Goal: Task Accomplishment & Management: Complete application form

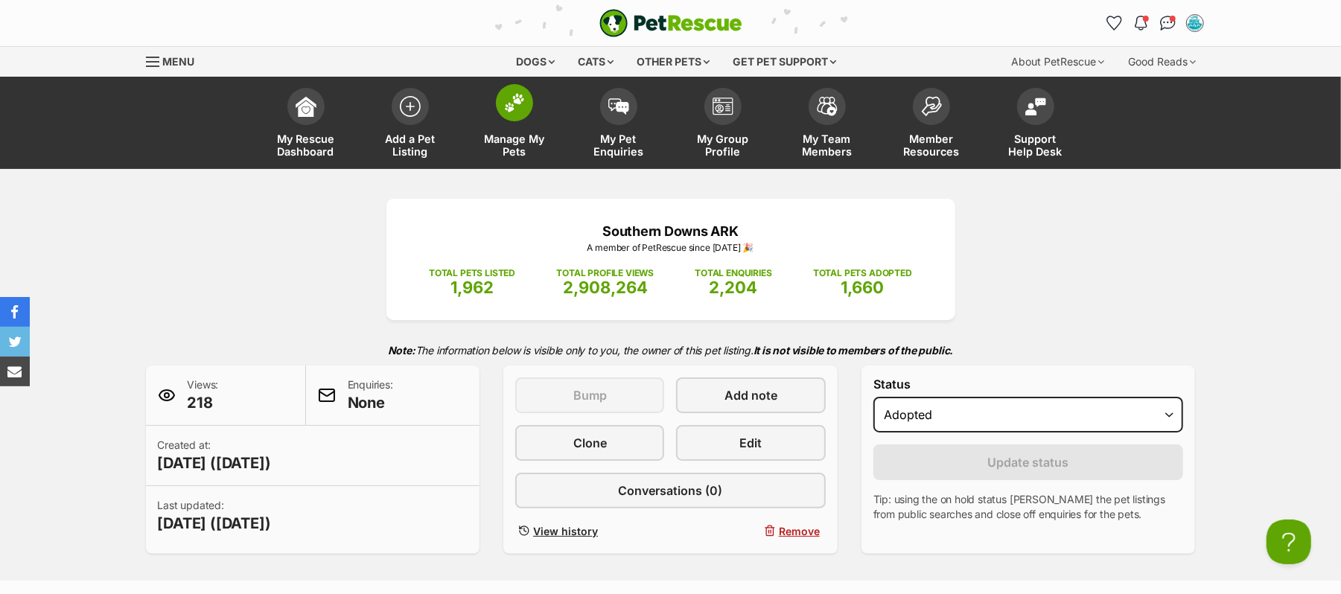
click at [514, 112] on img at bounding box center [514, 102] width 21 height 19
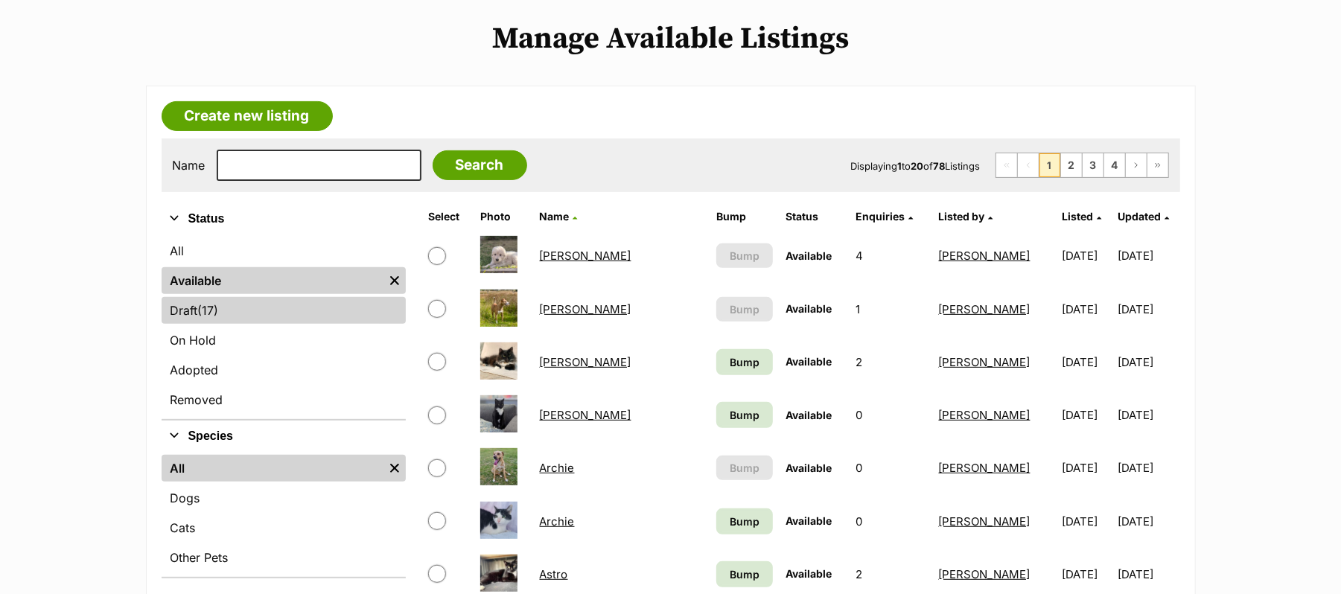
click at [219, 319] on span "(17)" at bounding box center [208, 310] width 21 height 18
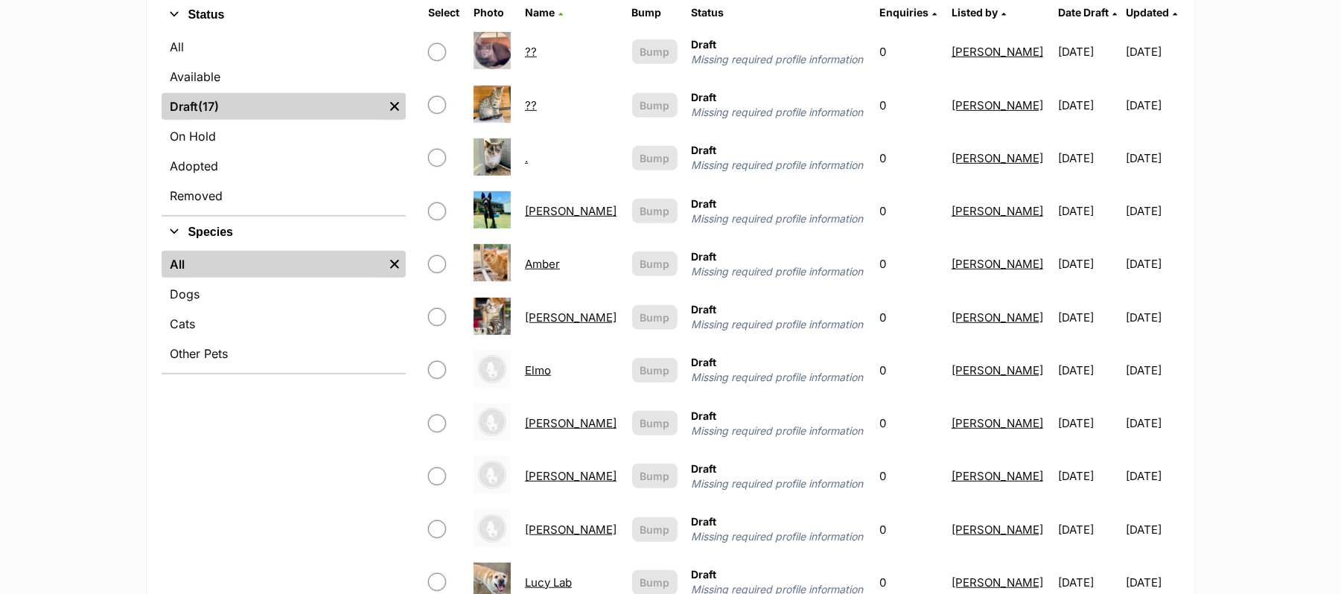
scroll to position [99, 0]
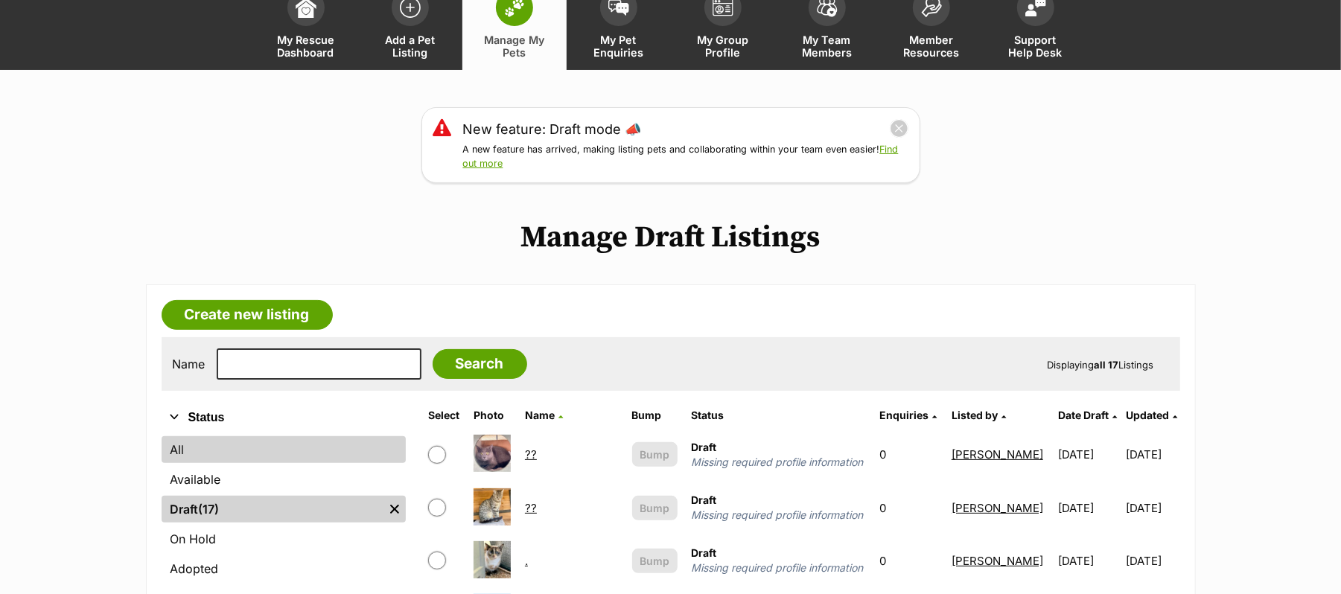
click at [210, 463] on link "All" at bounding box center [284, 449] width 244 height 27
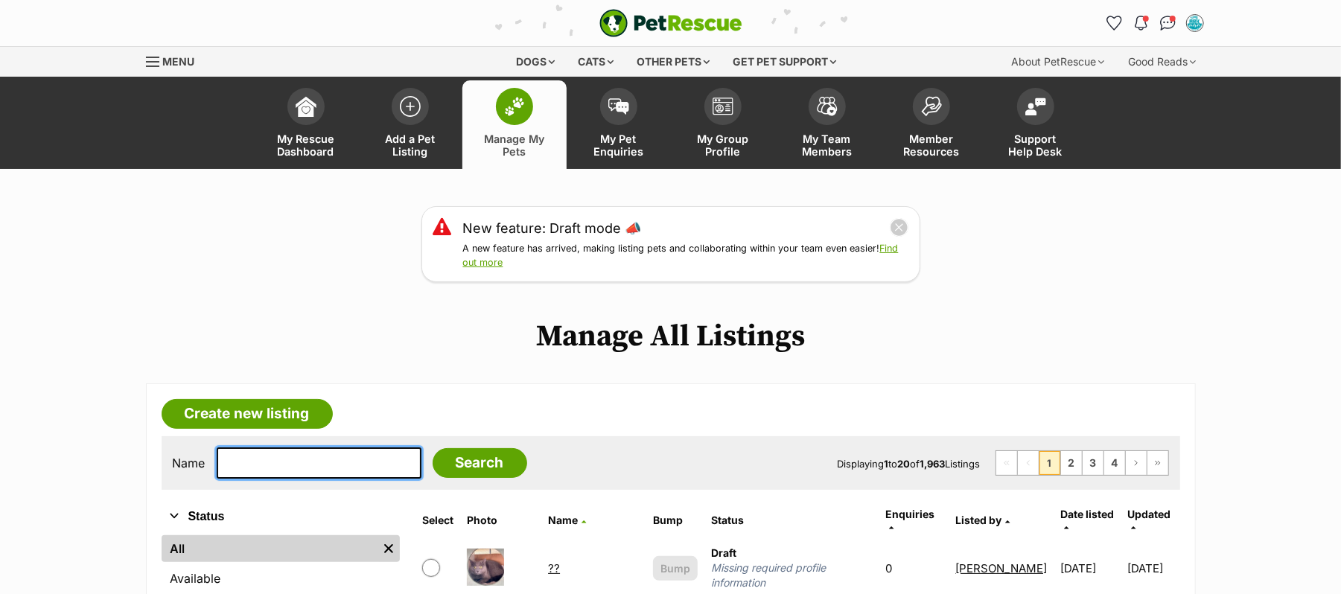
click at [296, 479] on input "text" at bounding box center [319, 462] width 205 height 31
type input "[PERSON_NAME]"
click at [433, 448] on input "Search" at bounding box center [480, 463] width 95 height 30
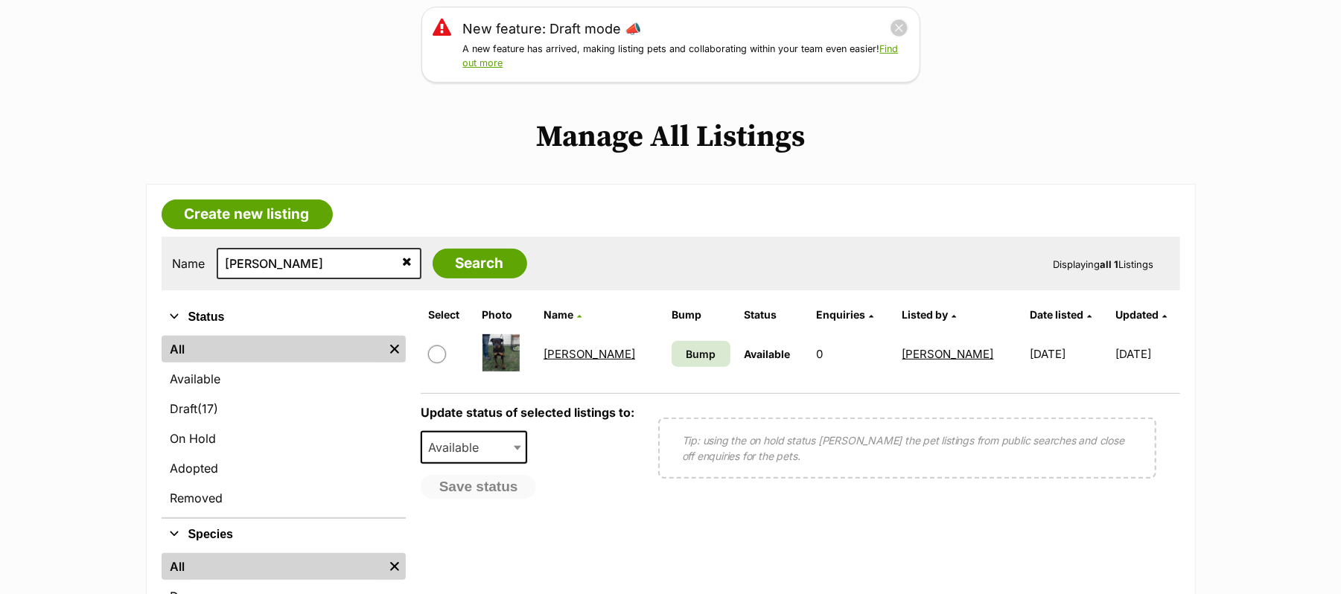
scroll to position [198, 0]
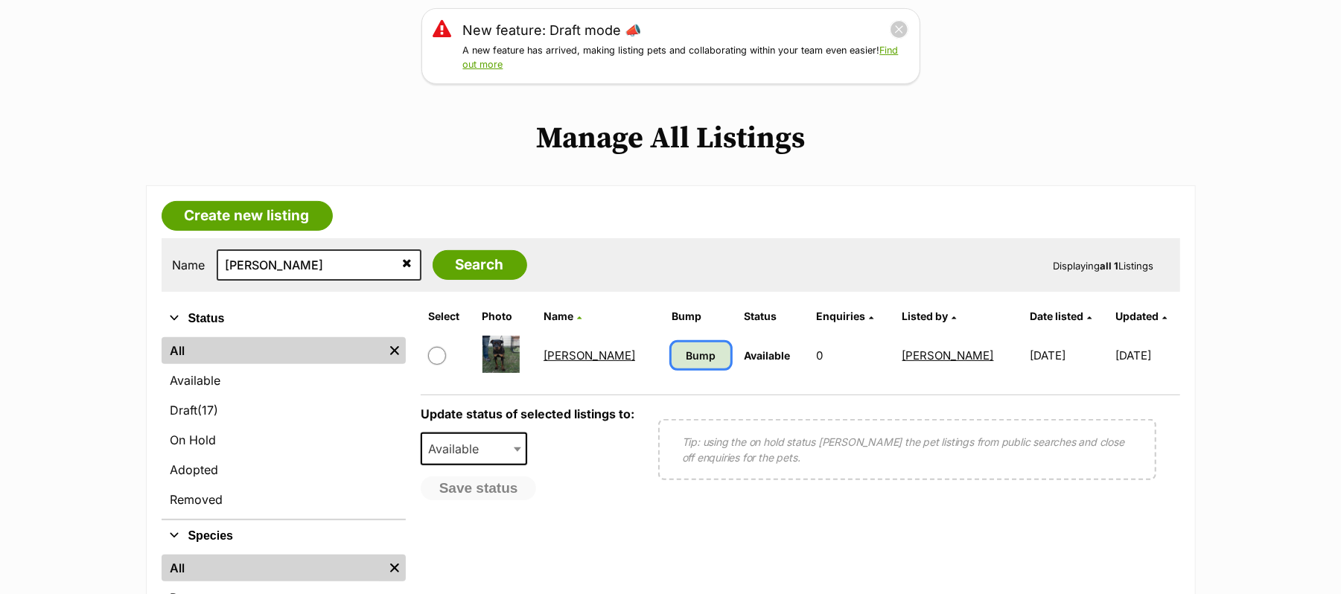
click at [686, 363] on span "Bump" at bounding box center [701, 356] width 30 height 16
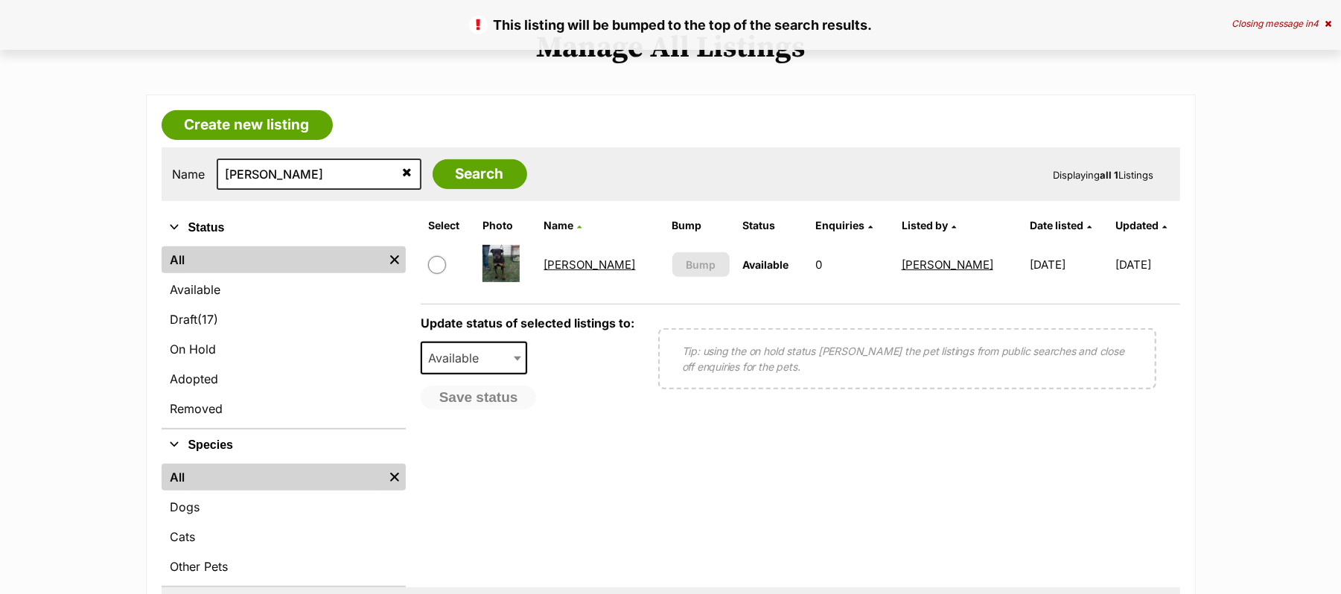
scroll to position [298, 0]
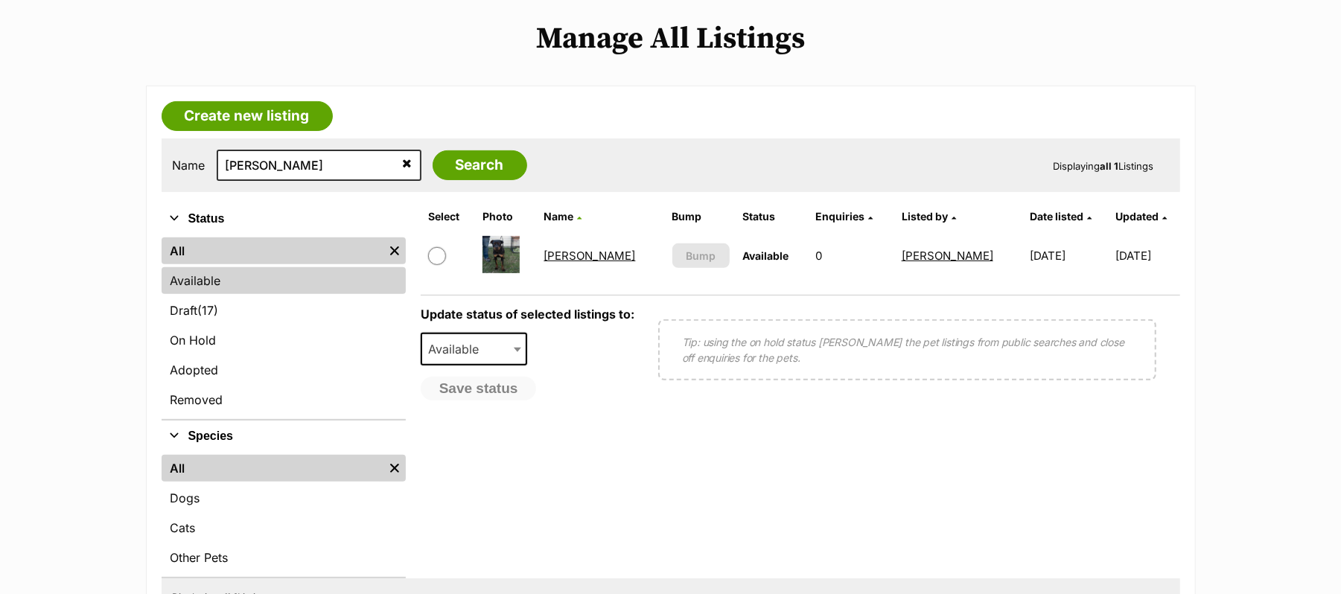
click at [210, 294] on link "Available" at bounding box center [284, 280] width 244 height 27
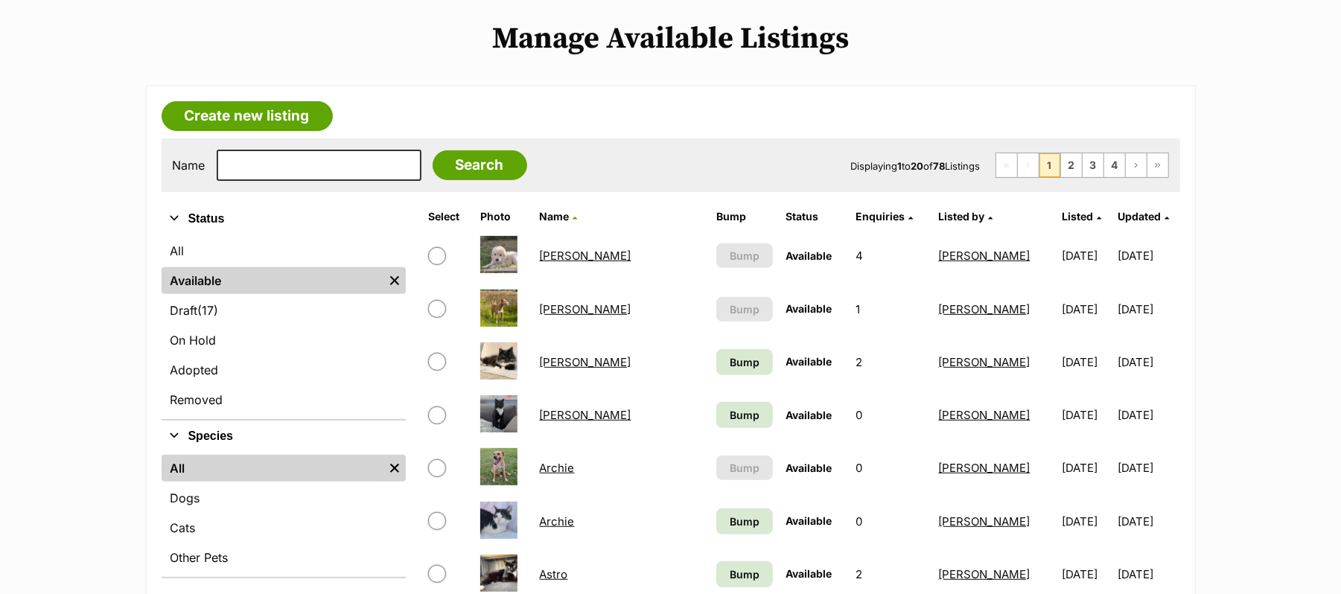
click at [963, 263] on link "[PERSON_NAME]" at bounding box center [985, 256] width 92 height 14
click at [947, 223] on span "Listed by" at bounding box center [962, 216] width 46 height 13
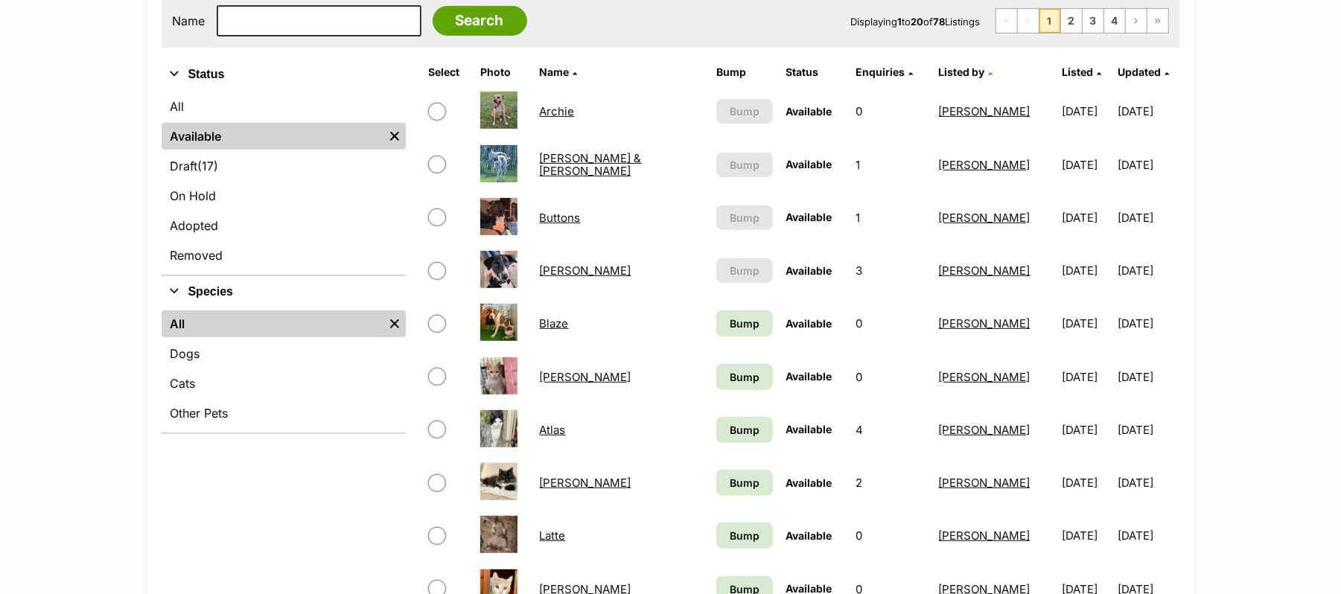
scroll to position [397, 0]
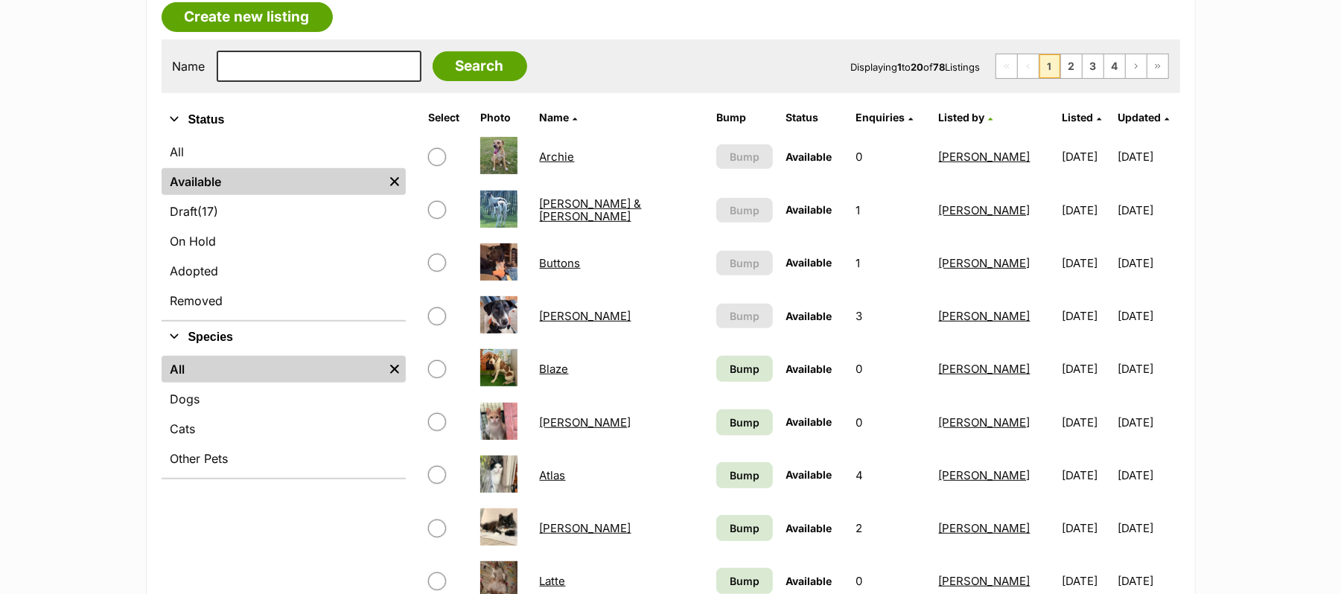
click at [939, 164] on link "[PERSON_NAME]" at bounding box center [985, 157] width 92 height 14
click at [555, 164] on link "Archie" at bounding box center [557, 157] width 35 height 14
click at [730, 377] on span "Bump" at bounding box center [745, 369] width 30 height 16
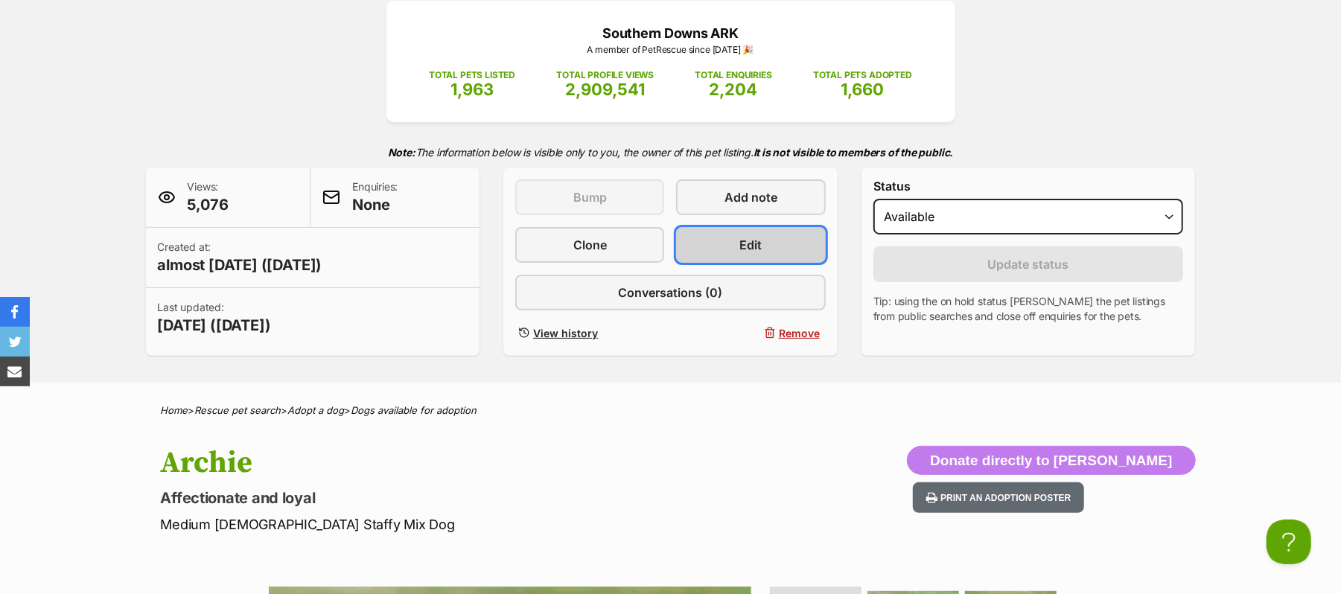
click at [755, 254] on span "Edit" at bounding box center [751, 245] width 22 height 18
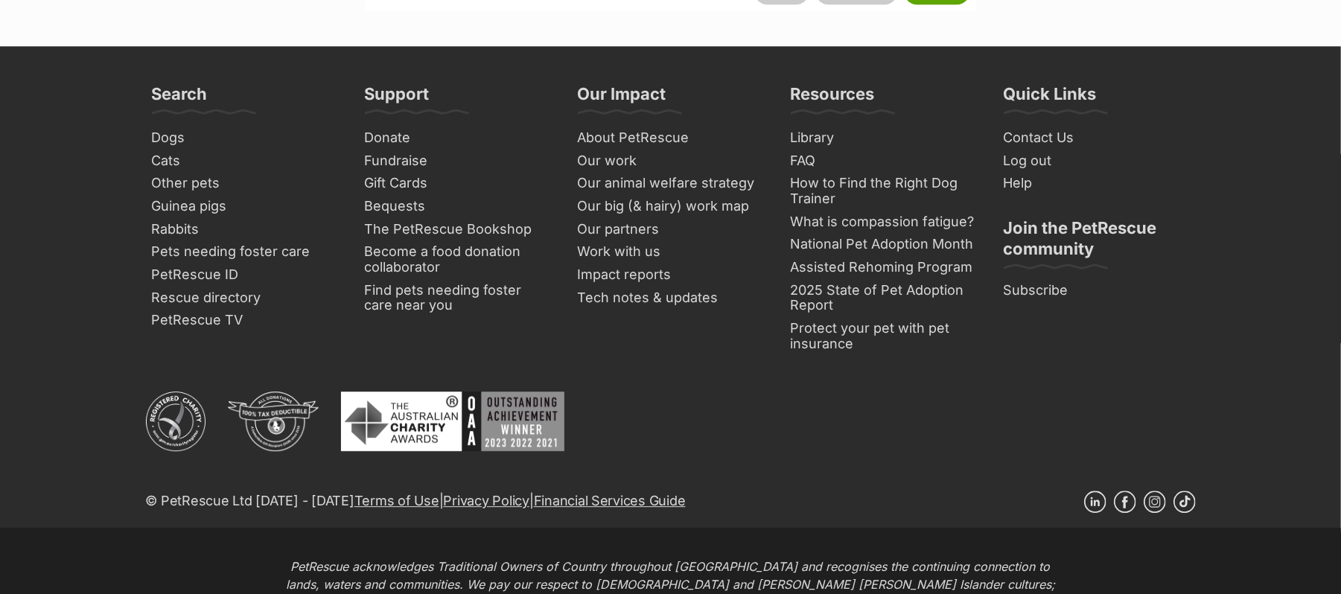
scroll to position [6650, 0]
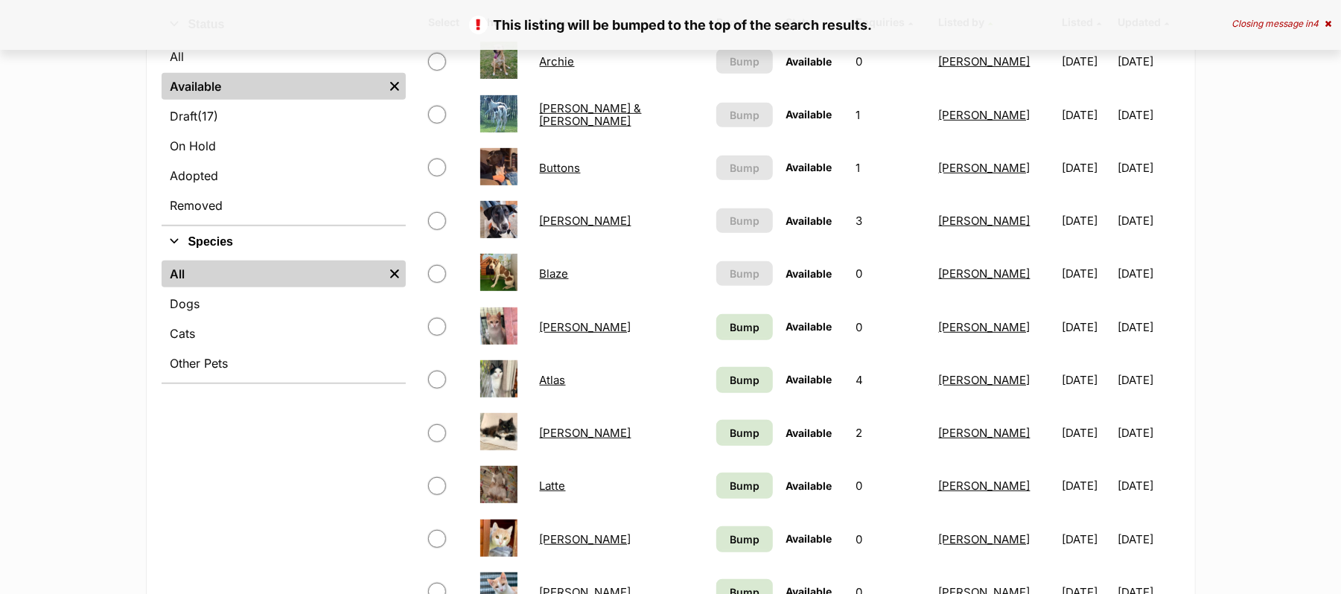
scroll to position [496, 0]
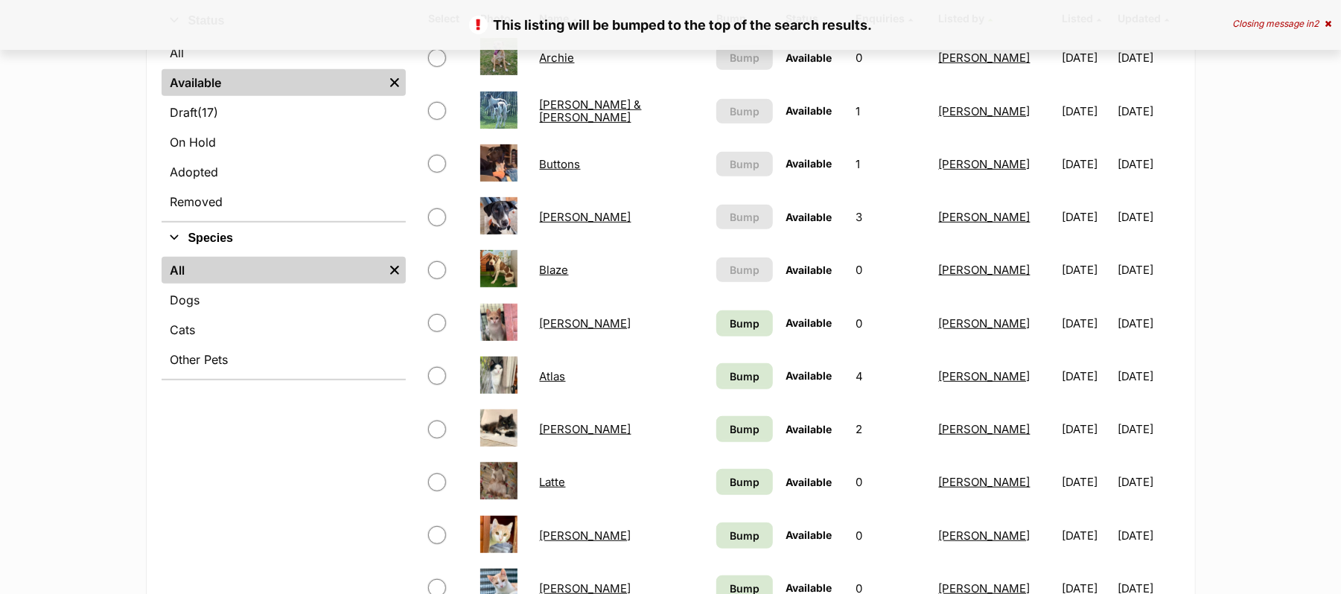
click at [564, 277] on link "Blaze" at bounding box center [554, 270] width 29 height 14
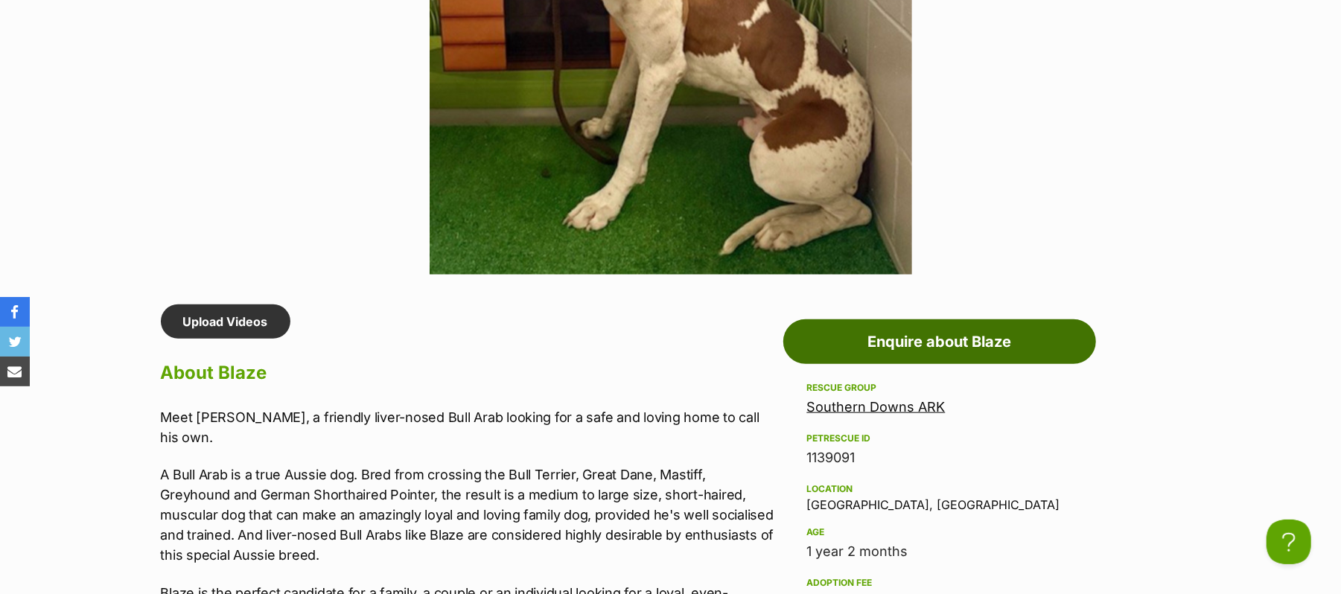
scroll to position [198, 0]
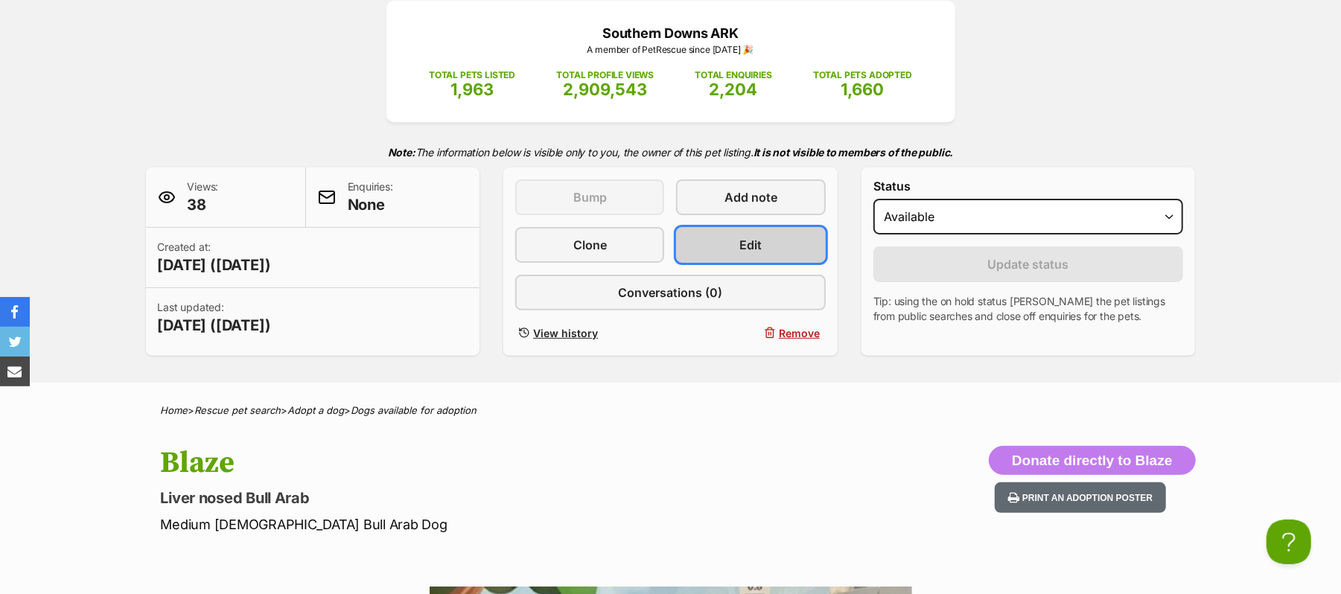
click at [754, 254] on span "Edit" at bounding box center [751, 245] width 22 height 18
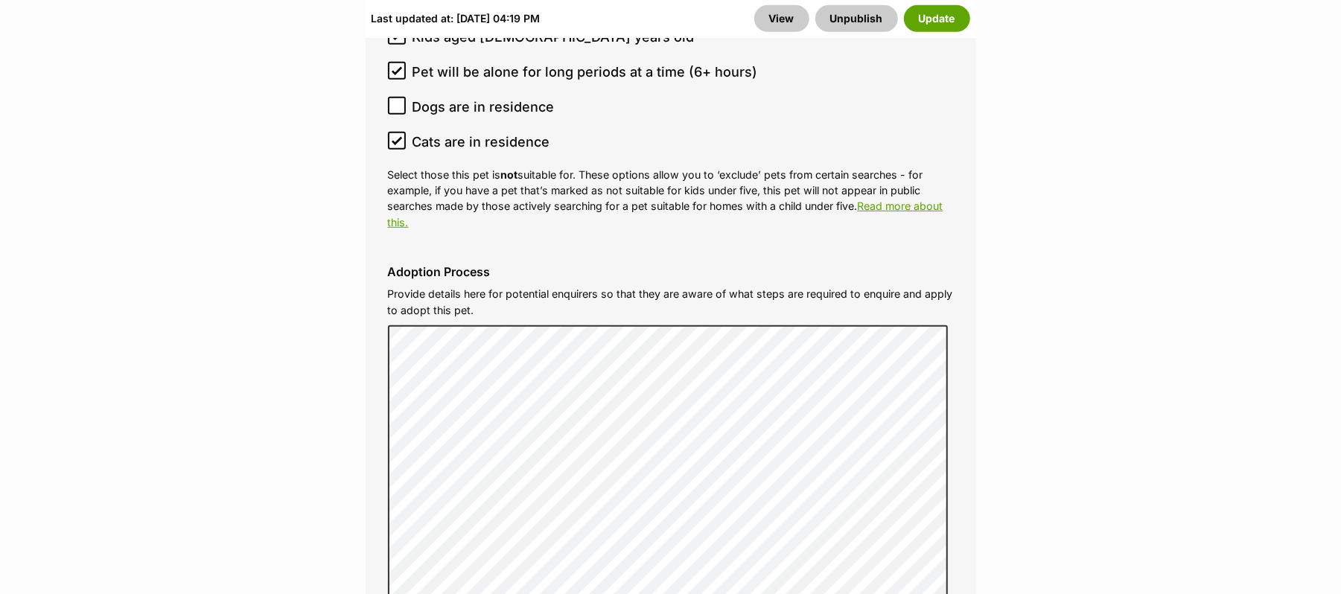
scroll to position [4565, 0]
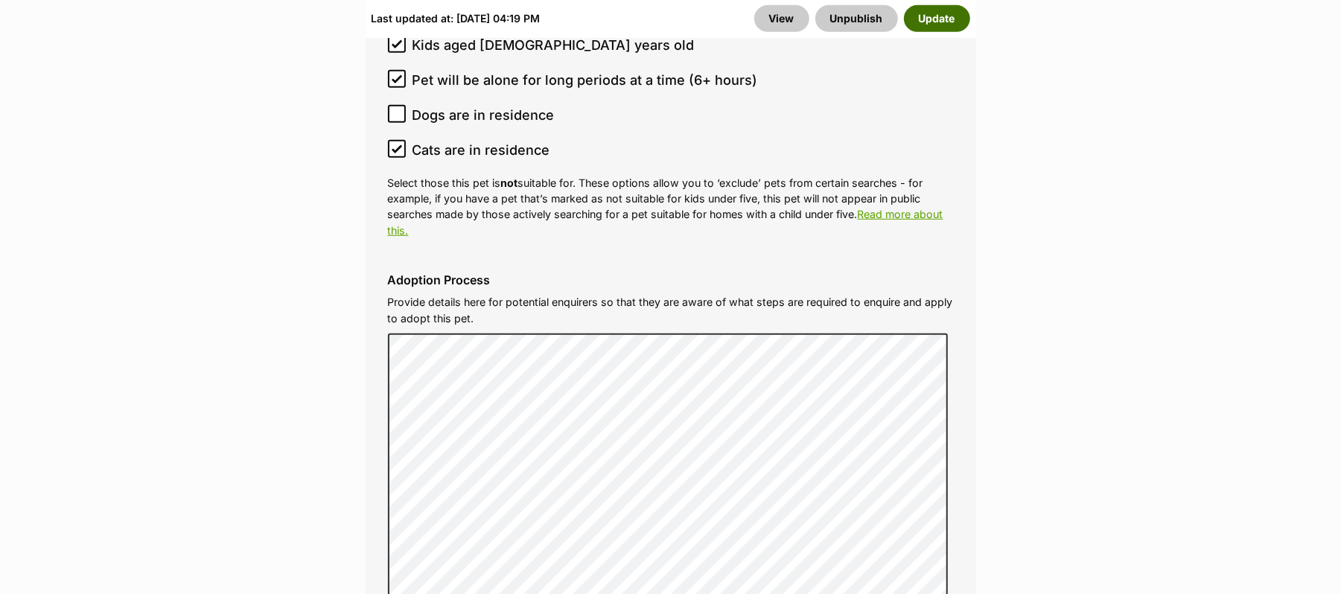
click at [936, 19] on button "Update" at bounding box center [937, 18] width 66 height 27
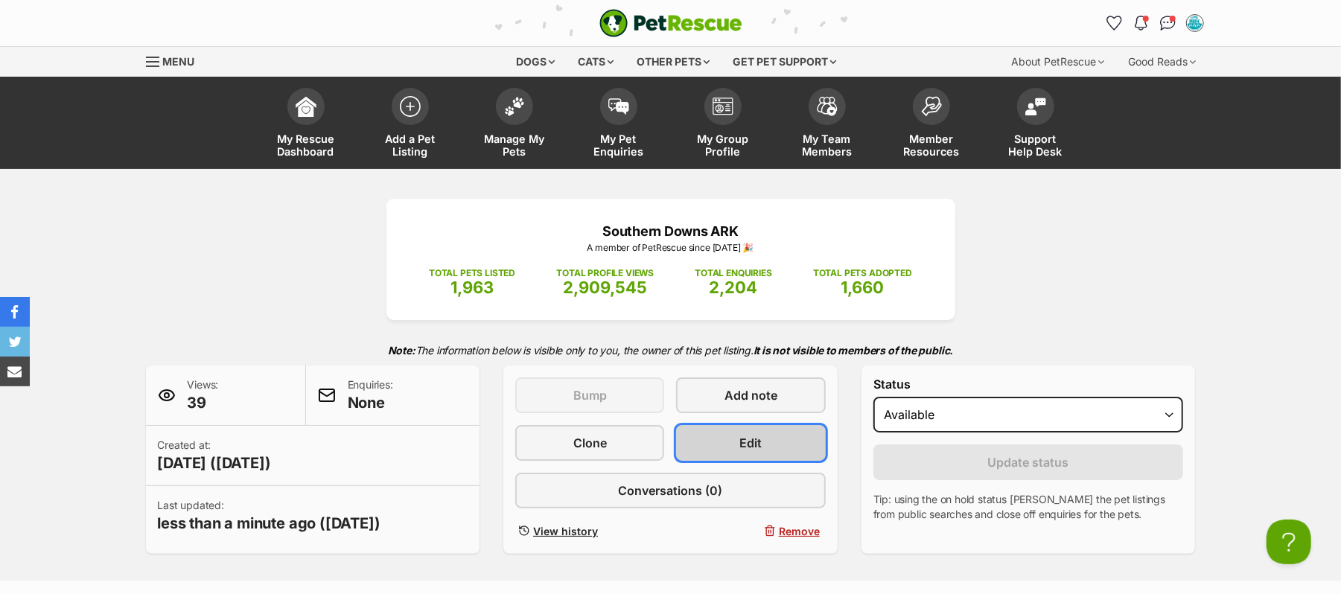
click at [756, 452] on span "Edit" at bounding box center [751, 443] width 22 height 18
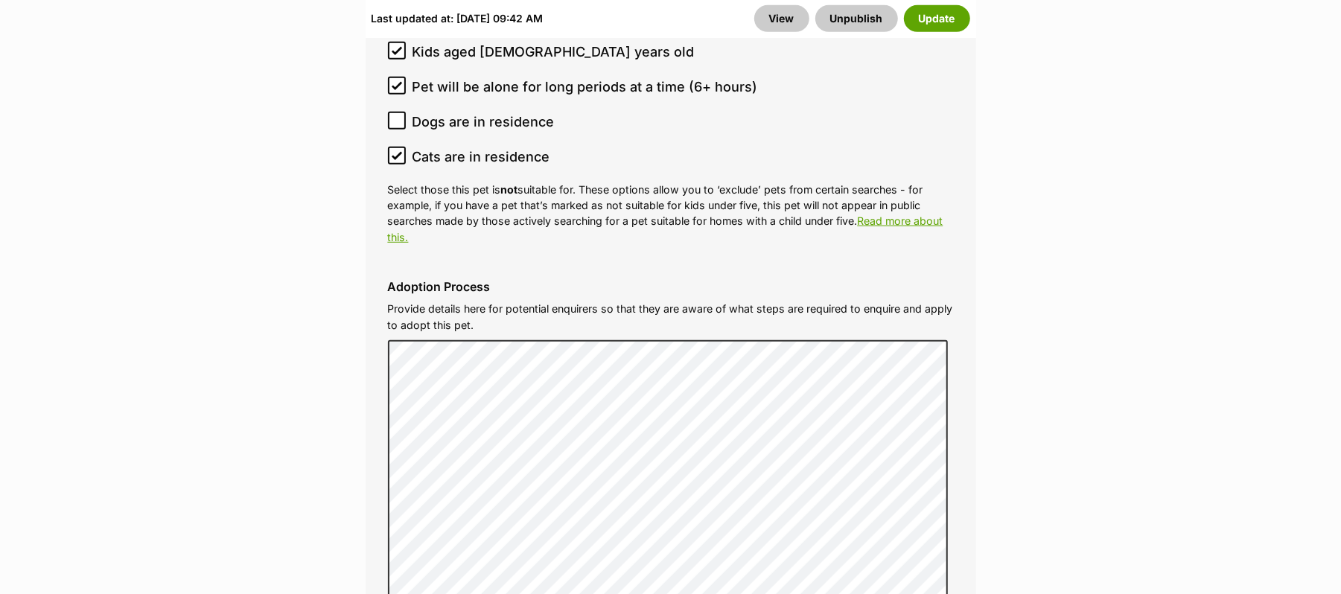
scroll to position [4565, 0]
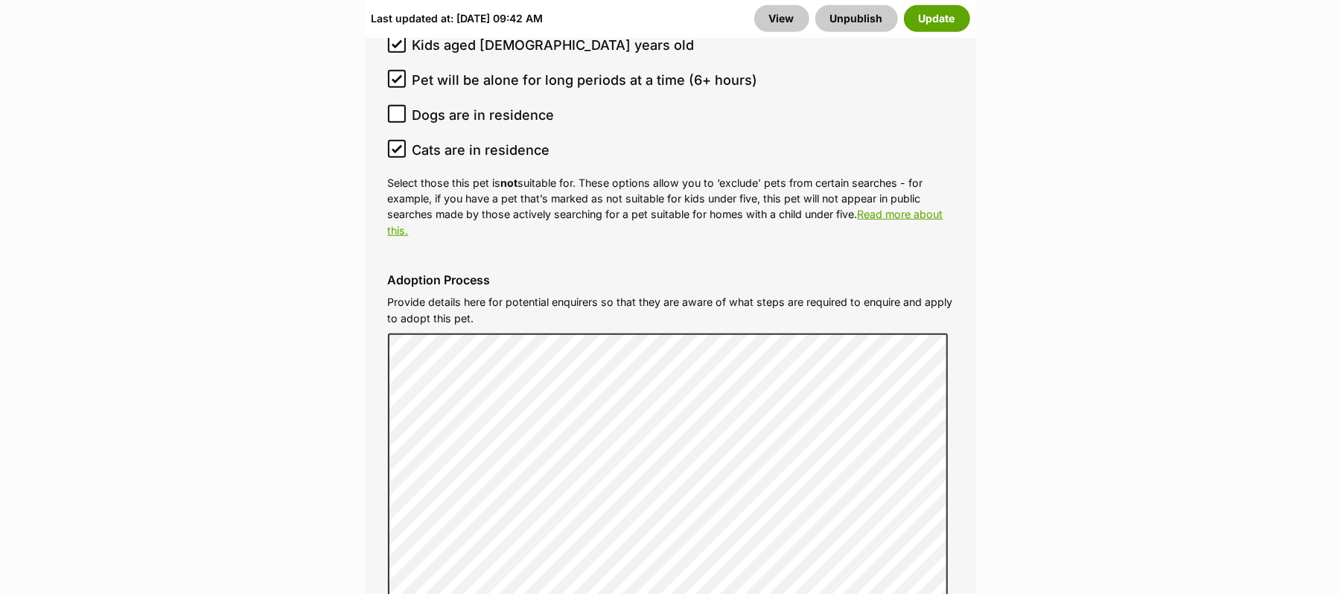
click at [925, 19] on button "Update" at bounding box center [937, 18] width 66 height 27
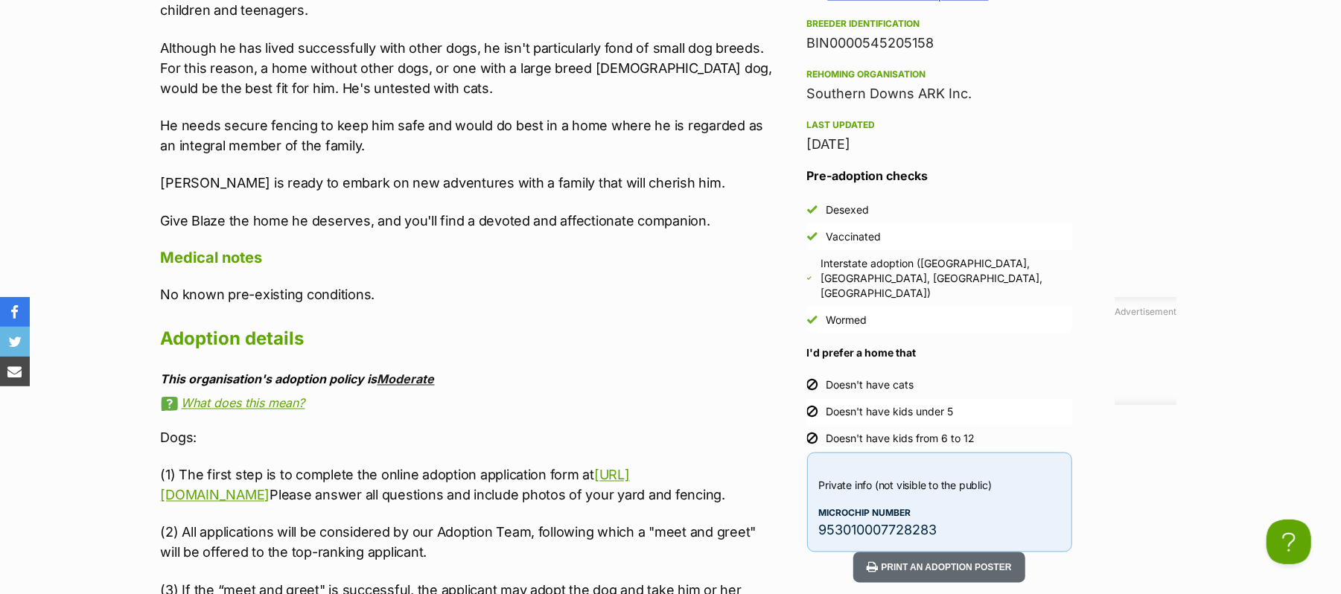
scroll to position [1677, 0]
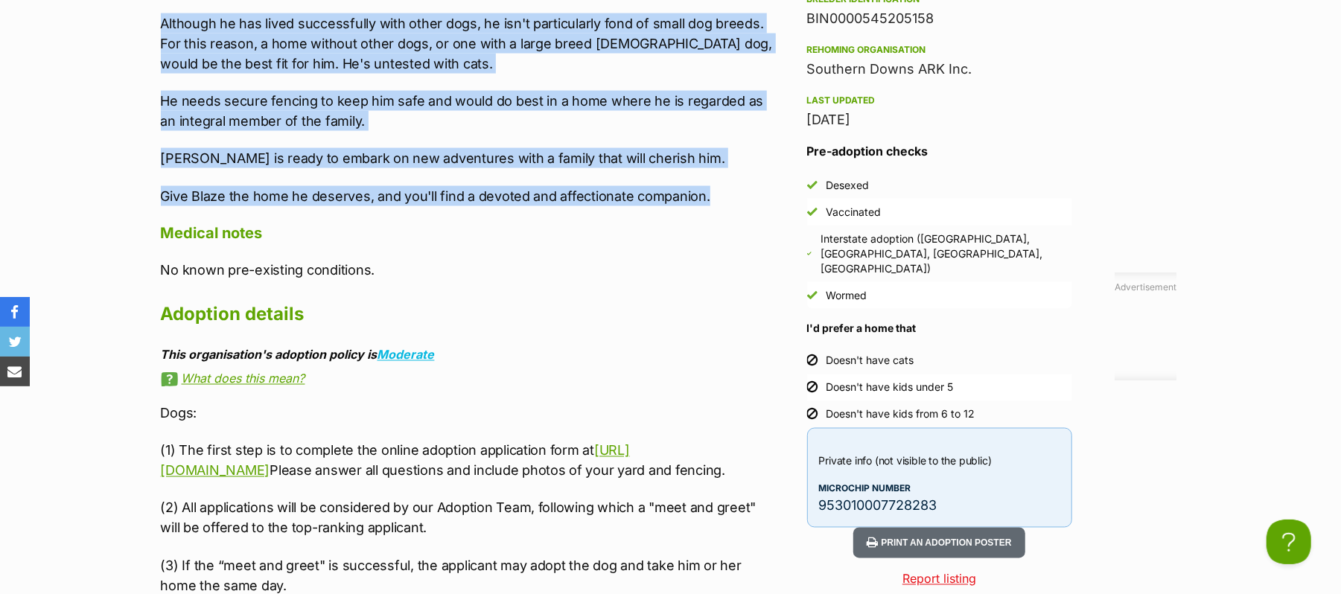
drag, startPoint x: 162, startPoint y: 135, endPoint x: 713, endPoint y: 284, distance: 570.4
copy div "Meet Blaze, a friendly liver-nosed Bull Arab looking for a safe and loving home…"
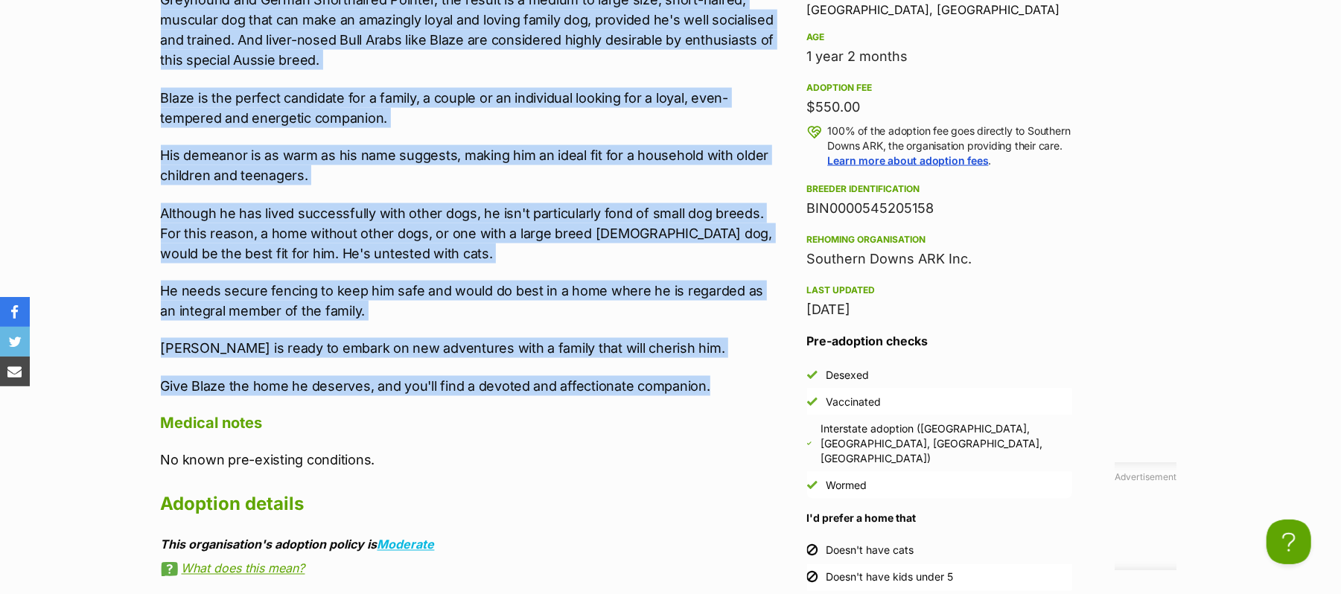
scroll to position [1578, 0]
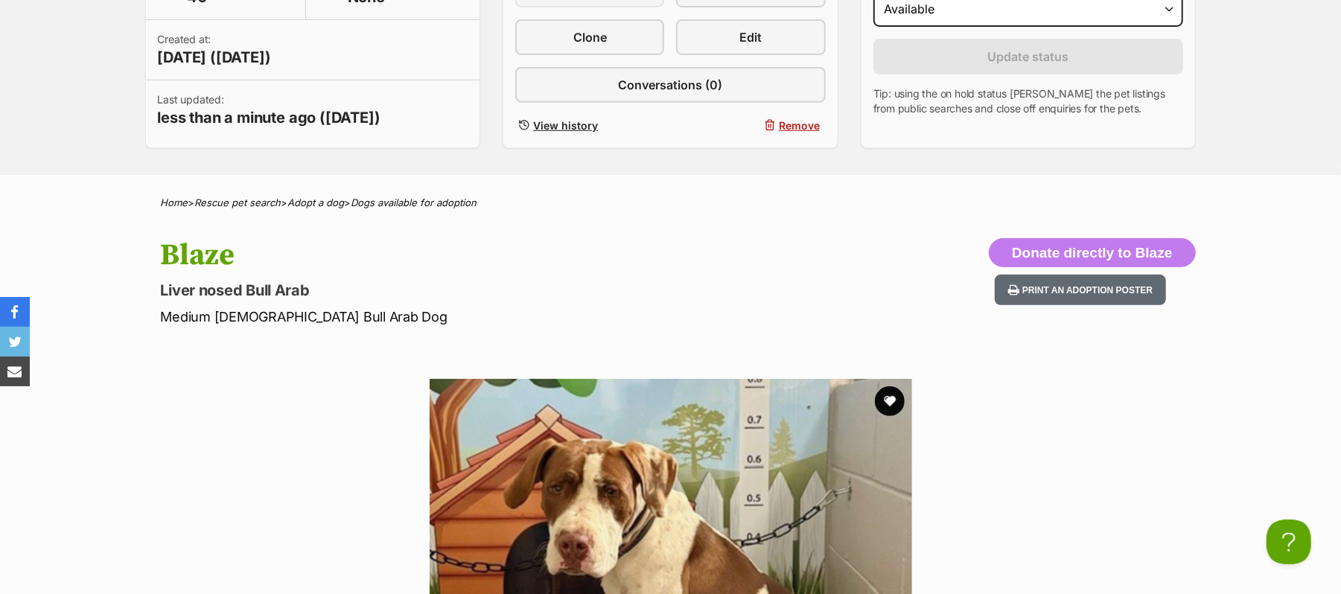
scroll to position [387, 0]
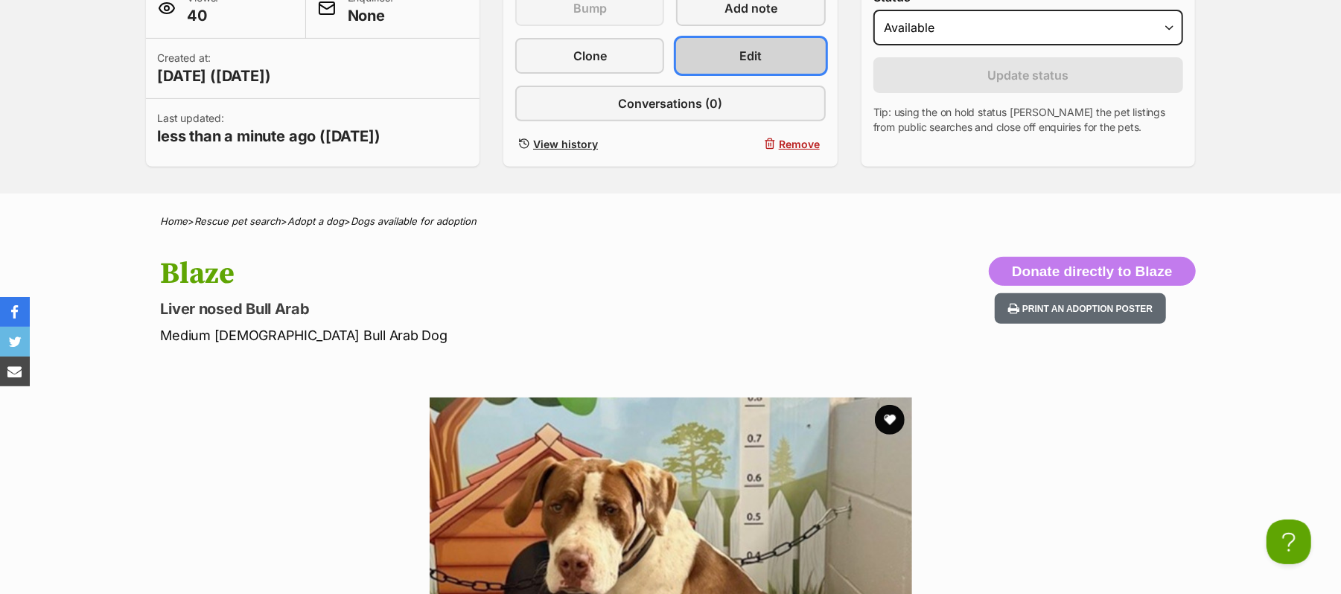
click at [743, 65] on span "Edit" at bounding box center [751, 56] width 22 height 18
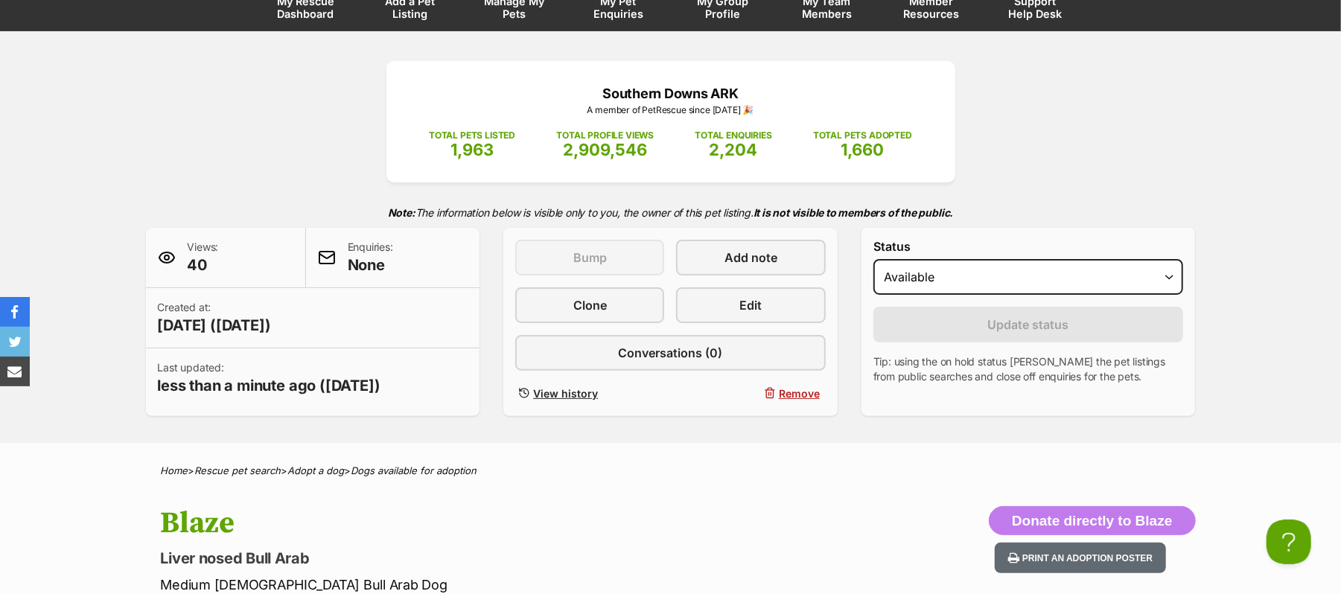
scroll to position [0, 0]
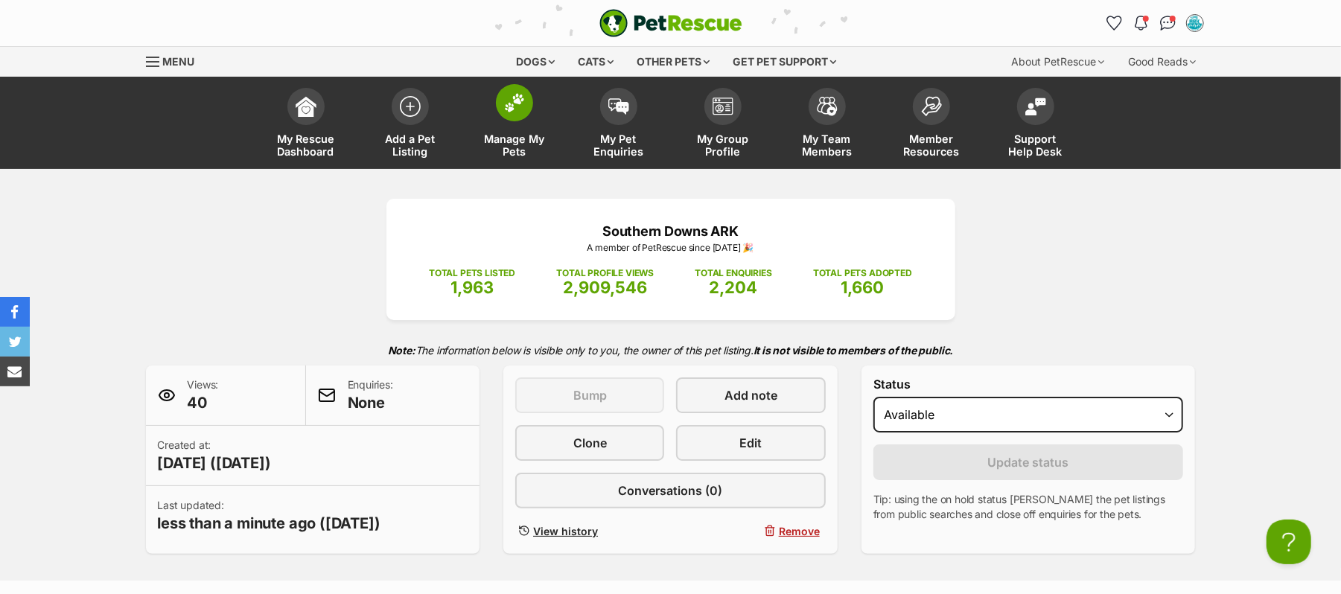
click at [513, 112] on img at bounding box center [514, 102] width 21 height 19
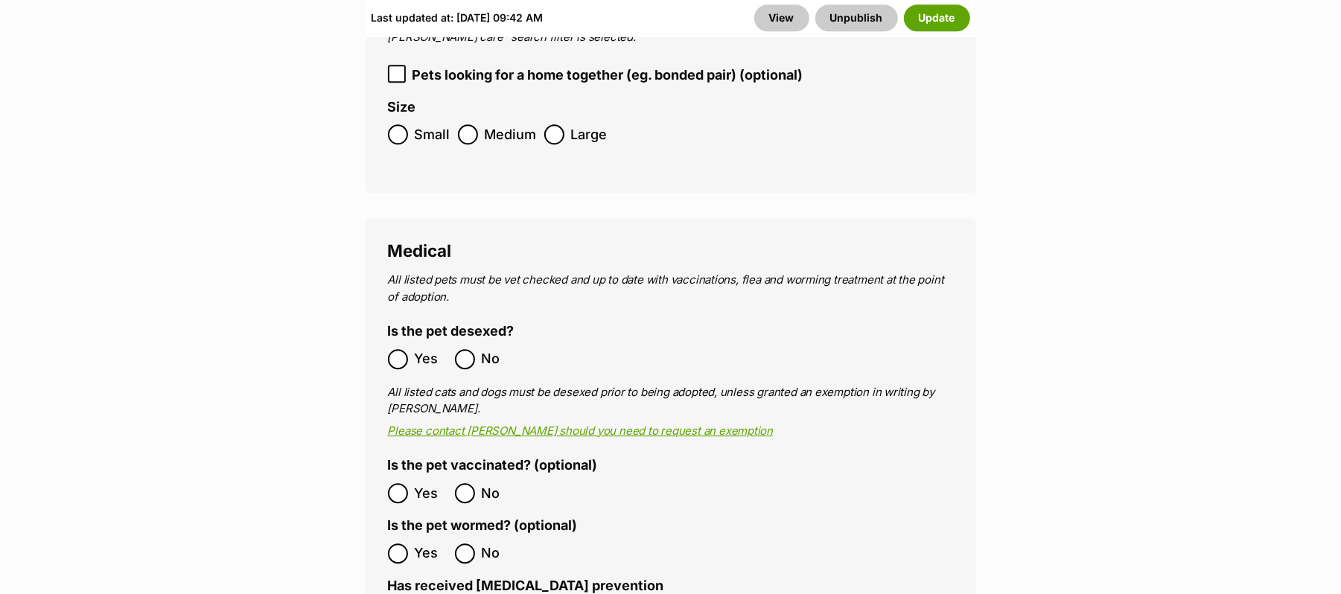
scroll to position [2878, 0]
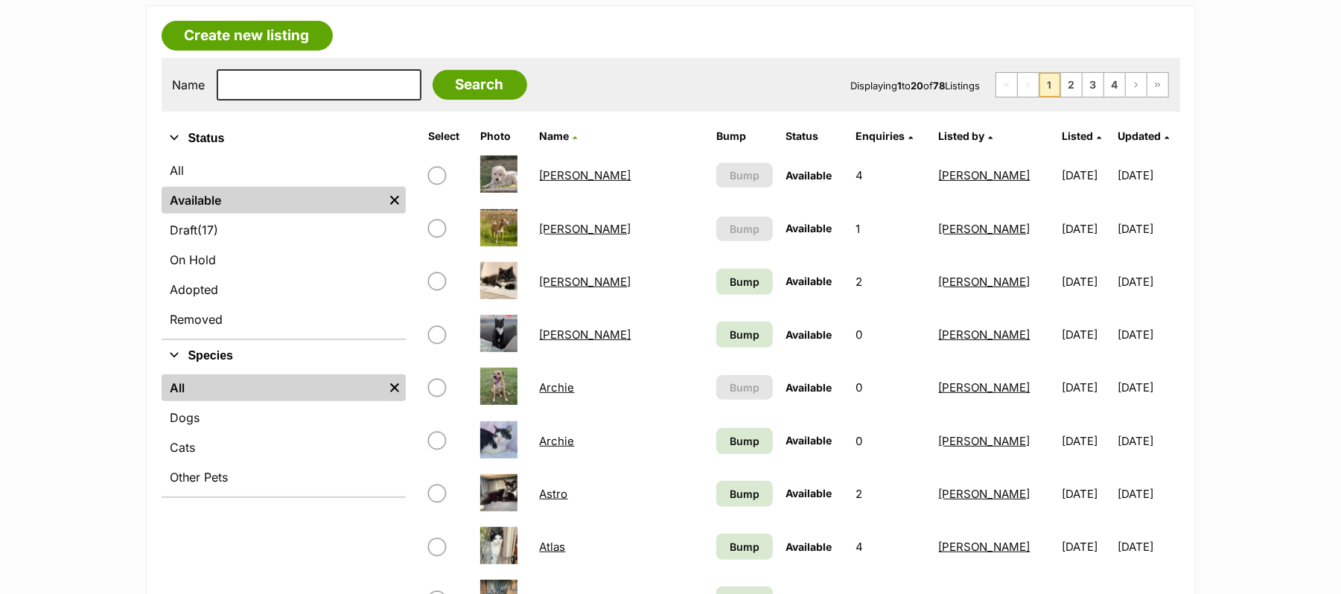
scroll to position [397, 0]
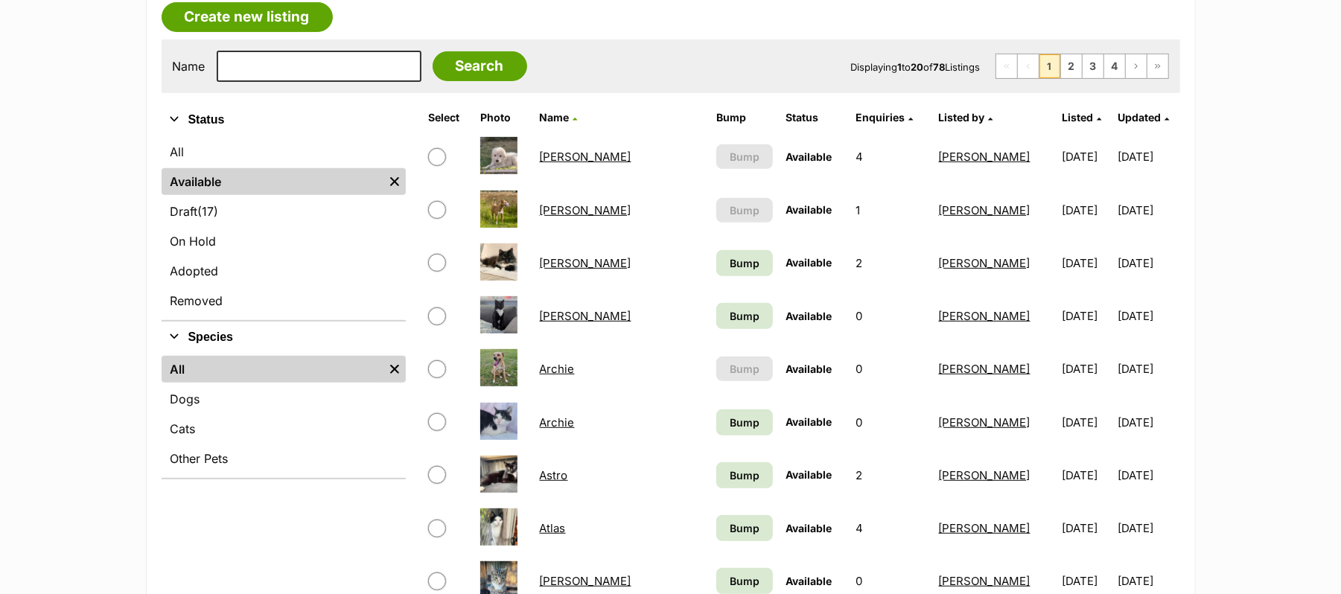
click at [939, 124] on span "Listed by" at bounding box center [962, 117] width 46 height 13
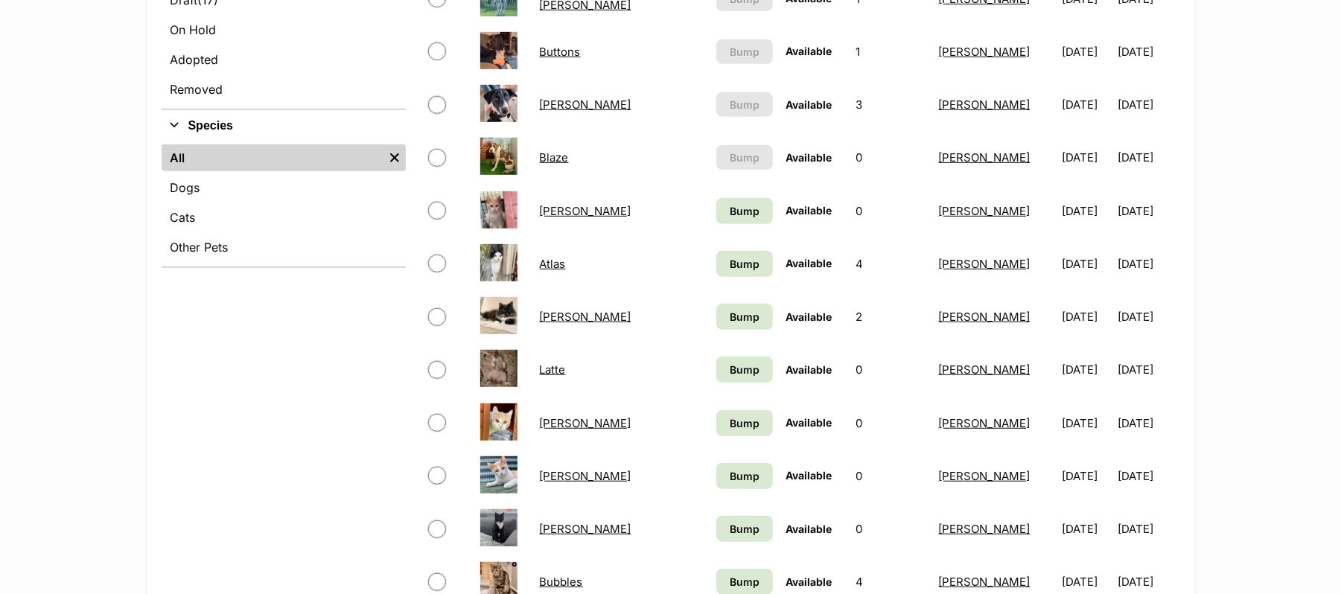
scroll to position [596, 0]
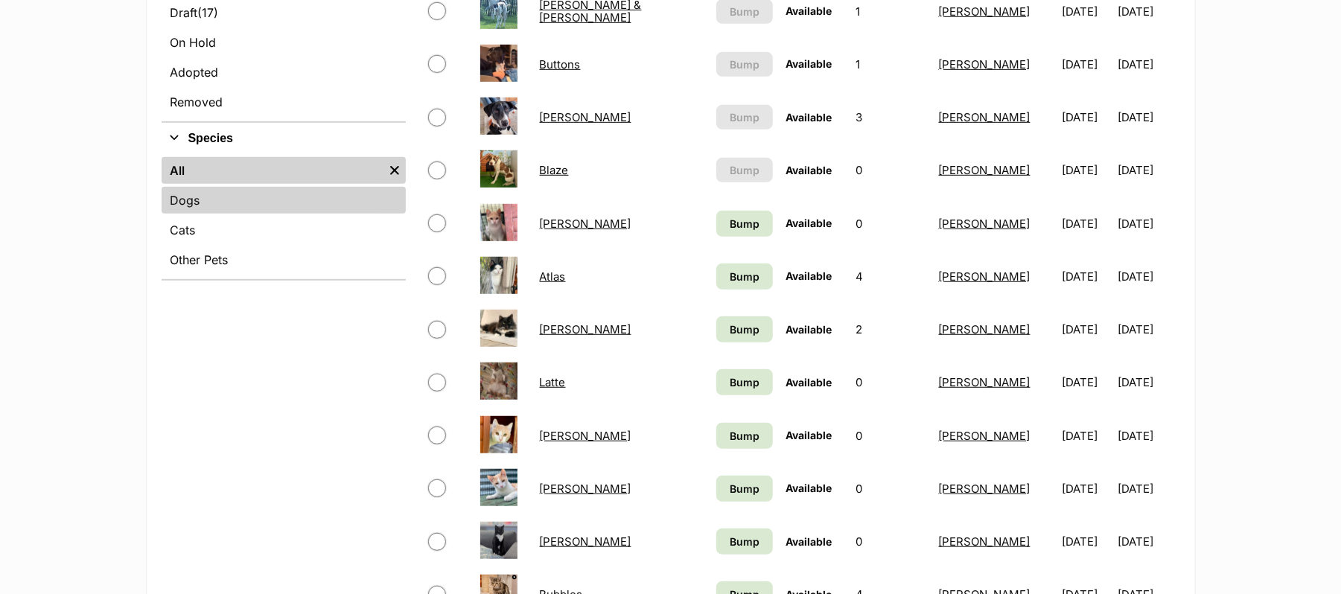
click at [194, 214] on link "Dogs" at bounding box center [284, 200] width 244 height 27
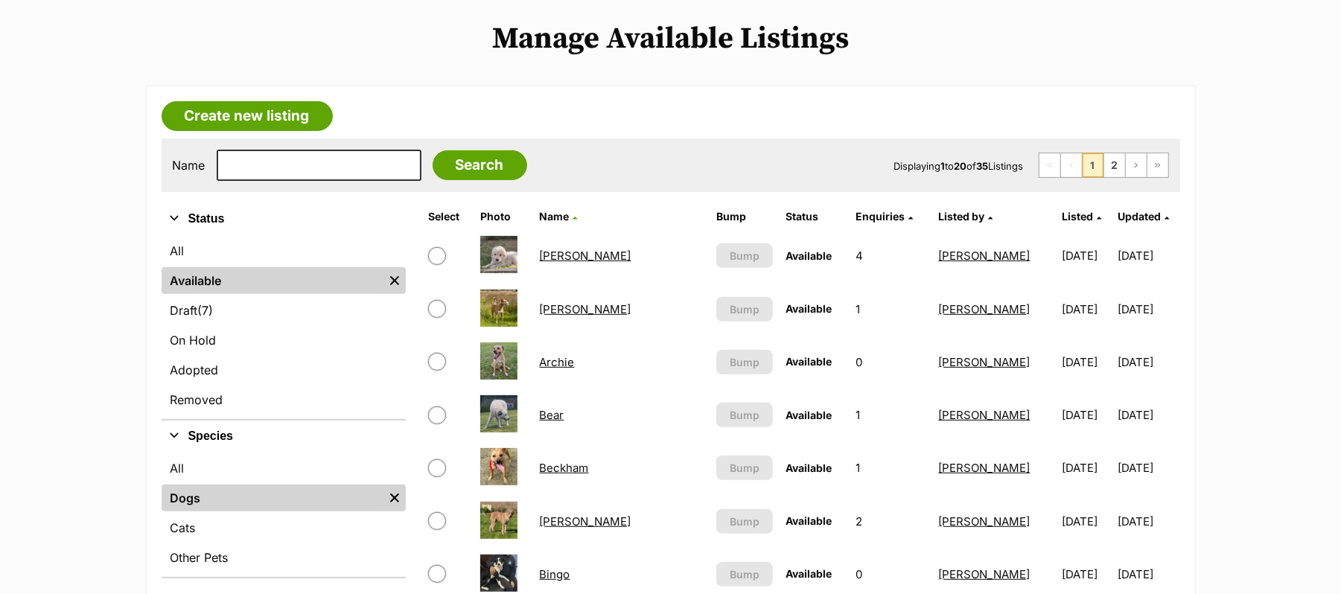
click at [939, 223] on span "Listed by" at bounding box center [962, 216] width 46 height 13
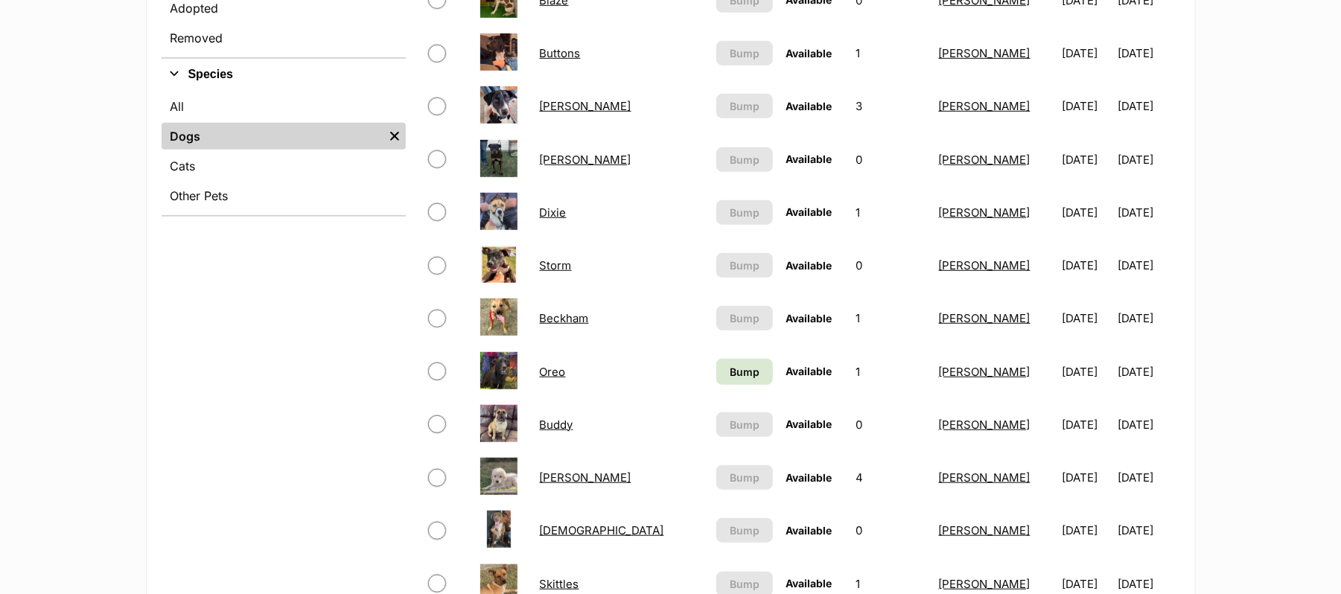
scroll to position [695, 0]
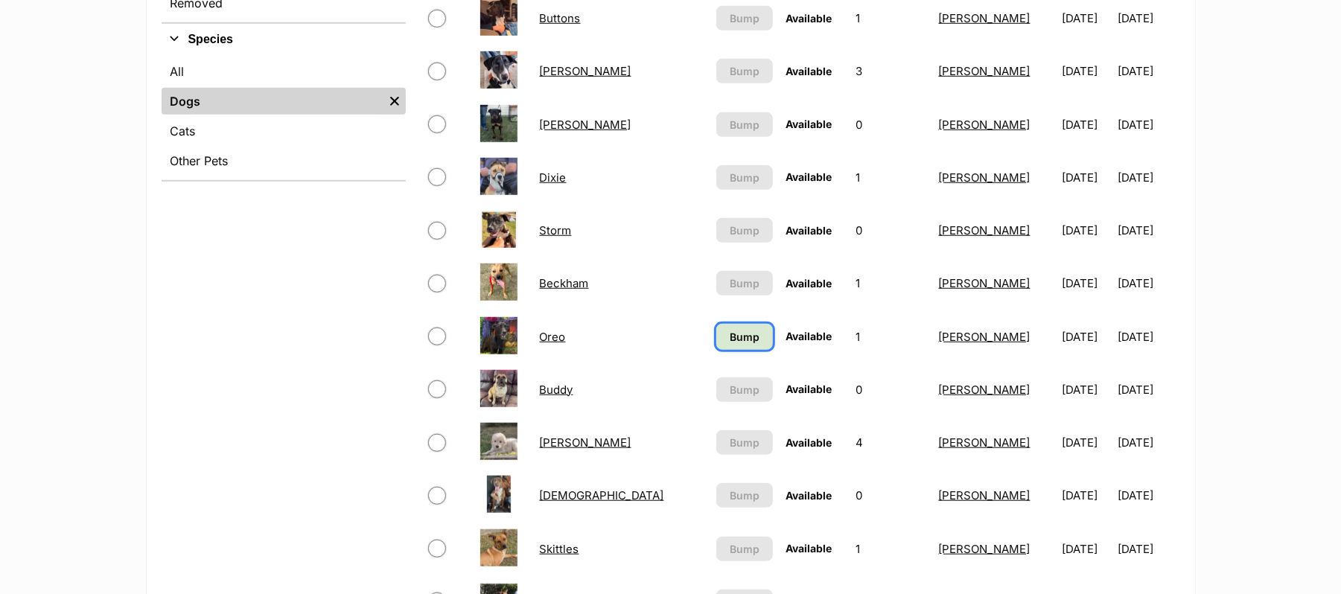
click at [730, 345] on span "Bump" at bounding box center [745, 337] width 30 height 16
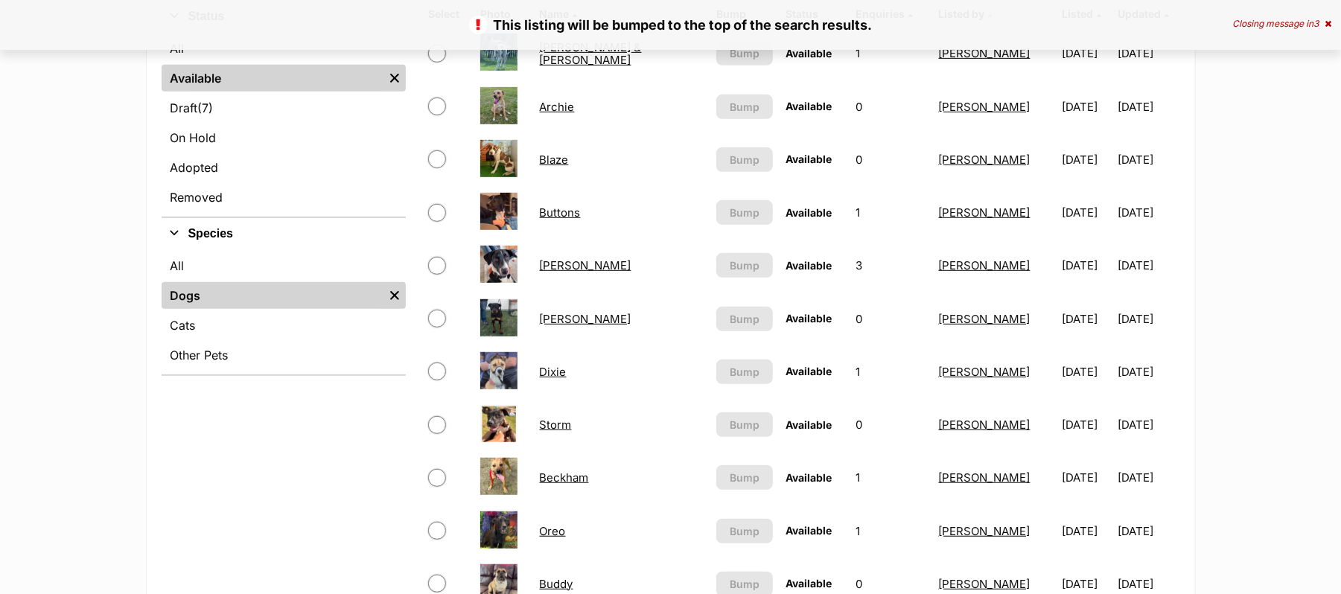
scroll to position [496, 0]
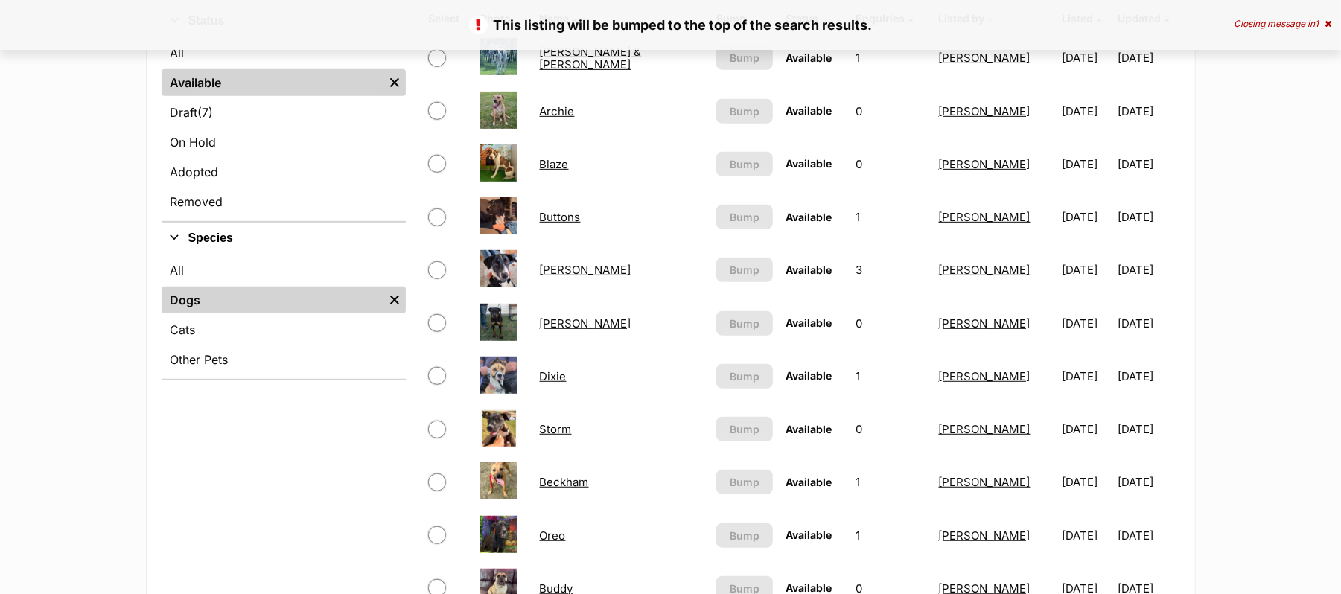
click at [563, 436] on link "Storm" at bounding box center [556, 429] width 32 height 14
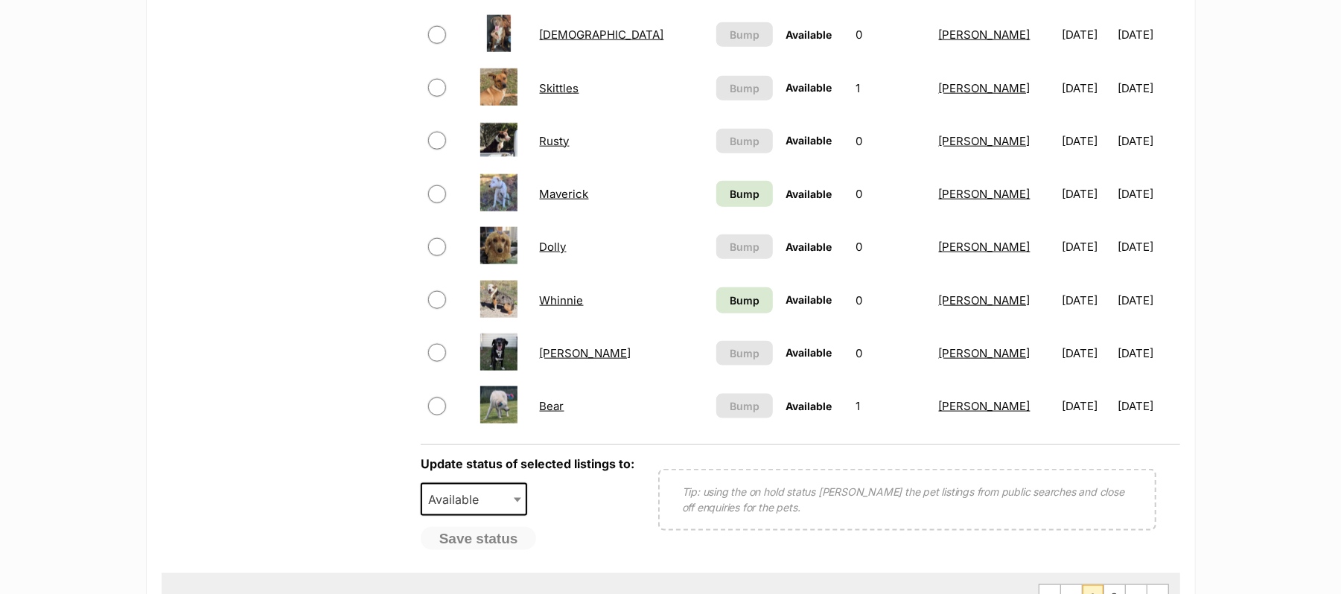
scroll to position [1191, 0]
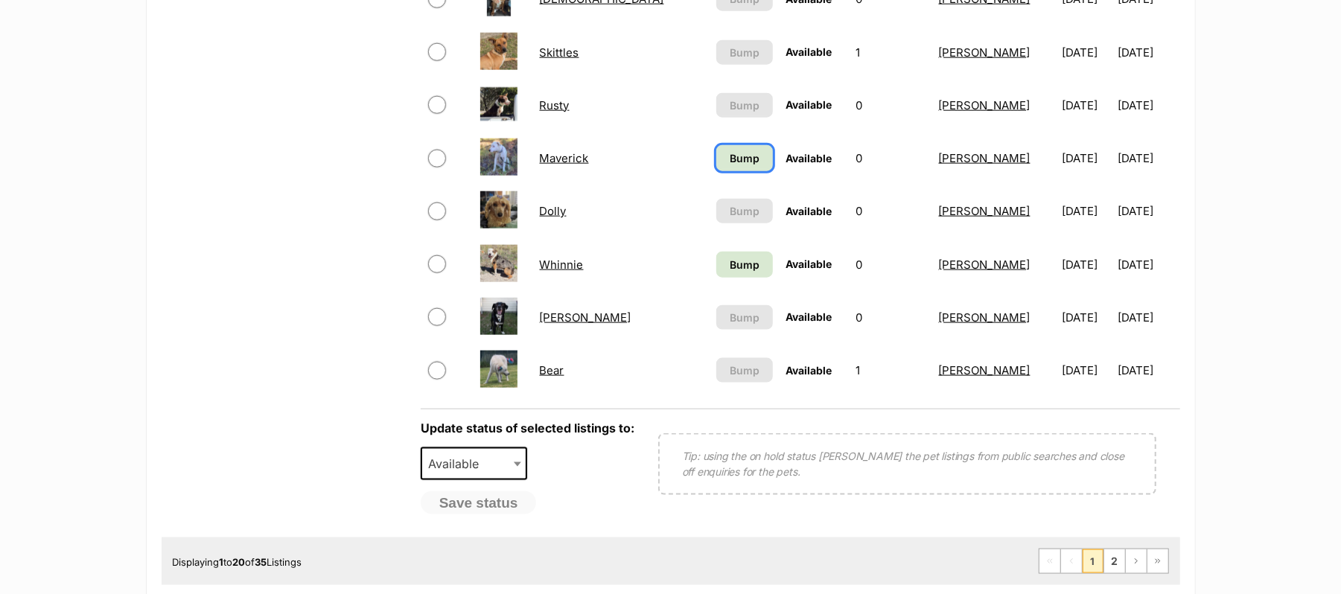
click at [730, 166] on span "Bump" at bounding box center [745, 158] width 30 height 16
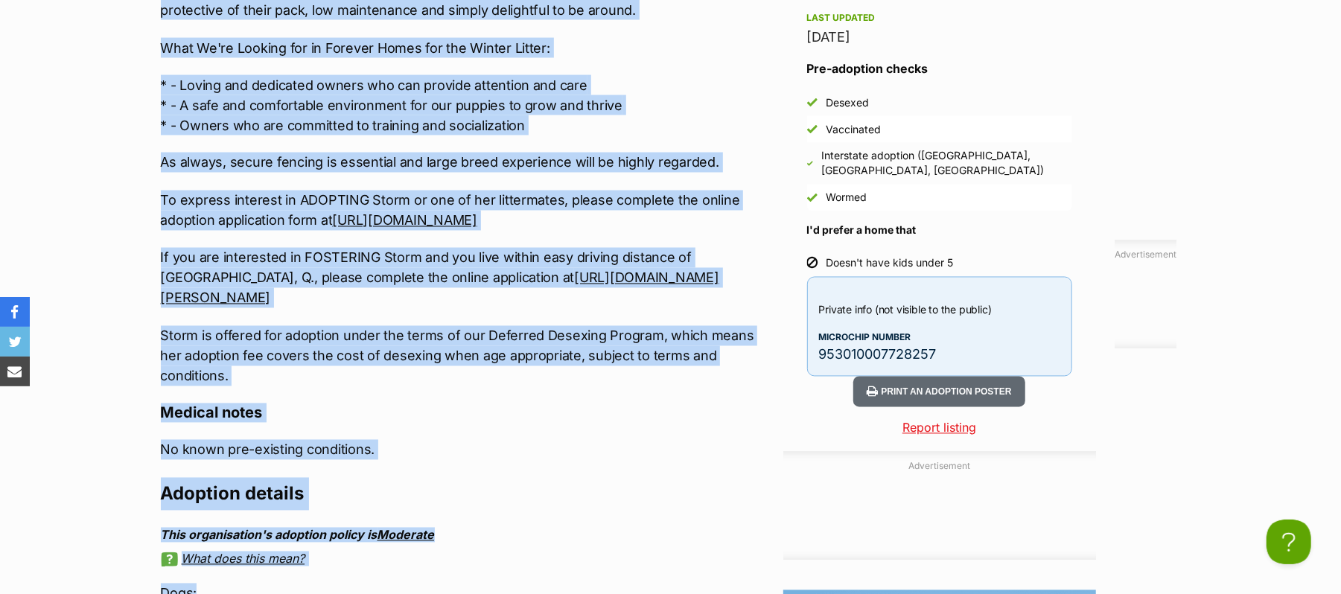
scroll to position [1889, 0]
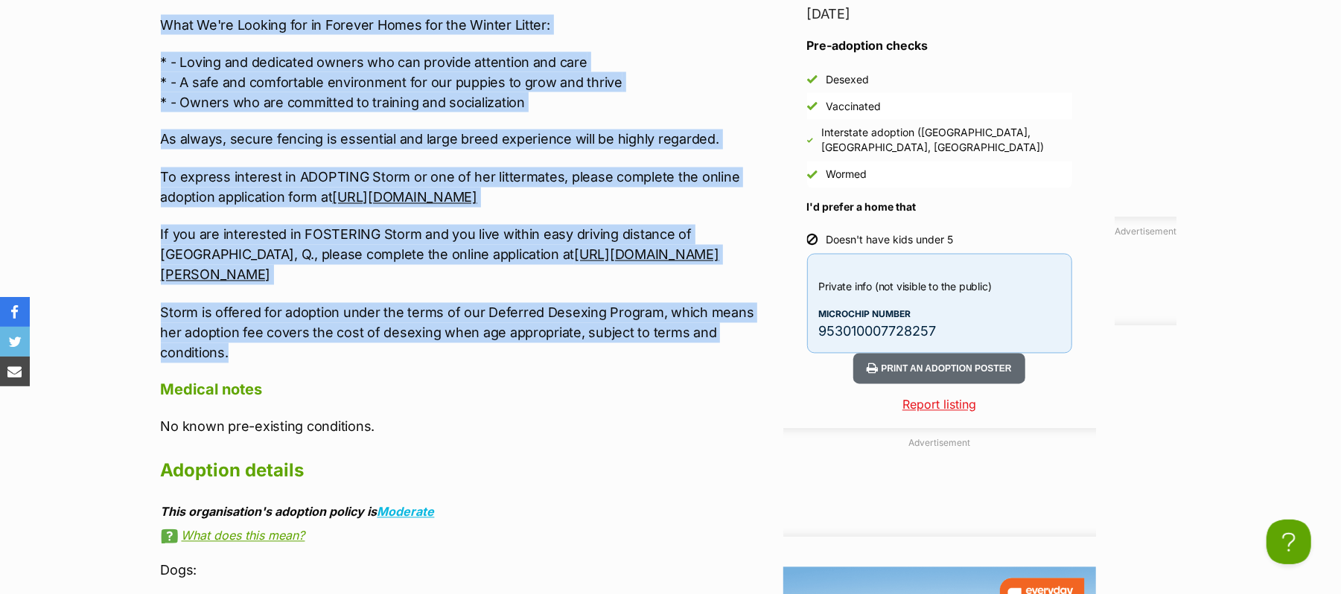
drag, startPoint x: 162, startPoint y: 218, endPoint x: 762, endPoint y: 373, distance: 620.4
copy div "Loremipsumd SITAM co Adi Elitse Doeius❄️, tempo incididu utlabor etdo ma 63 Ali…"
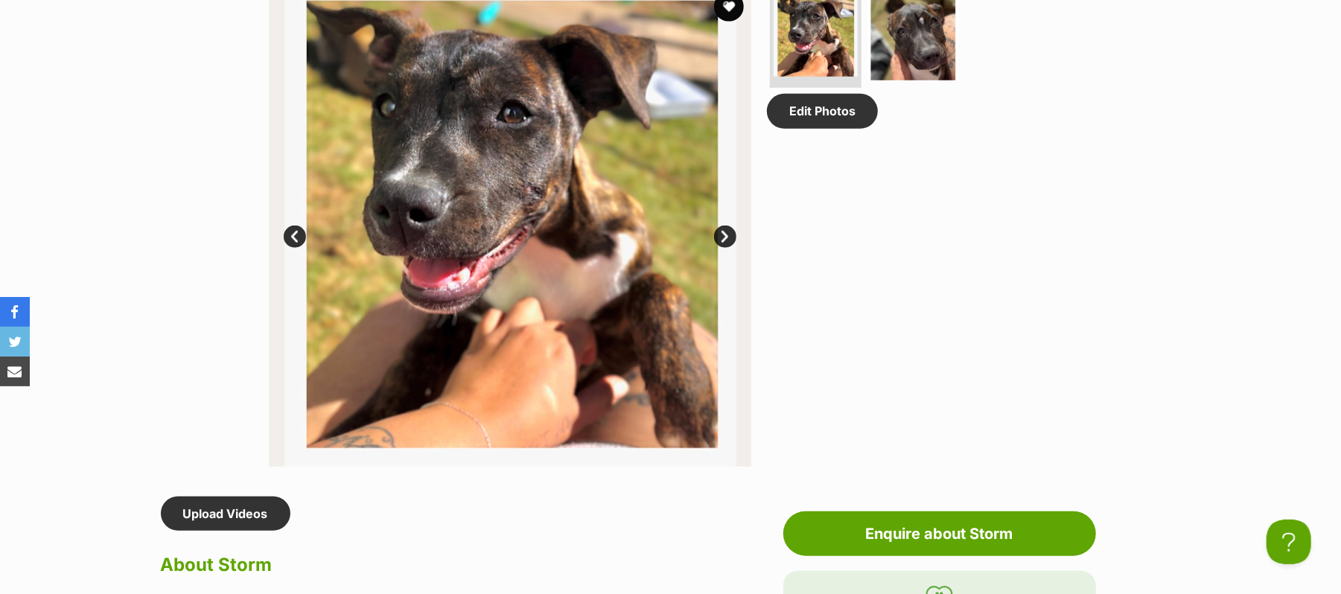
scroll to position [797, 0]
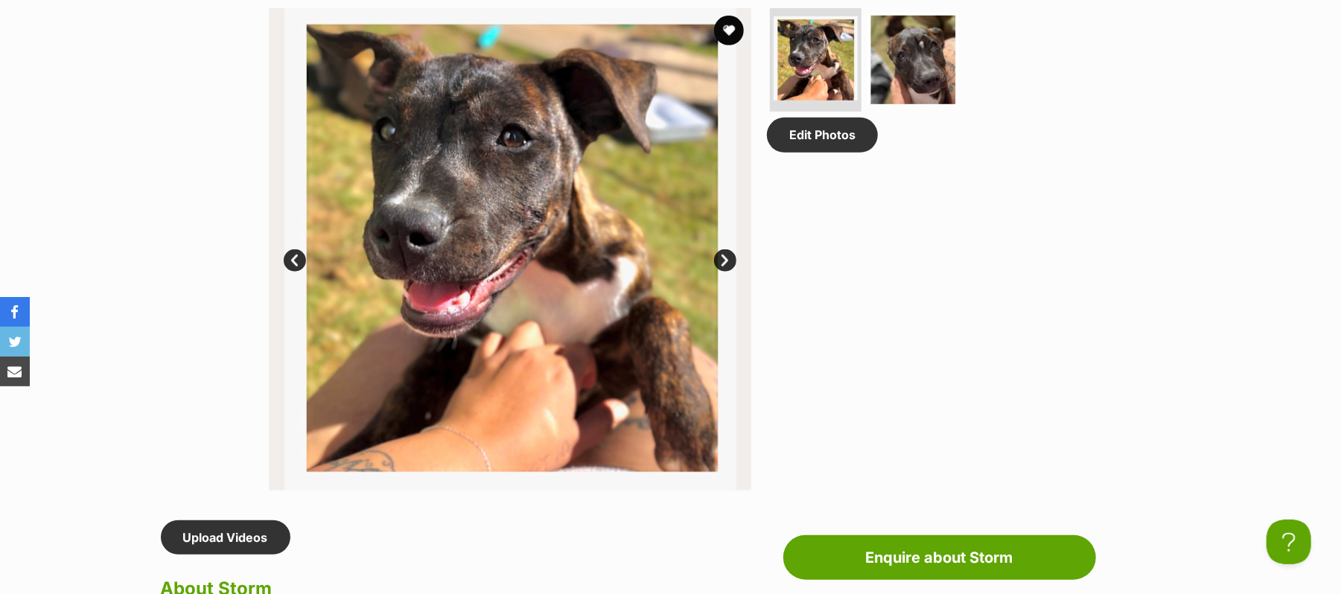
click at [730, 272] on link "Next" at bounding box center [725, 260] width 22 height 22
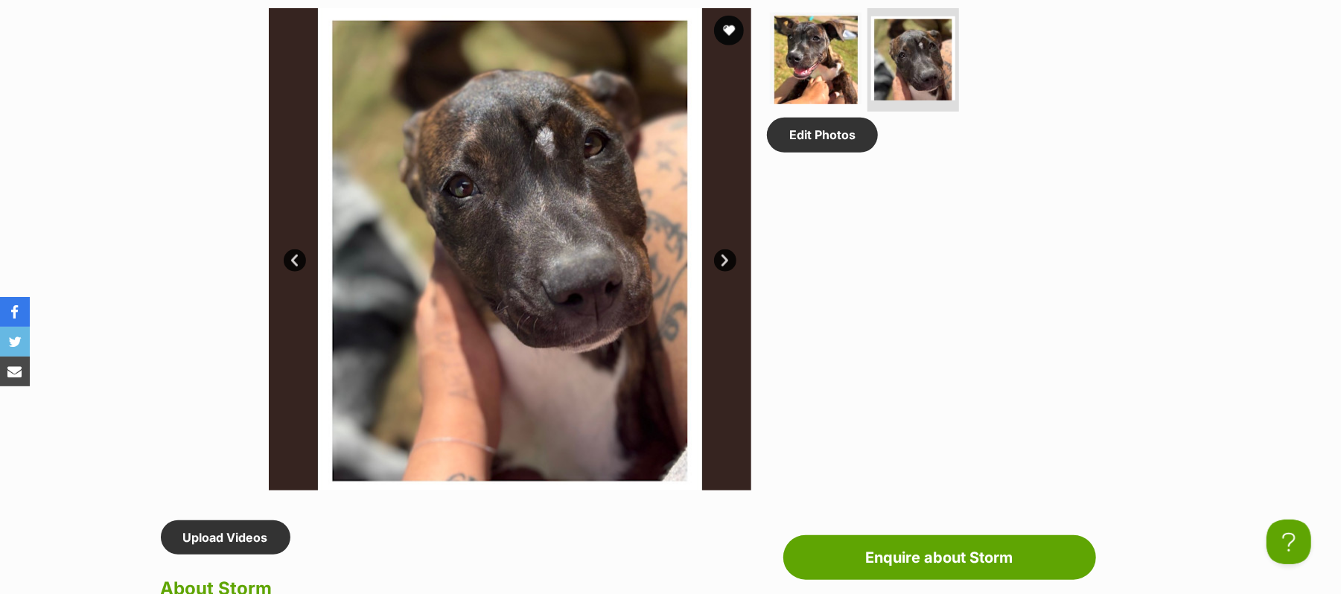
click at [298, 272] on link "Prev" at bounding box center [295, 260] width 22 height 22
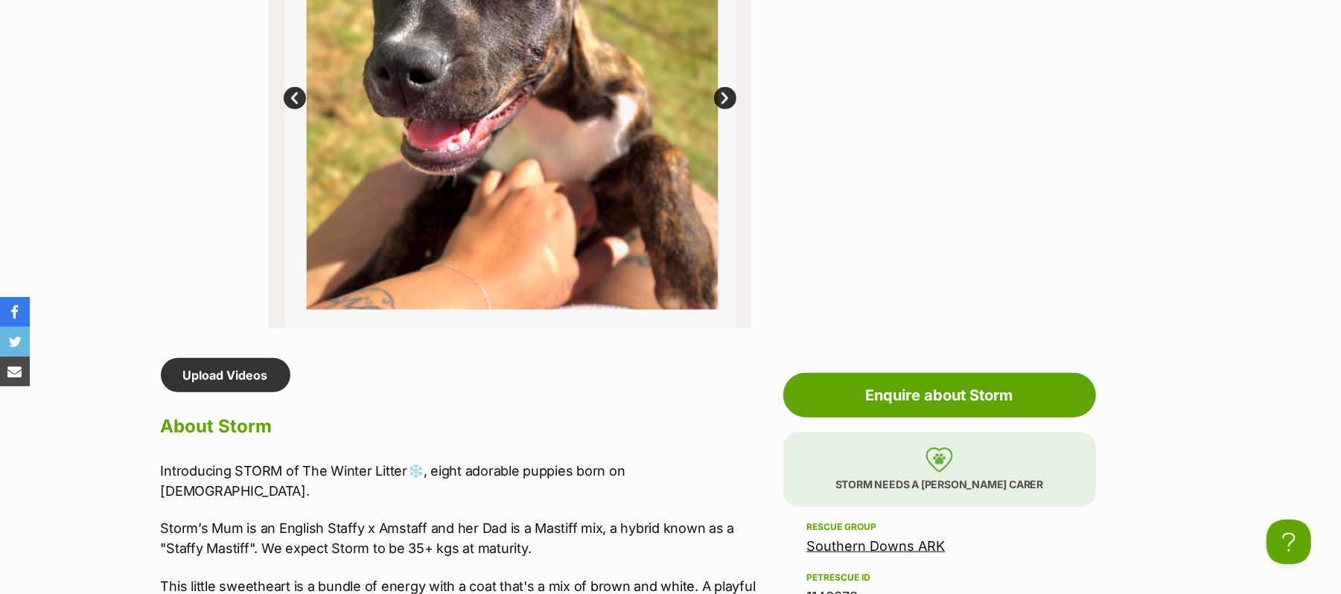
scroll to position [896, 0]
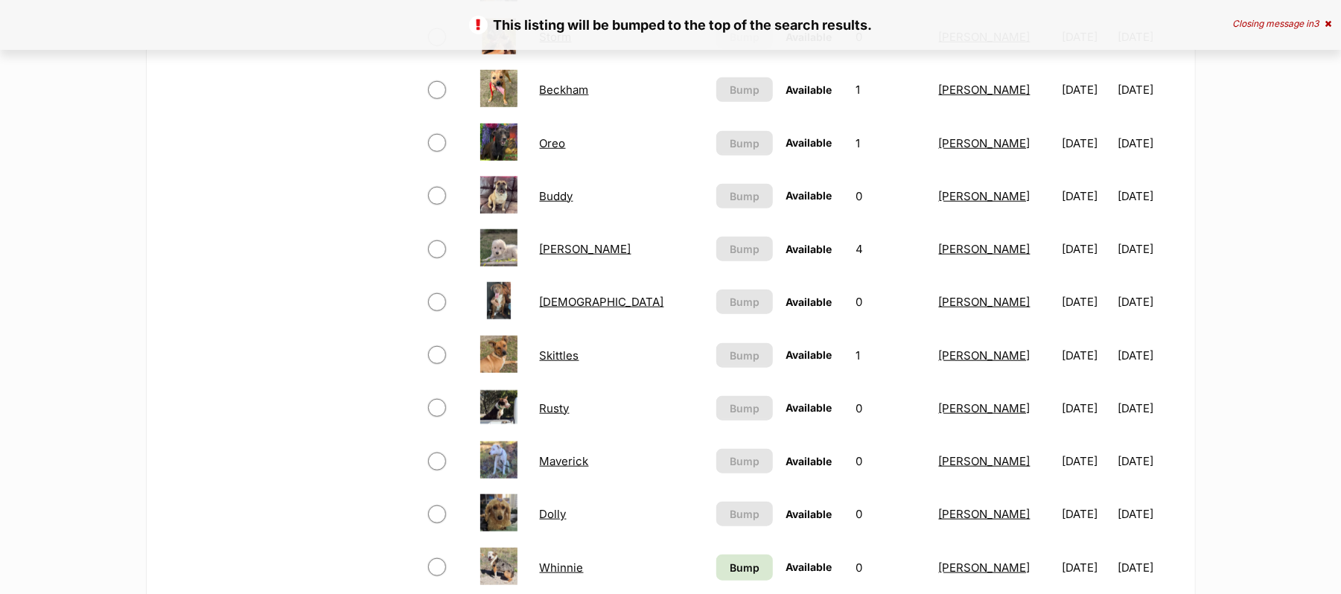
scroll to position [1091, 0]
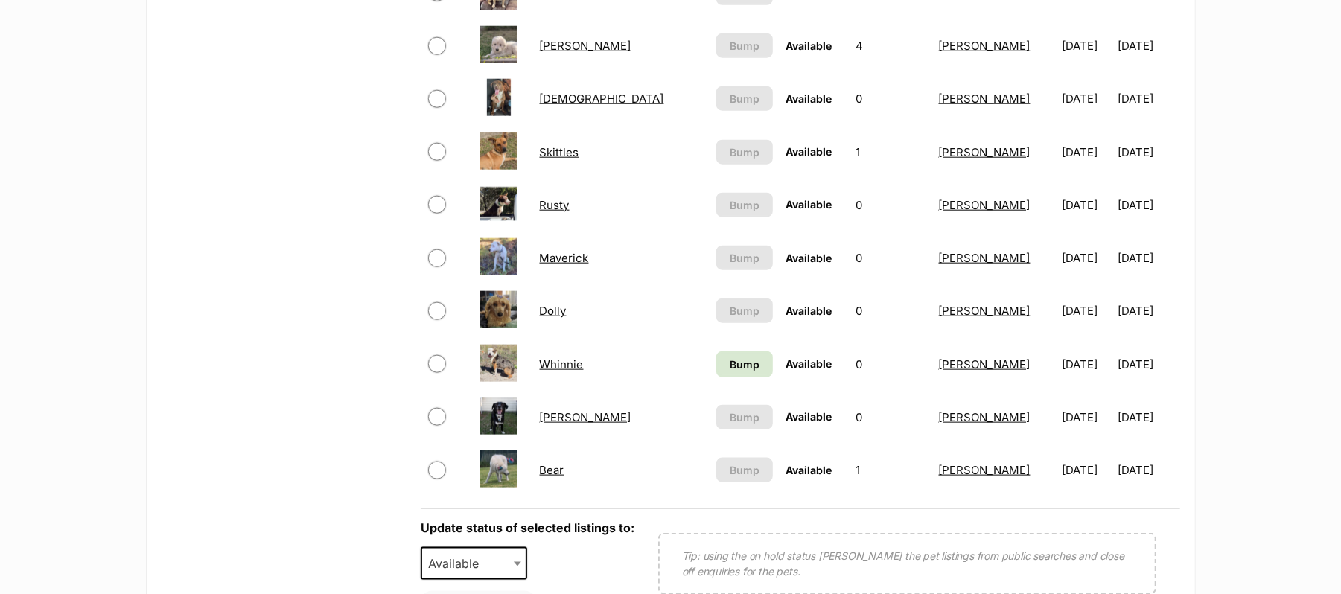
click at [560, 318] on link "Dolly" at bounding box center [553, 311] width 27 height 14
click at [730, 372] on span "Bump" at bounding box center [745, 365] width 30 height 16
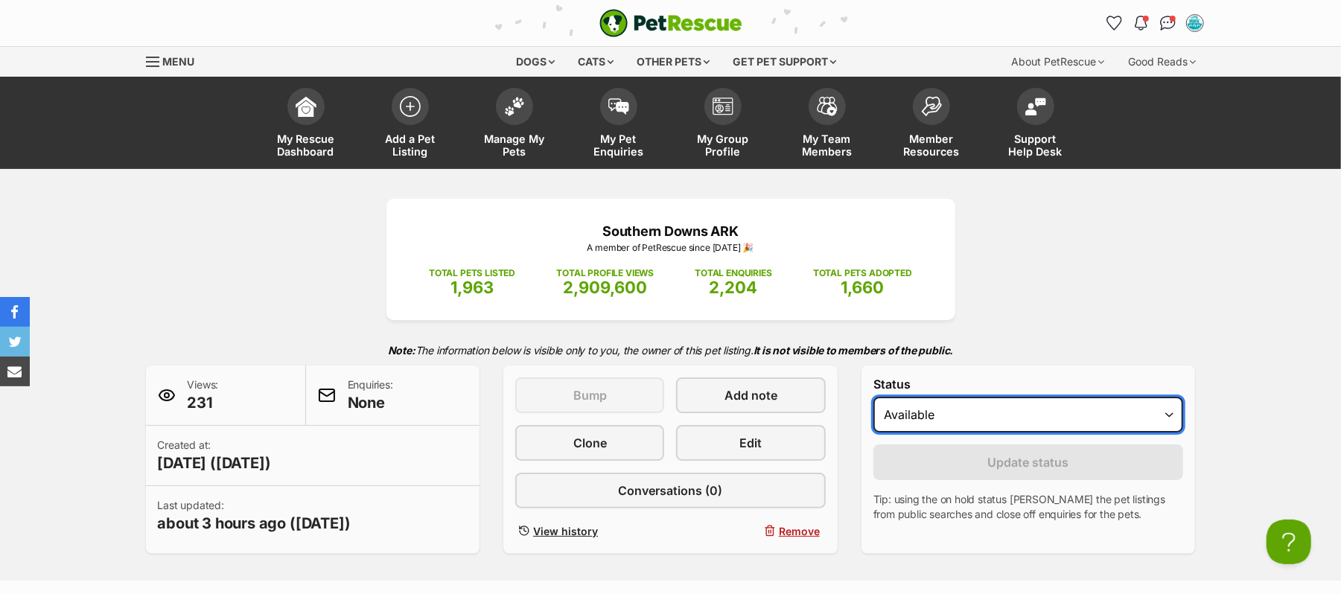
click at [1168, 433] on select "Draft Available On hold Adopted" at bounding box center [1028, 415] width 310 height 36
select select "on_hold"
click at [880, 433] on select "Draft Available On hold Adopted" at bounding box center [1028, 415] width 310 height 36
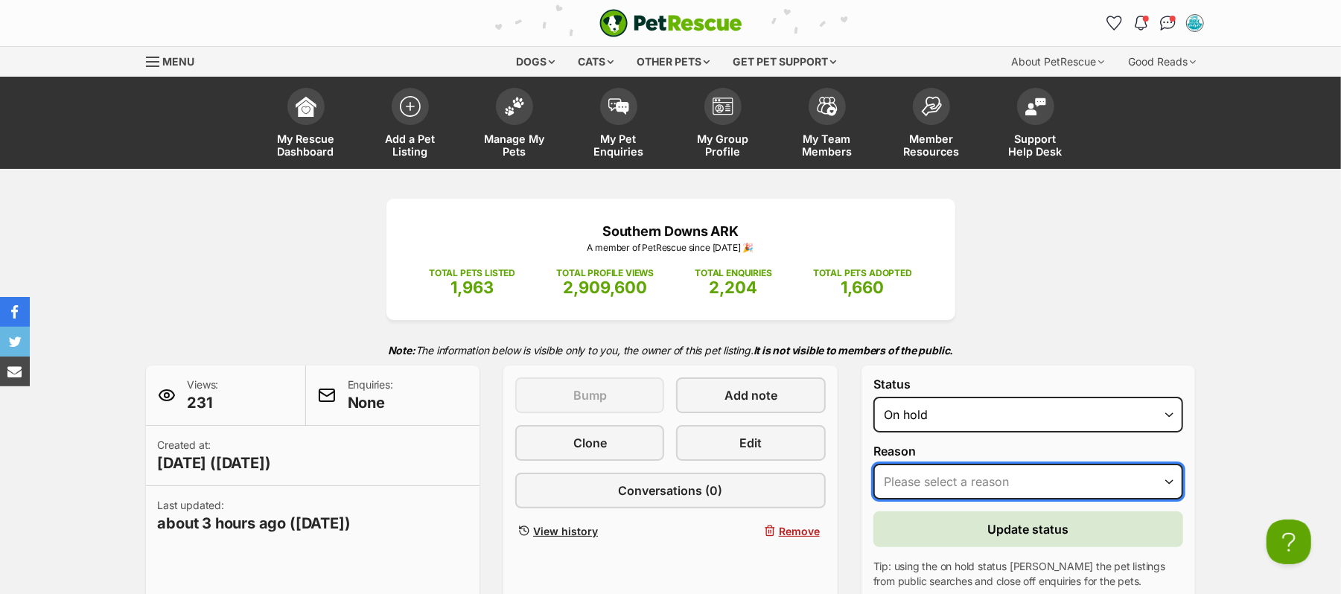
click at [1168, 499] on select "Please select a reason Medical reasons Reviewing applications Adoption pending …" at bounding box center [1028, 482] width 310 height 36
select select "adoption_pending"
click at [880, 499] on select "Please select a reason Medical reasons Reviewing applications Adoption pending …" at bounding box center [1028, 482] width 310 height 36
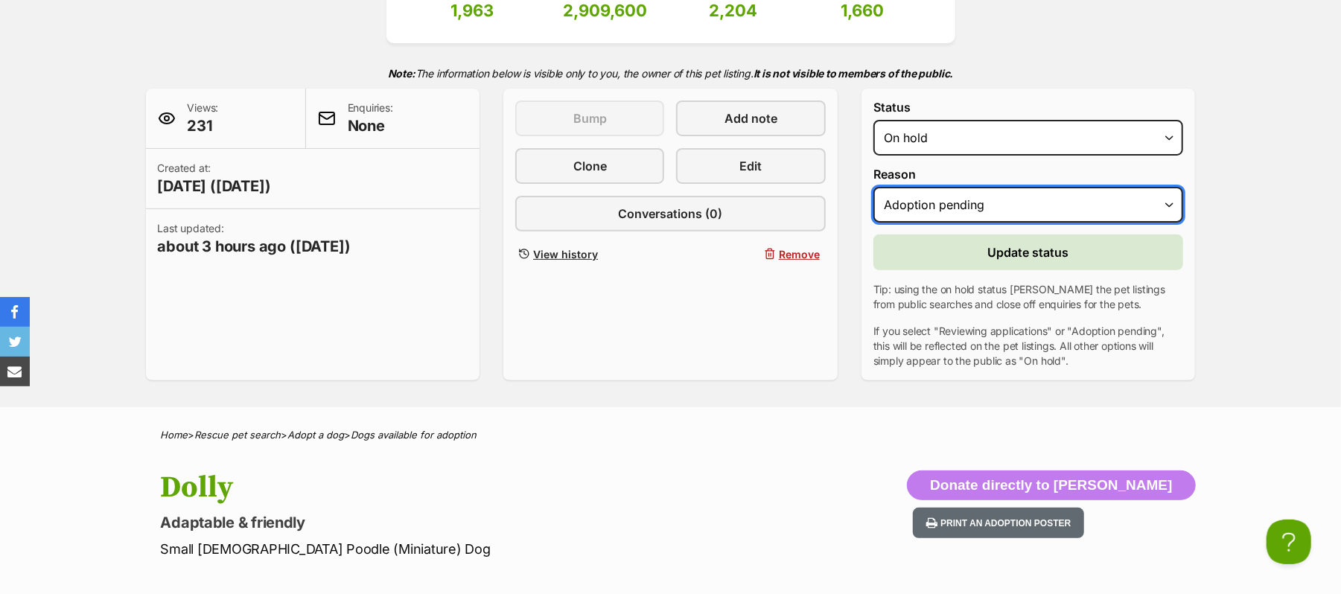
scroll to position [298, 0]
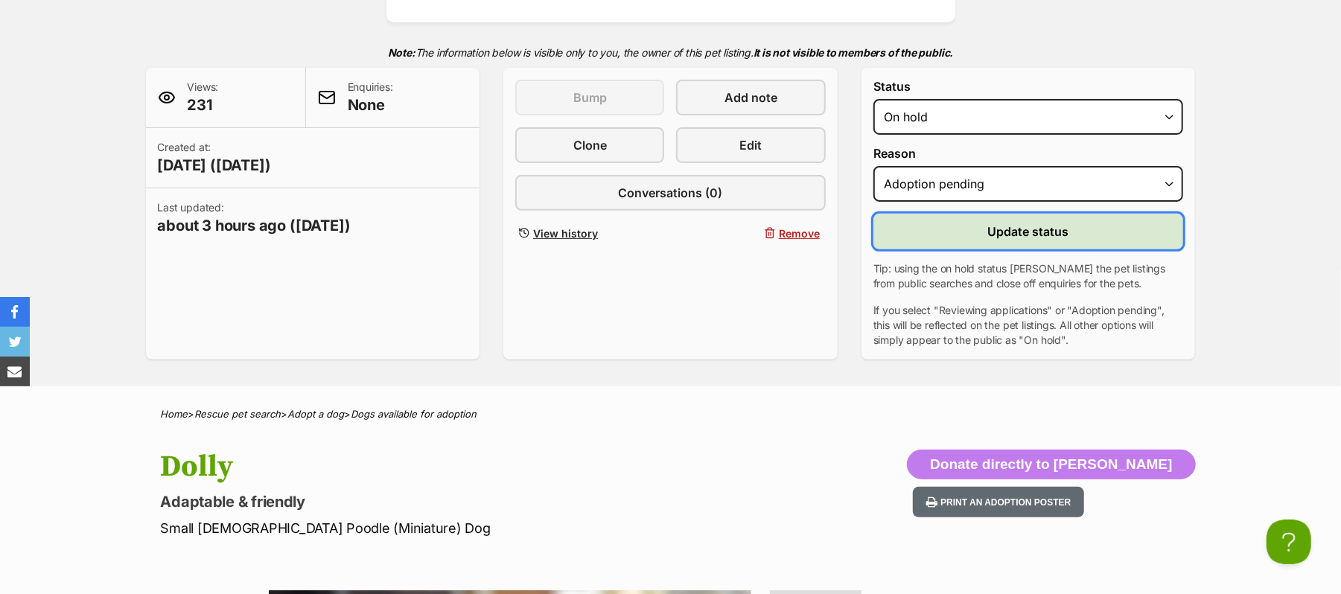
click at [1032, 240] on span "Update status" at bounding box center [1028, 232] width 81 height 18
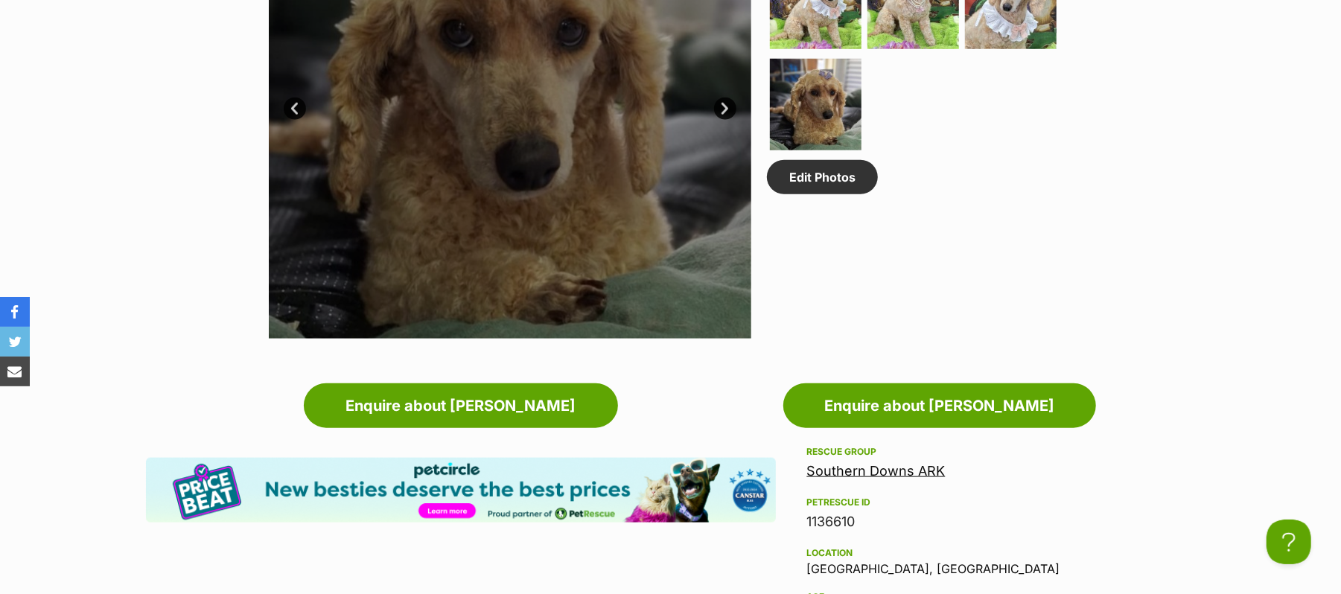
scroll to position [992, 0]
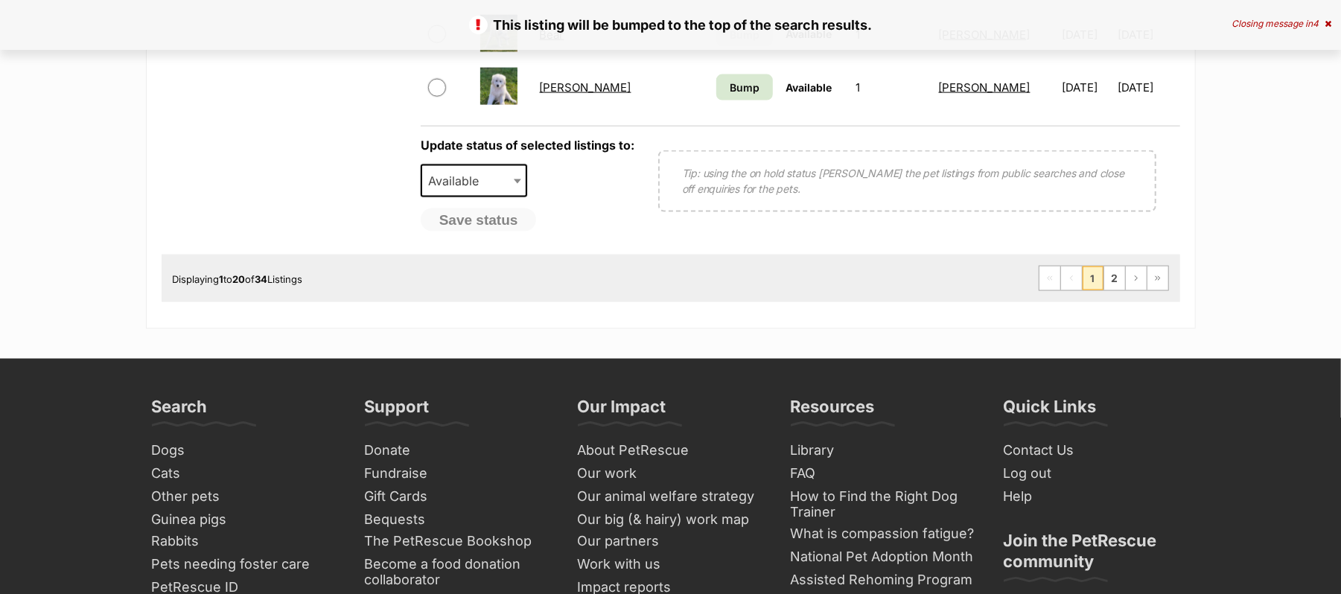
scroll to position [1489, 0]
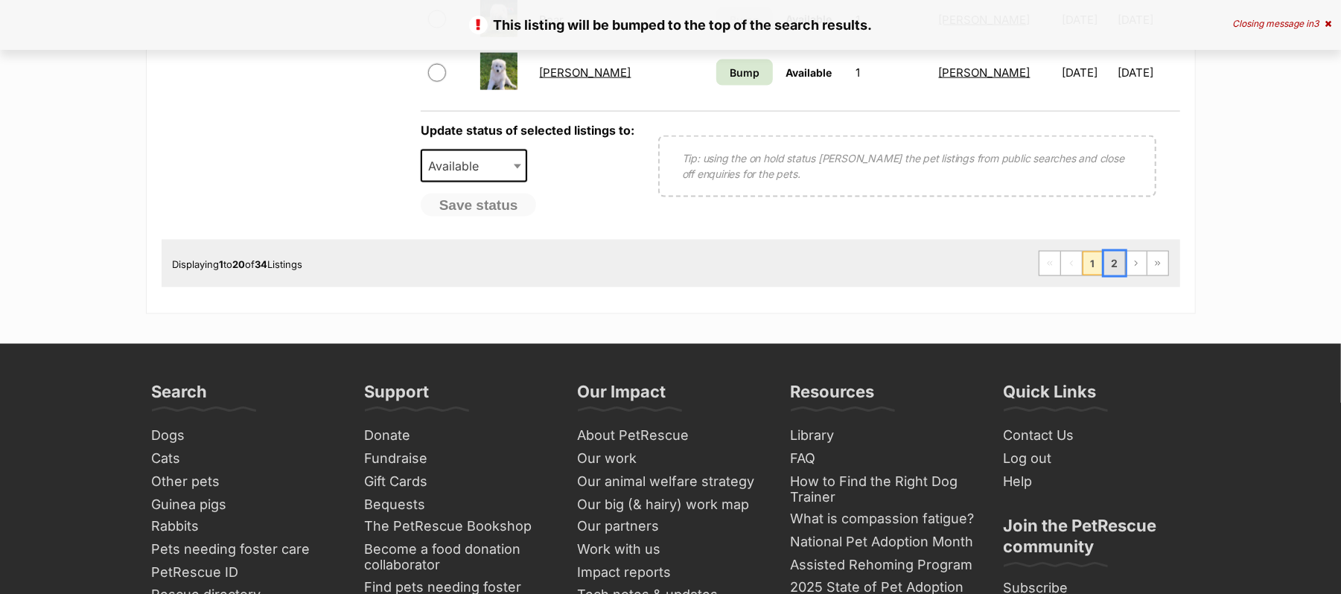
click at [1104, 275] on link "2" at bounding box center [1114, 264] width 21 height 24
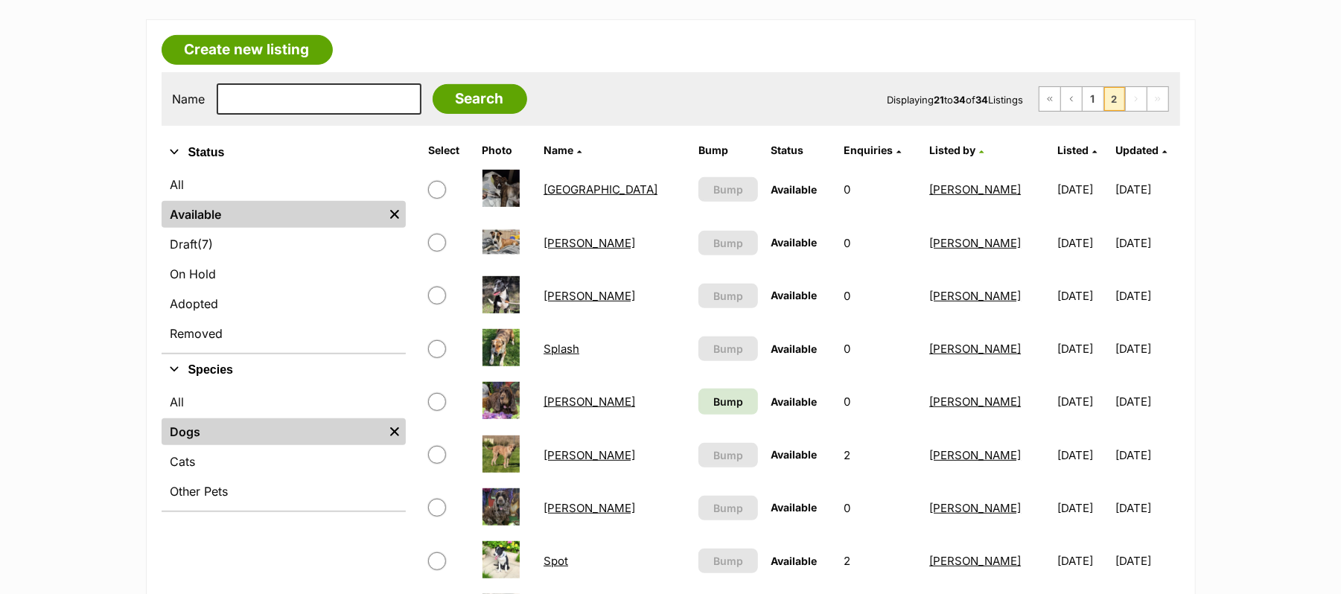
scroll to position [397, 0]
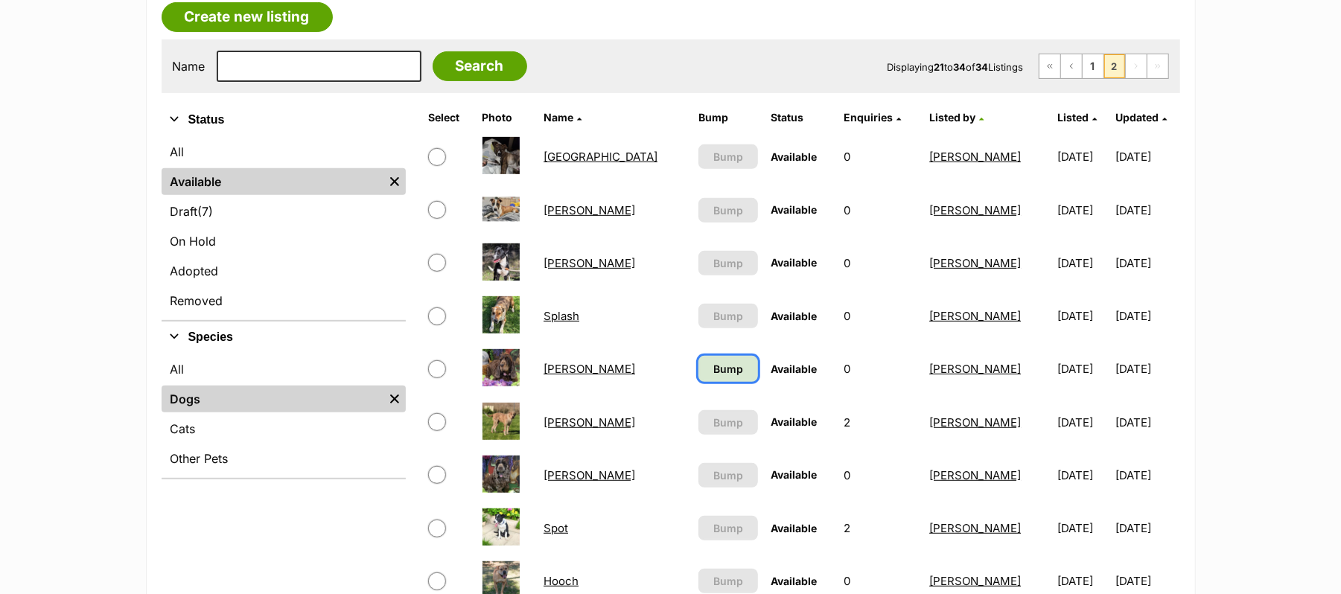
click at [713, 377] on span "Bump" at bounding box center [728, 369] width 30 height 16
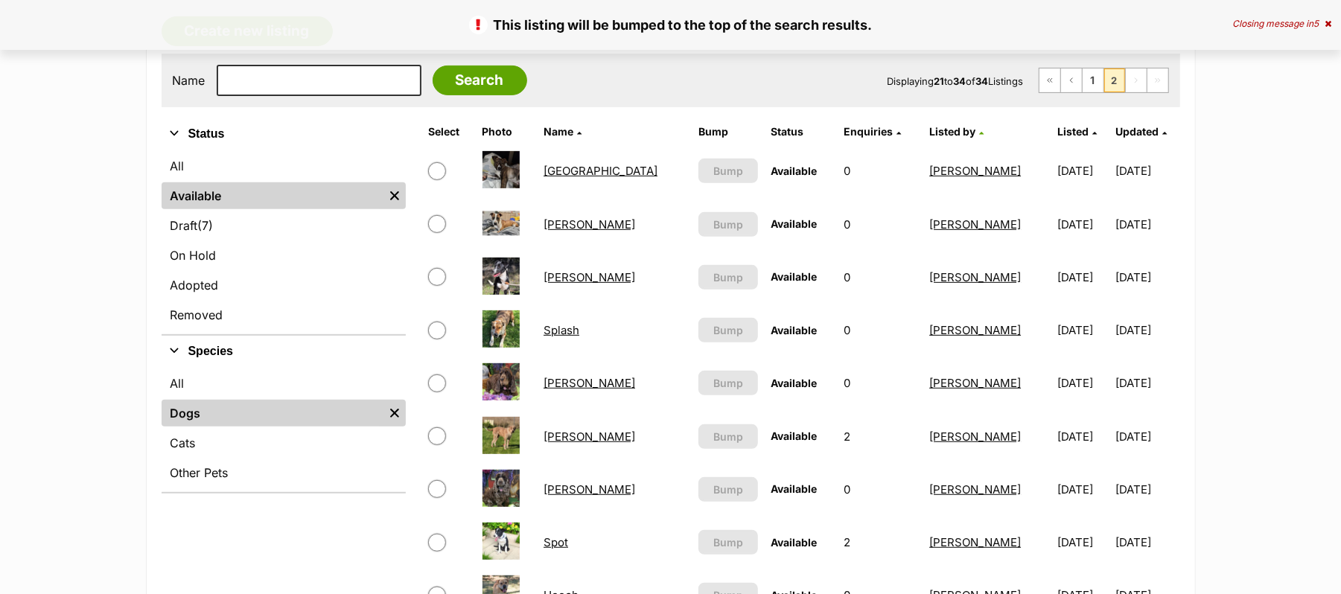
scroll to position [397, 0]
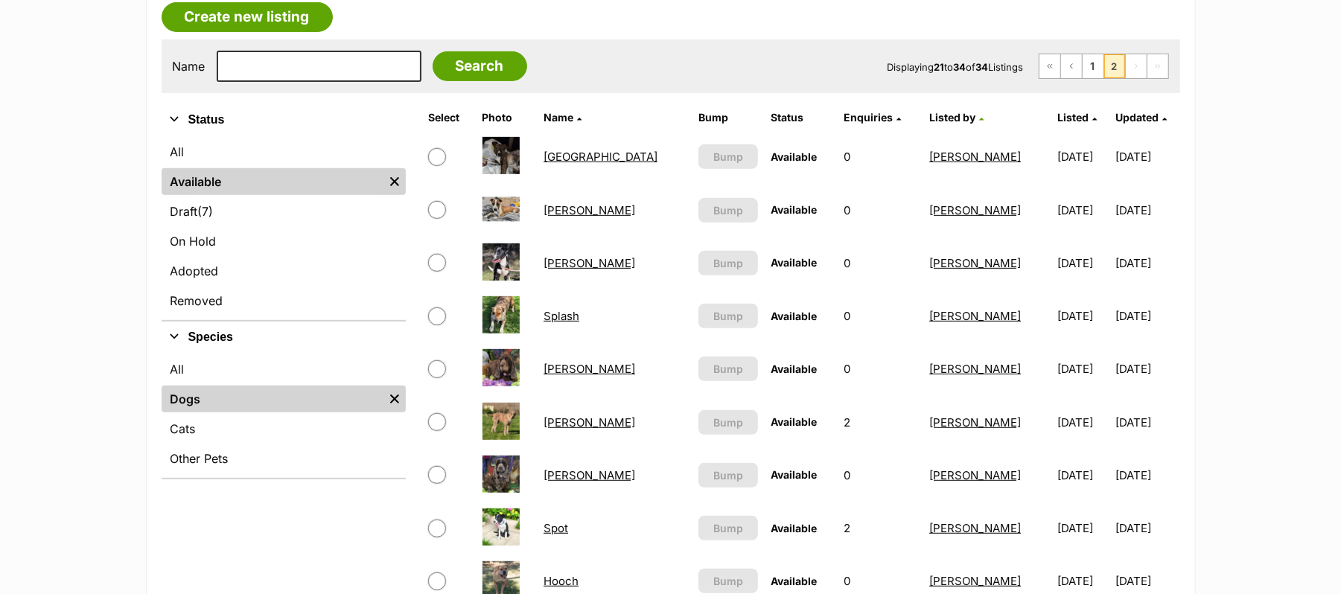
click at [558, 376] on link "Ellie" at bounding box center [589, 369] width 92 height 14
click at [569, 482] on link "Carla" at bounding box center [589, 475] width 92 height 14
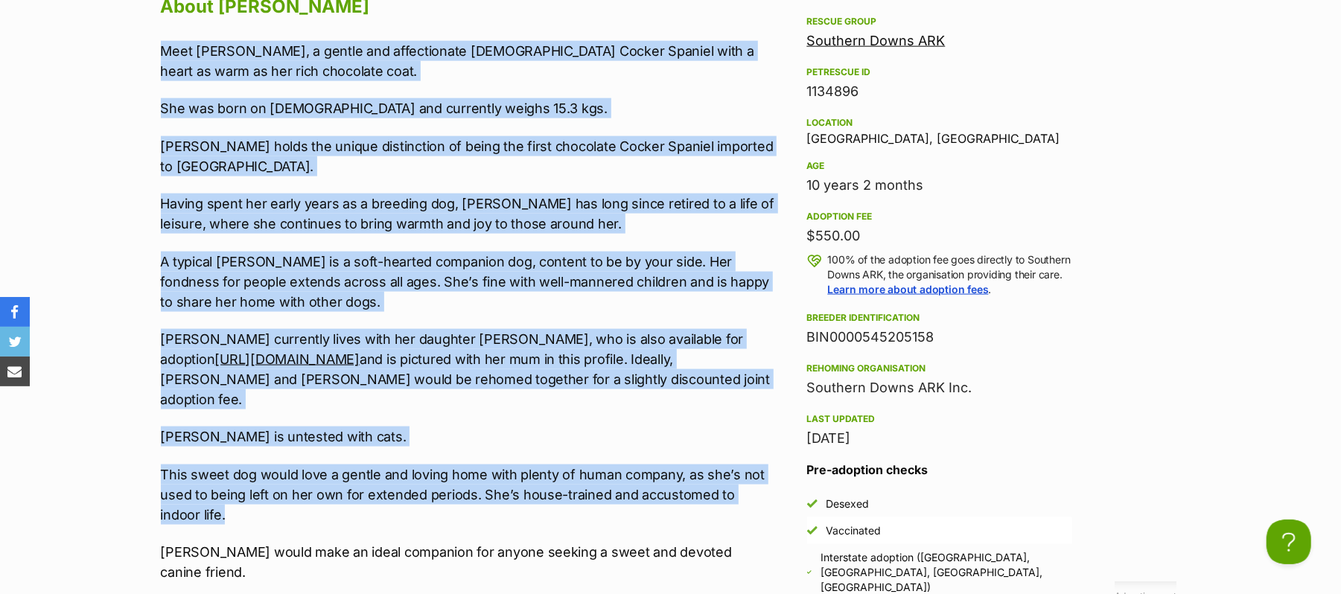
scroll to position [1478, 0]
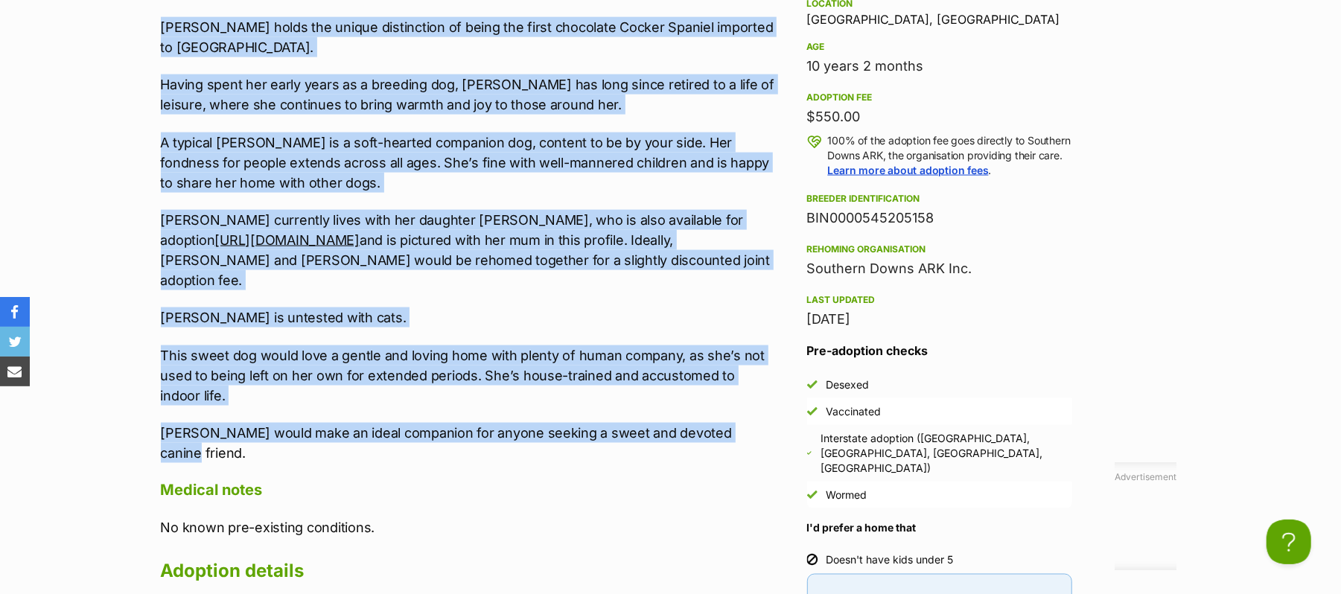
drag, startPoint x: 171, startPoint y: 409, endPoint x: 737, endPoint y: 478, distance: 569.9
click at [737, 463] on div "Meet Ellie, a gentle and affectionate 10-year-old Cocker Spaniel with a heart a…" at bounding box center [468, 192] width 615 height 541
copy div "Meet Ellie, a gentle and affectionate 10-year-old Cocker Spaniel with a heart a…"
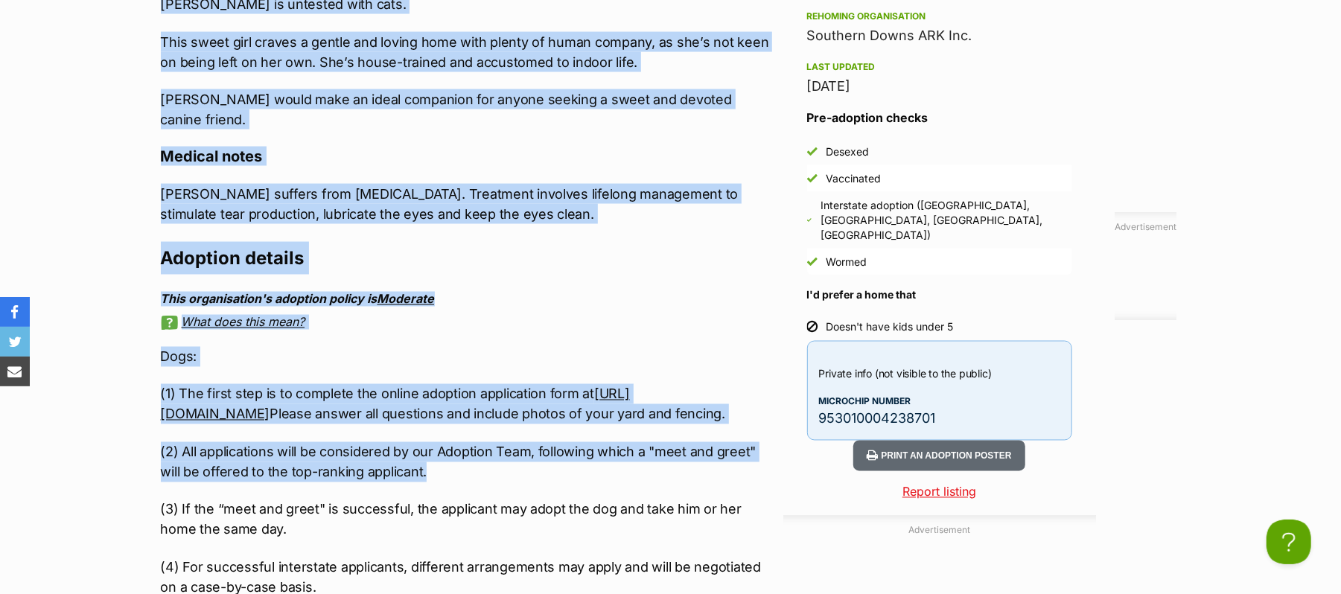
scroll to position [1787, 0]
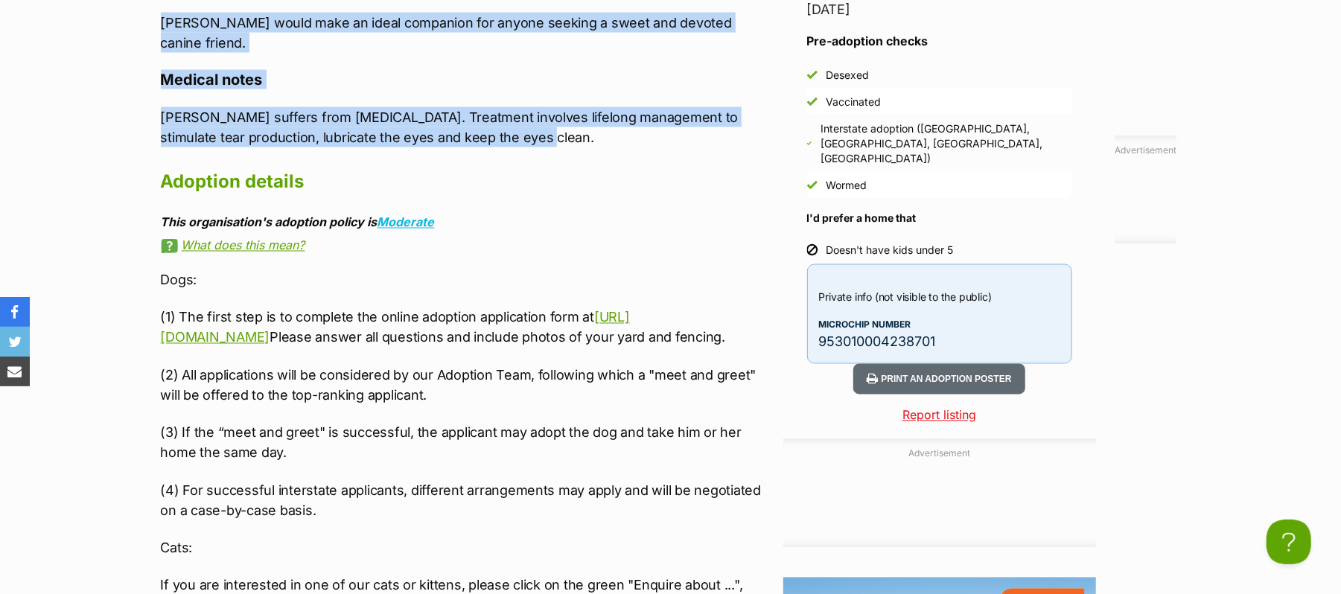
drag, startPoint x: 162, startPoint y: 215, endPoint x: 532, endPoint y: 215, distance: 369.2
click at [532, 215] on div "Upload Videos About Carla Meet Carla, a gentle and super loving 6 year-old Cock…" at bounding box center [468, 72] width 615 height 1127
copy div "Meet Carla, a gentle and super loving 6 year-old Cocker Spaniel with a heart as…"
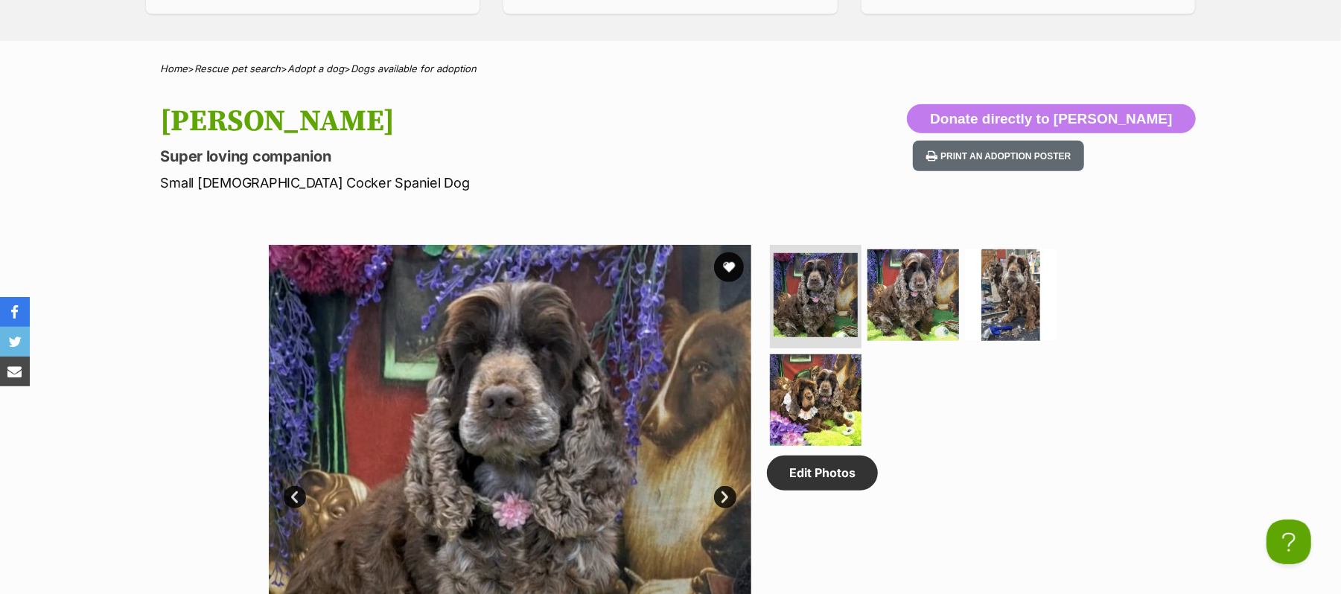
scroll to position [1, 0]
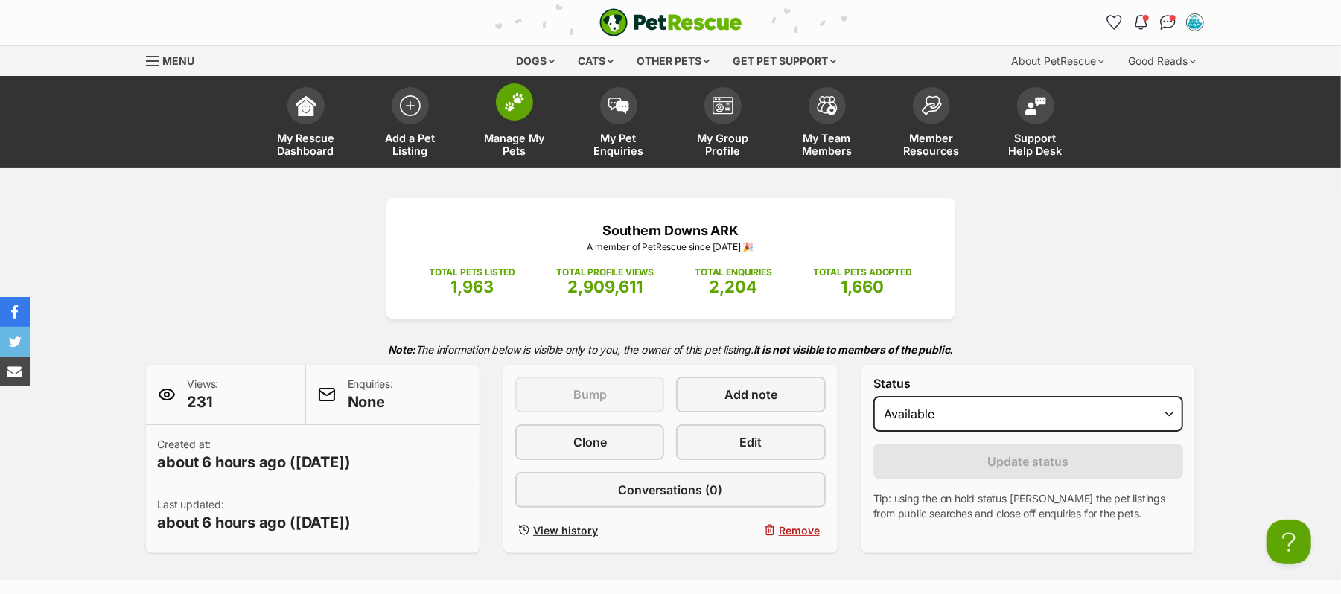
click at [512, 112] on img at bounding box center [514, 101] width 21 height 19
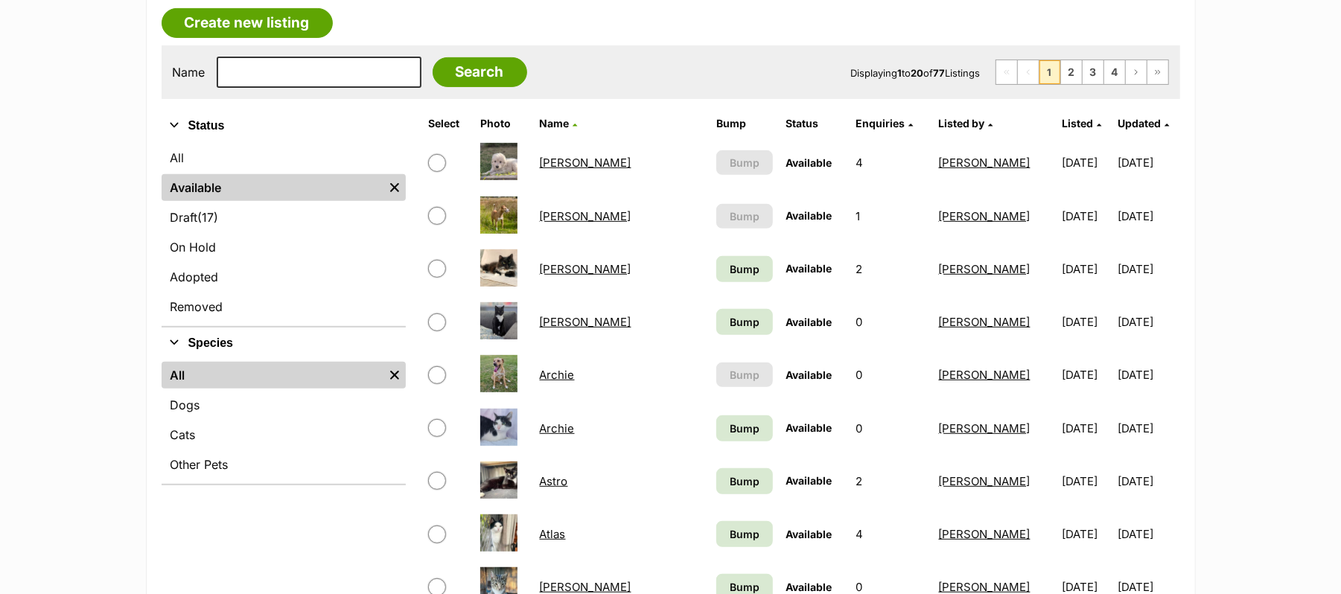
scroll to position [397, 0]
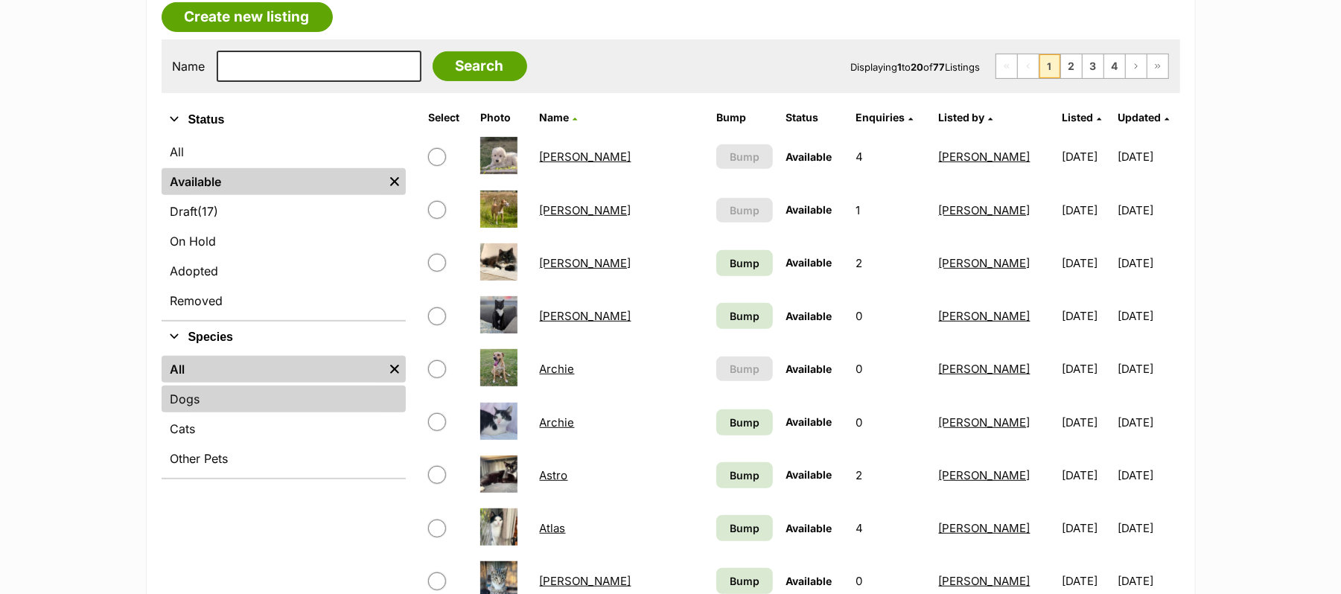
click at [222, 412] on link "Dogs" at bounding box center [284, 399] width 244 height 27
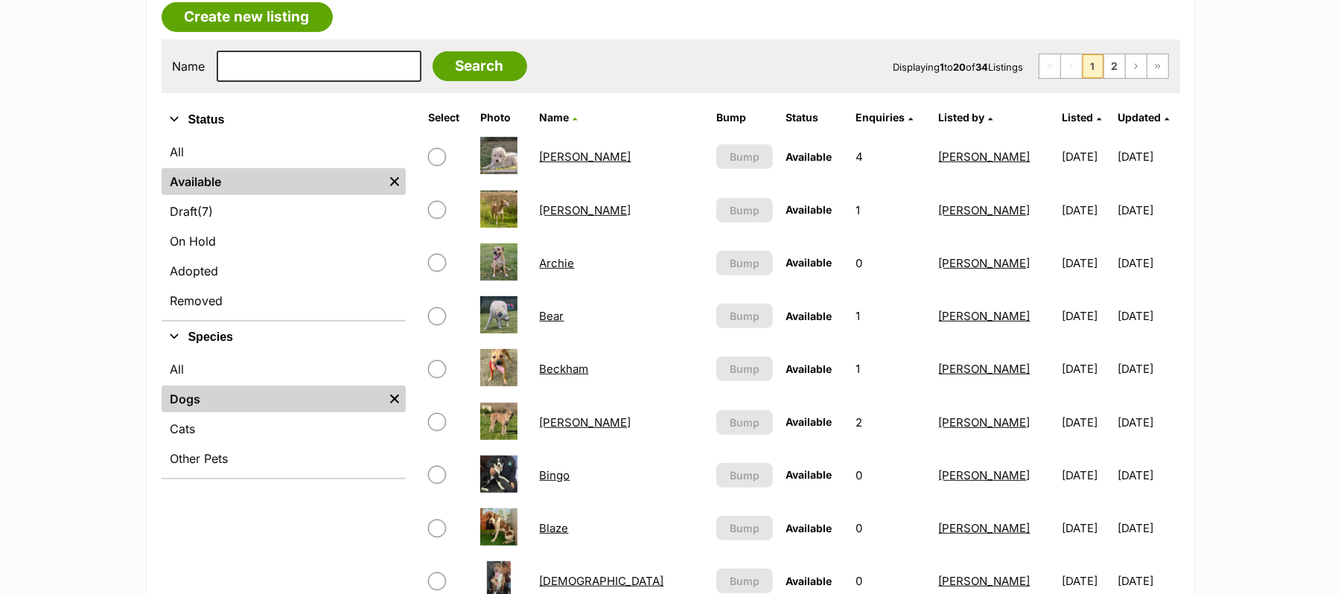
click at [948, 164] on link "[PERSON_NAME]" at bounding box center [985, 157] width 92 height 14
click at [939, 124] on span "Listed by" at bounding box center [962, 117] width 46 height 13
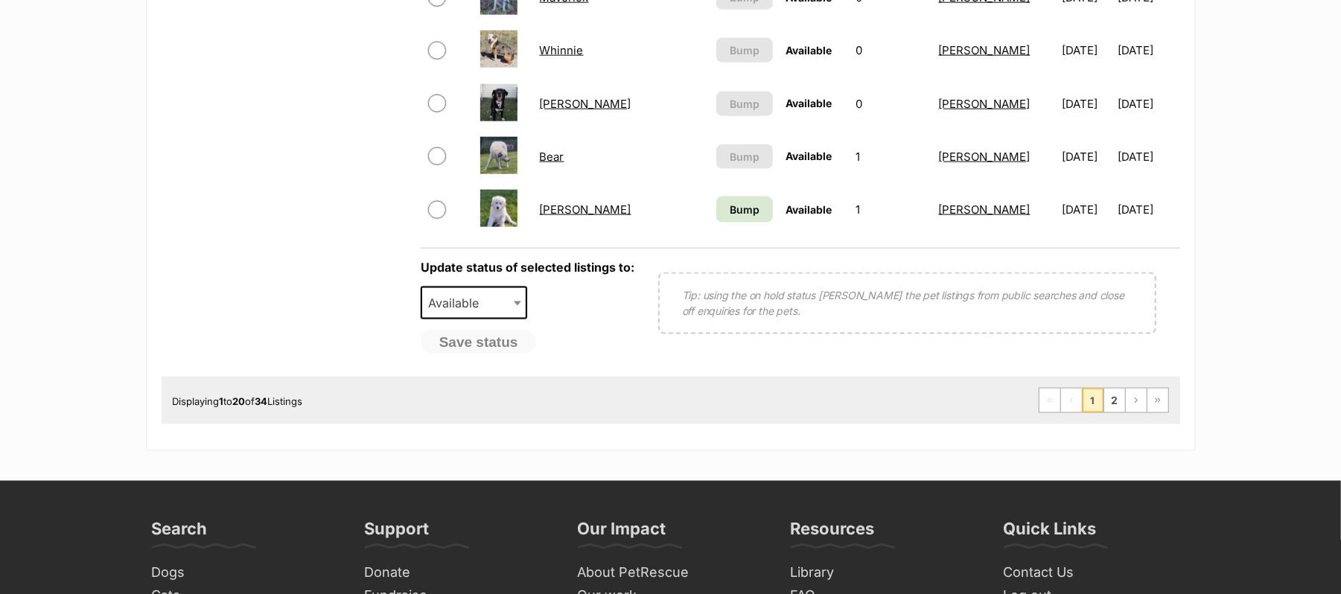
scroll to position [1389, 0]
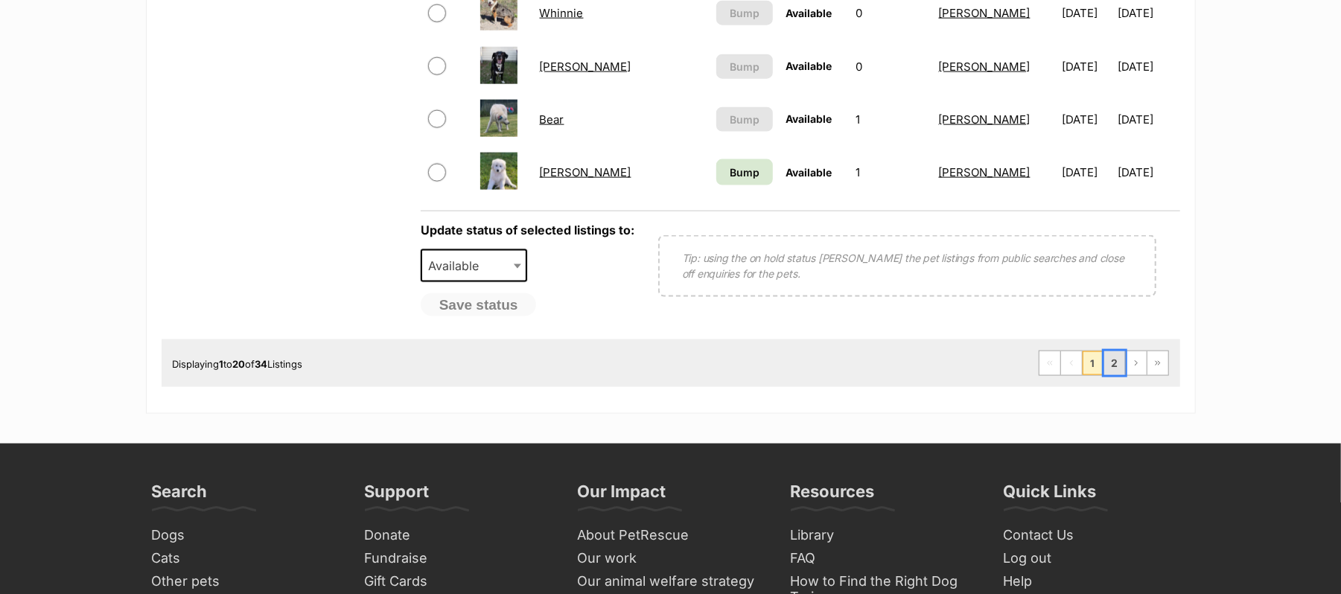
click at [1104, 375] on link "2" at bounding box center [1114, 363] width 21 height 24
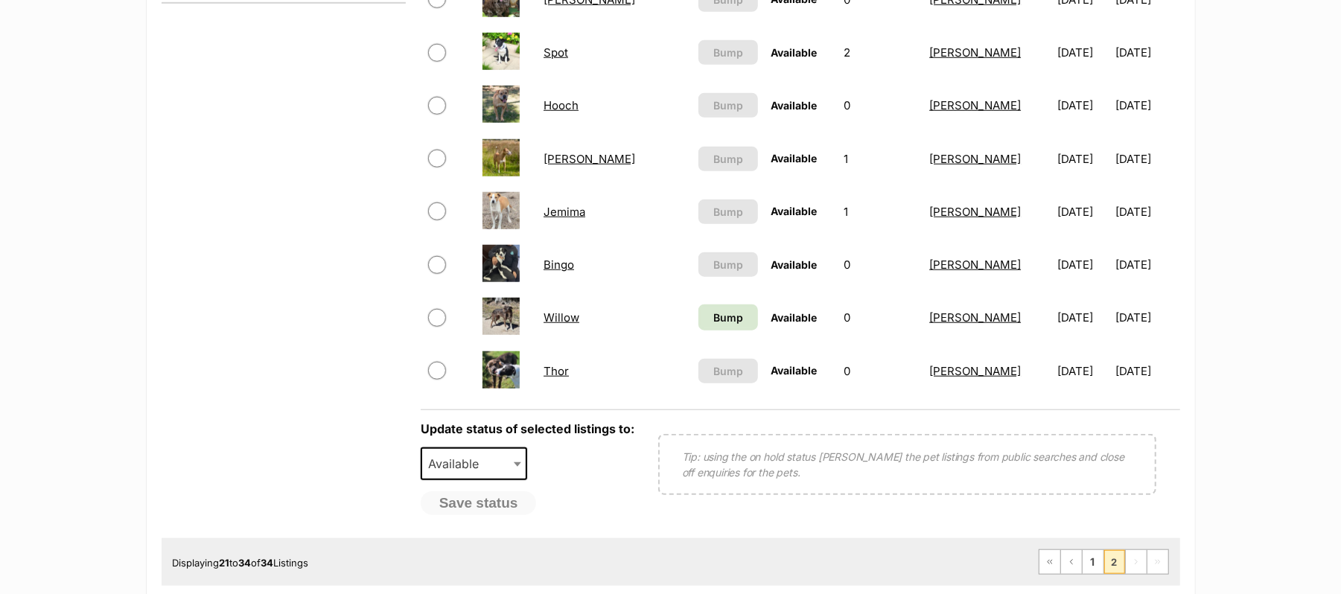
scroll to position [893, 0]
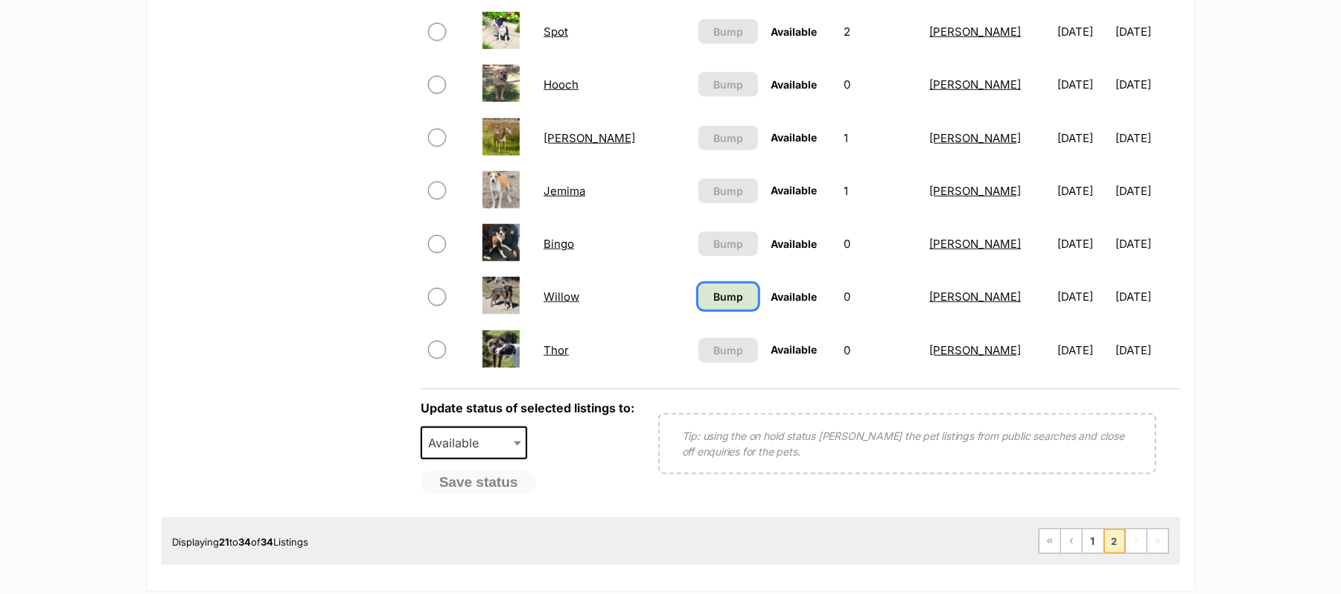
click at [713, 304] on span "Bump" at bounding box center [728, 297] width 30 height 16
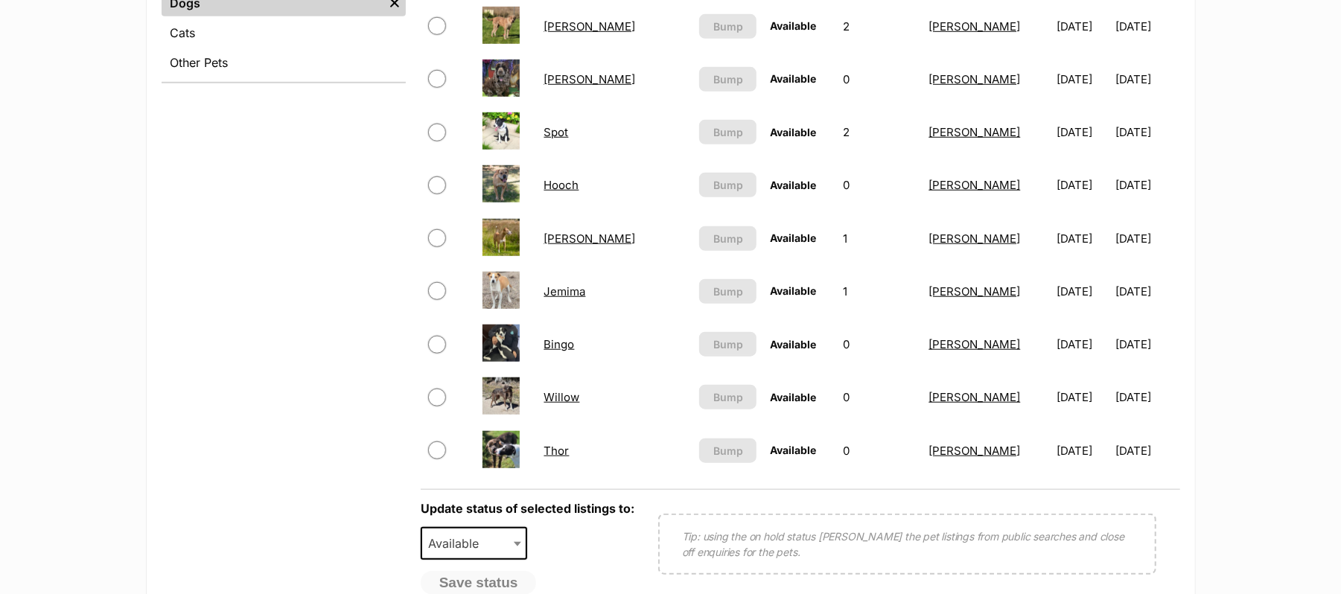
scroll to position [794, 0]
click at [566, 403] on link "Willow" at bounding box center [562, 396] width 36 height 14
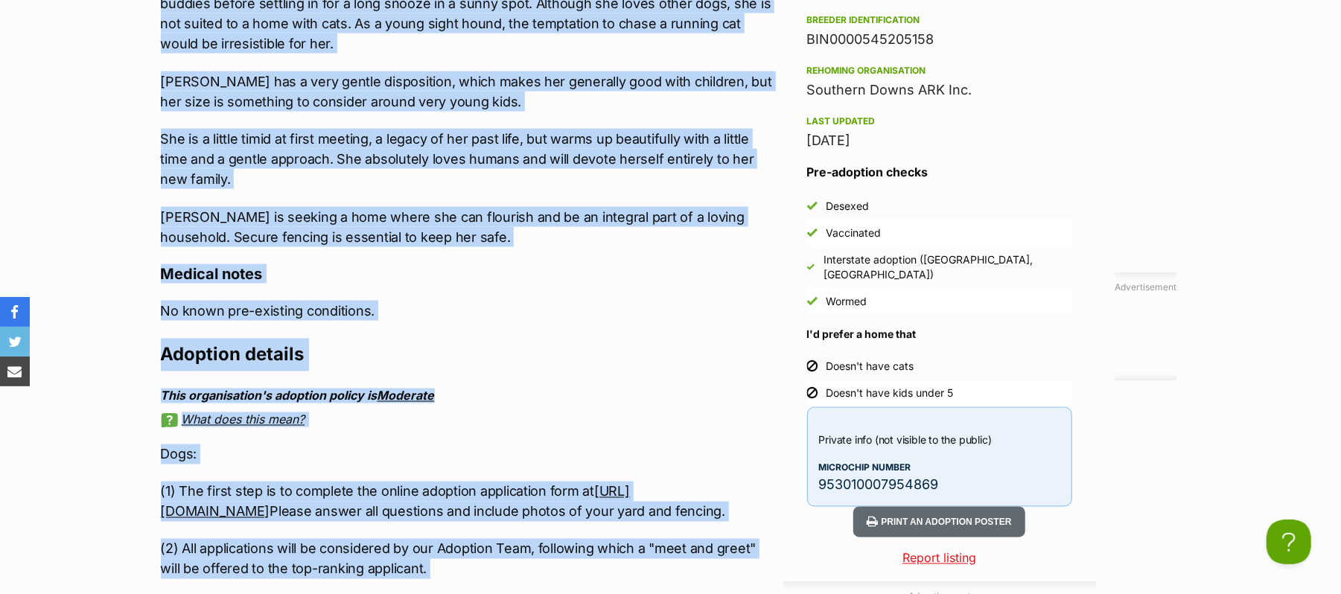
scroll to position [1824, 0]
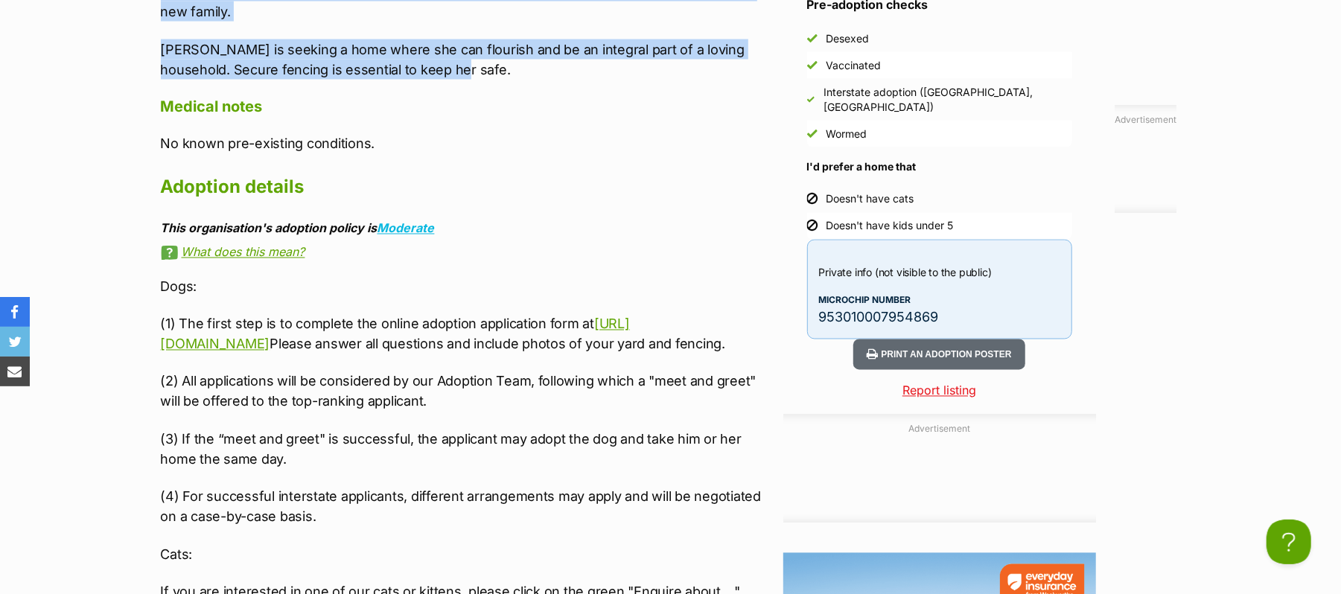
drag, startPoint x: 162, startPoint y: 313, endPoint x: 475, endPoint y: 170, distance: 344.1
copy div "Please meet Miss Willow, a stunning Merle staghound mix with a placid and affec…"
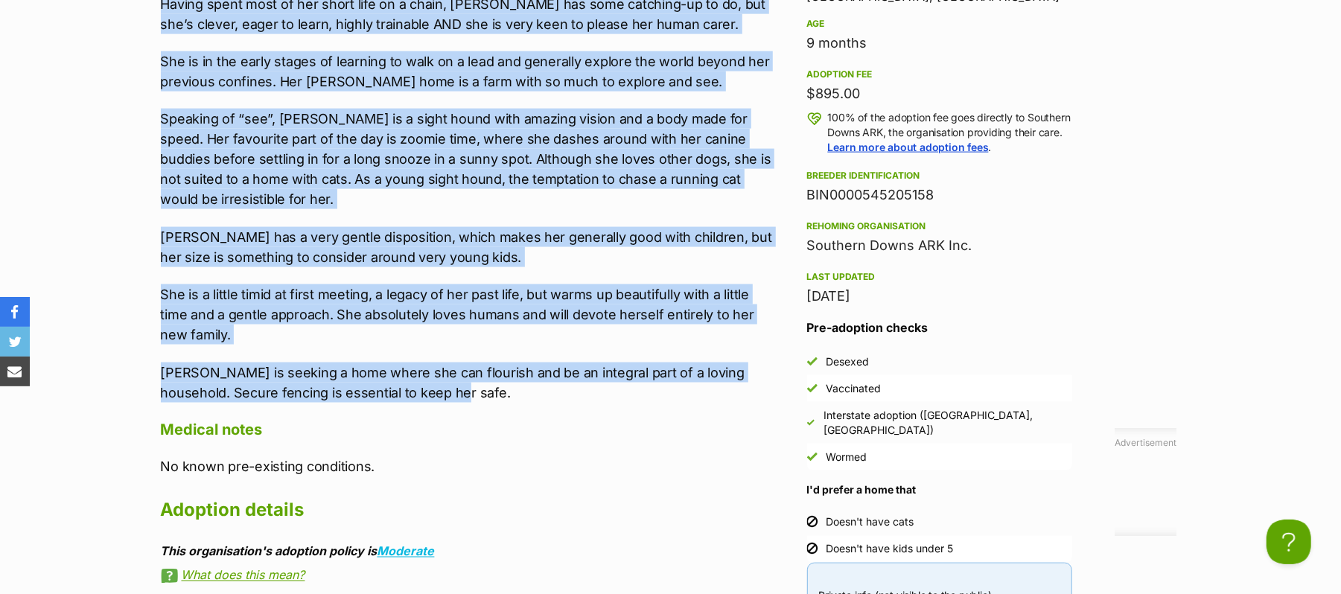
scroll to position [1427, 0]
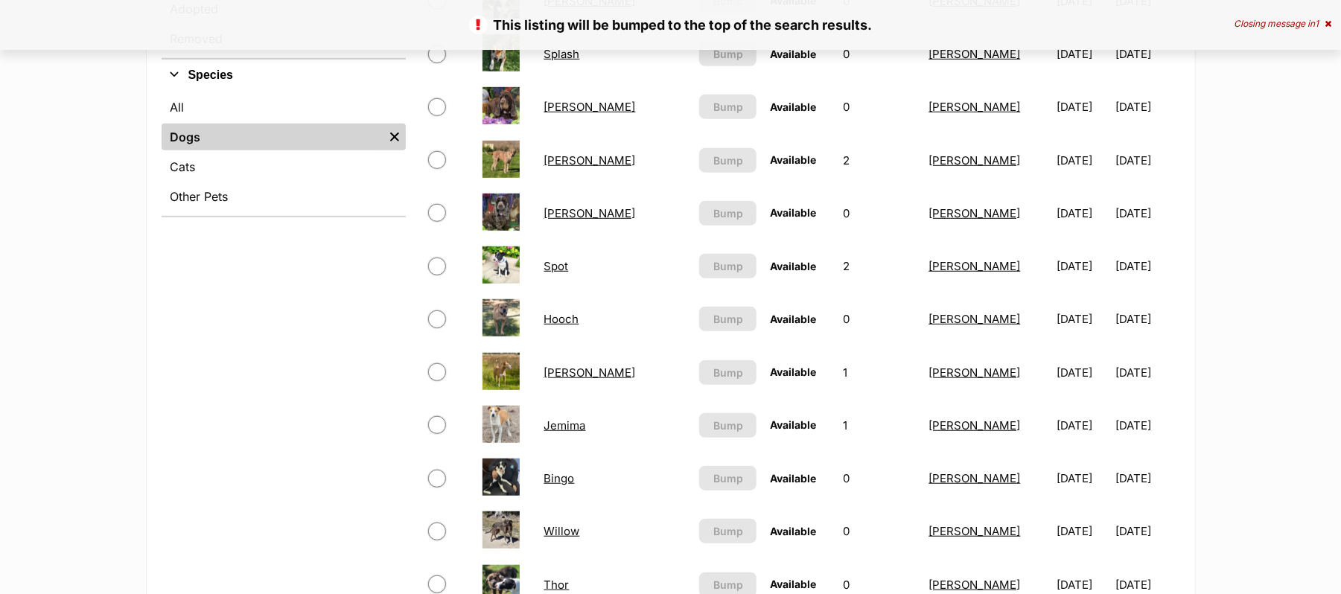
scroll to position [596, 0]
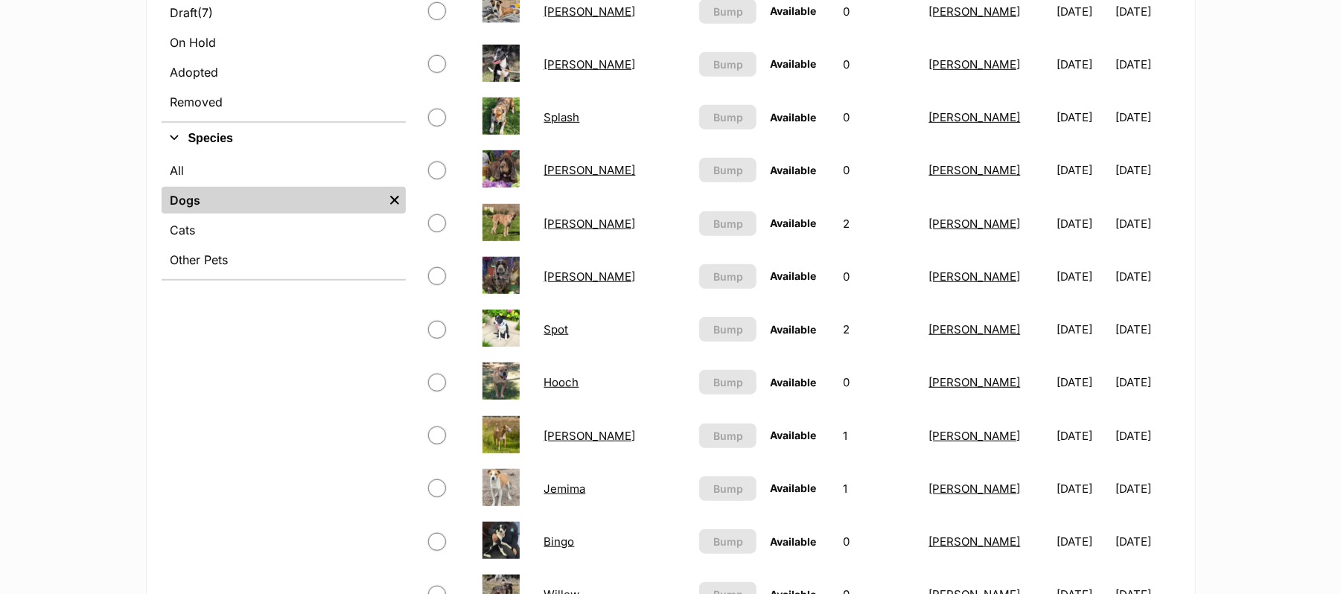
click at [569, 496] on link "Jemima" at bounding box center [565, 489] width 42 height 14
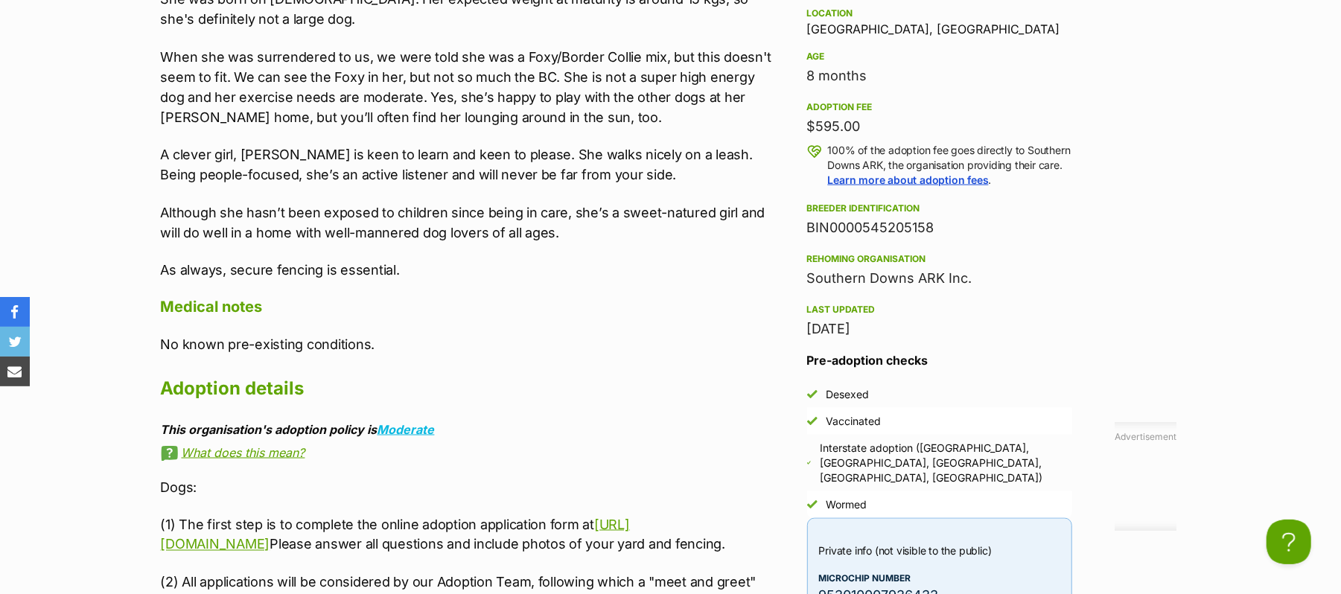
scroll to position [1569, 0]
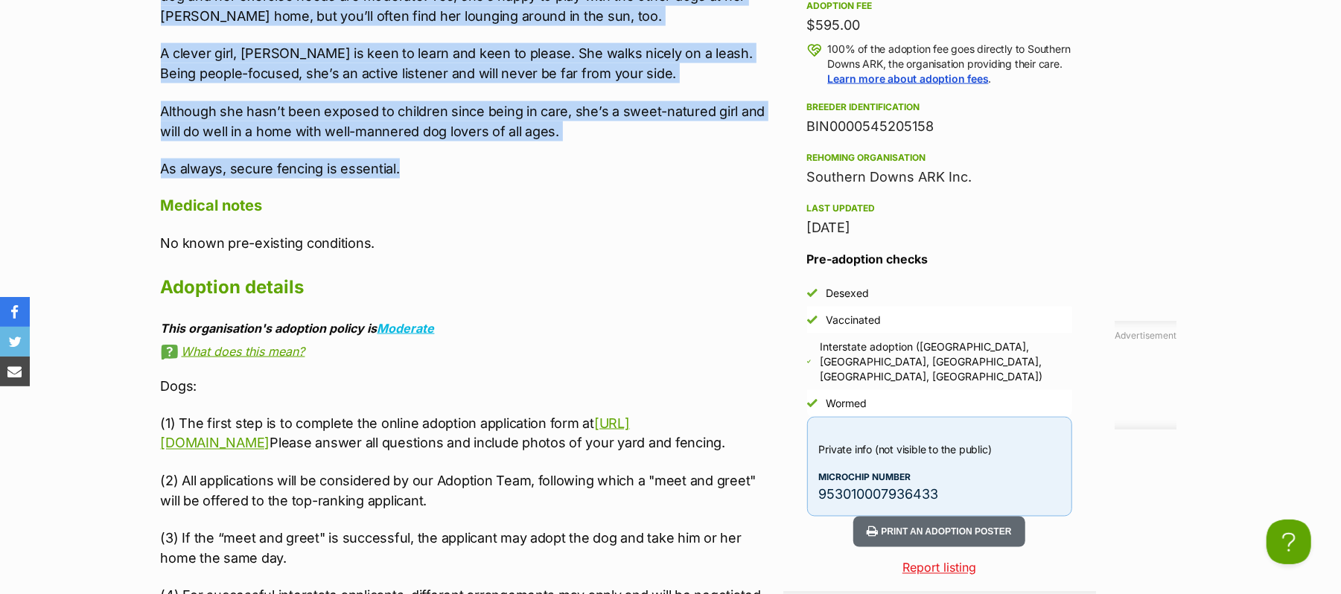
drag, startPoint x: 162, startPoint y: 313, endPoint x: 427, endPoint y: 271, distance: 267.7
click at [427, 179] on div "Please meet [PERSON_NAME], a playful, friendly and outgoing pup, who loves meet…" at bounding box center [468, 4] width 615 height 348
copy div "Please meet Jemima, a playful, friendly and outgoing pup, who loves meeting new…"
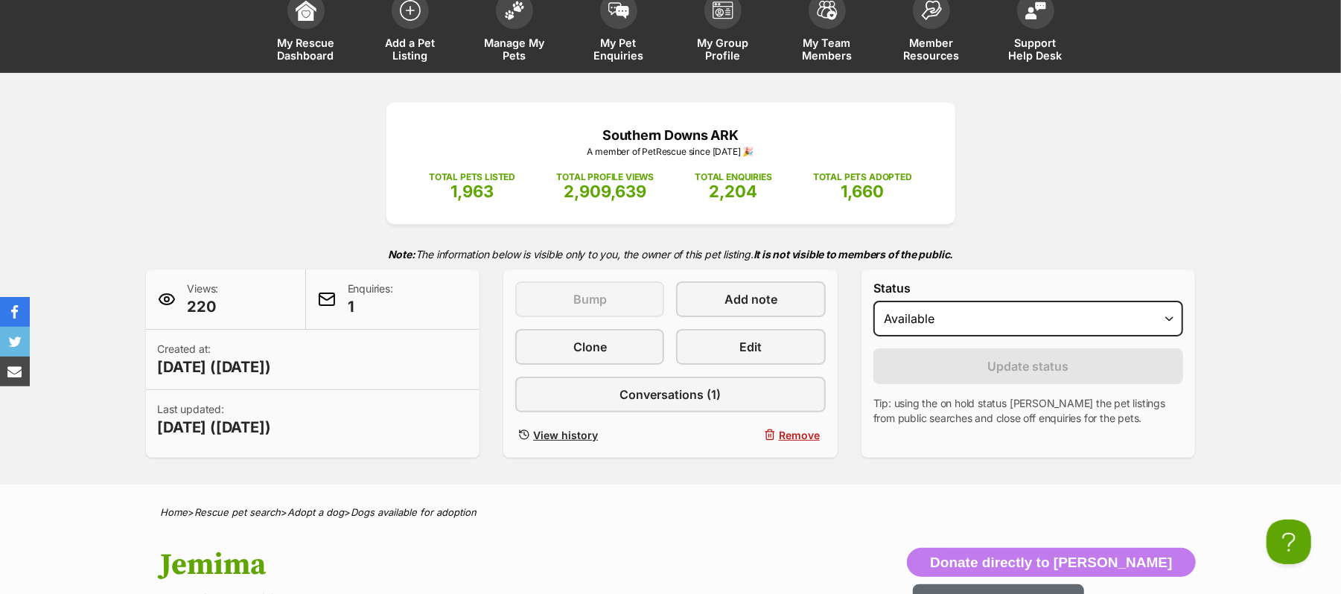
scroll to position [0, 0]
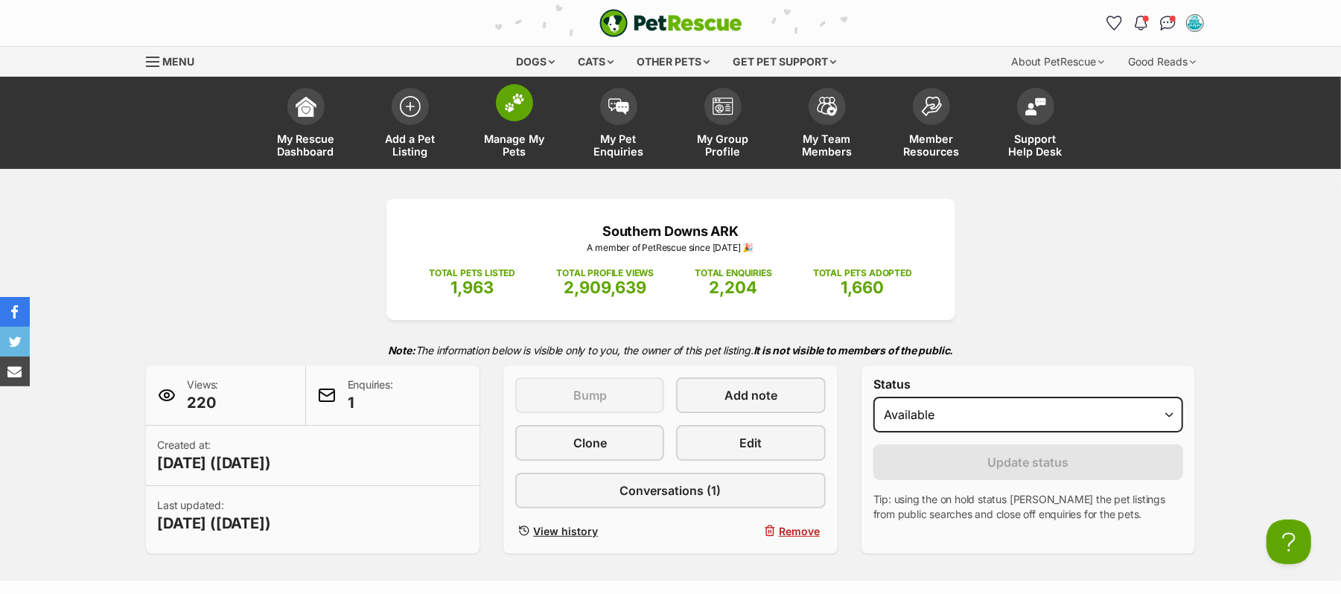
click at [510, 112] on img at bounding box center [514, 102] width 21 height 19
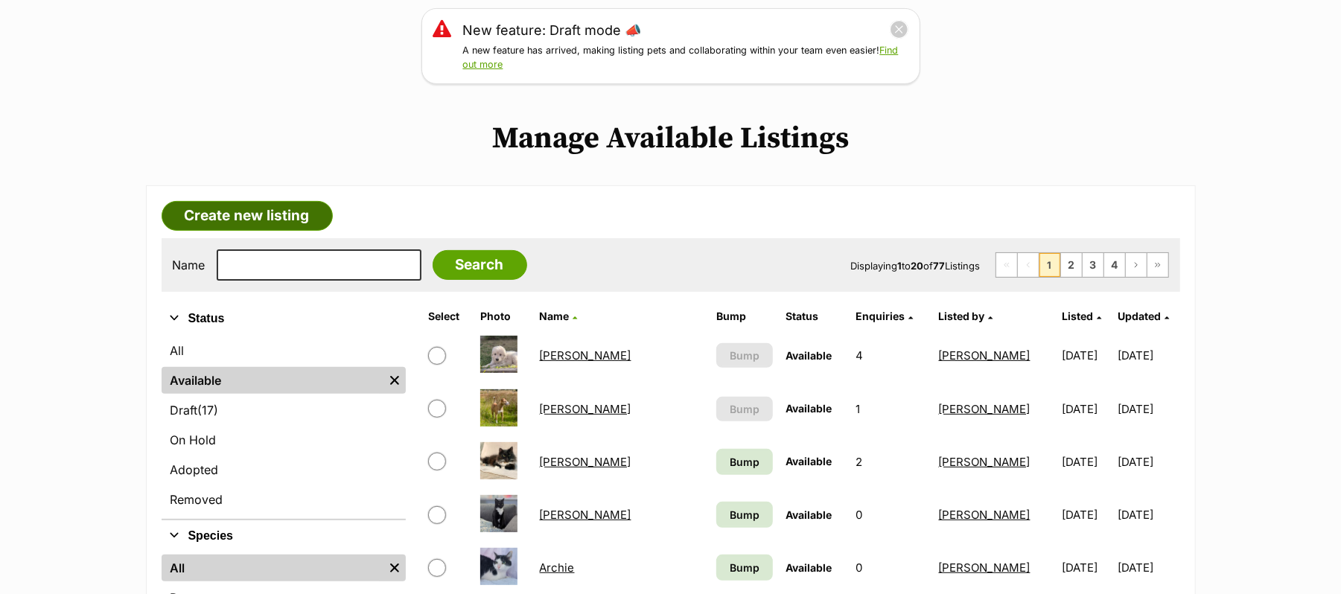
click at [266, 231] on link "Create new listing" at bounding box center [247, 216] width 171 height 30
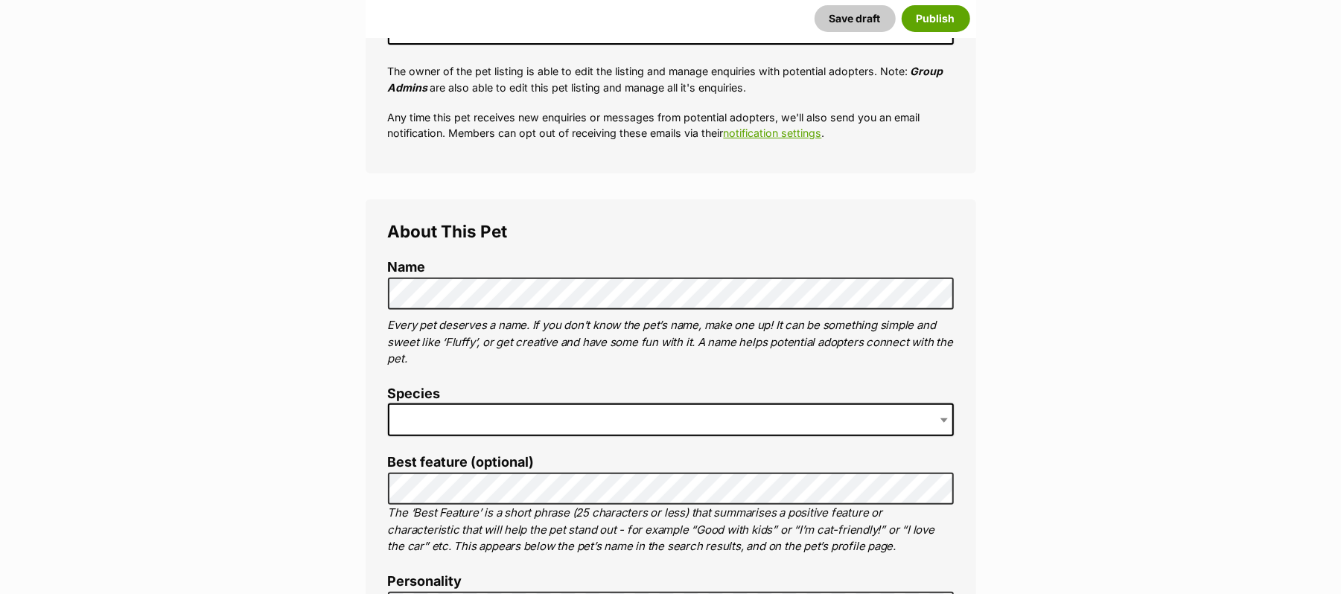
scroll to position [397, 0]
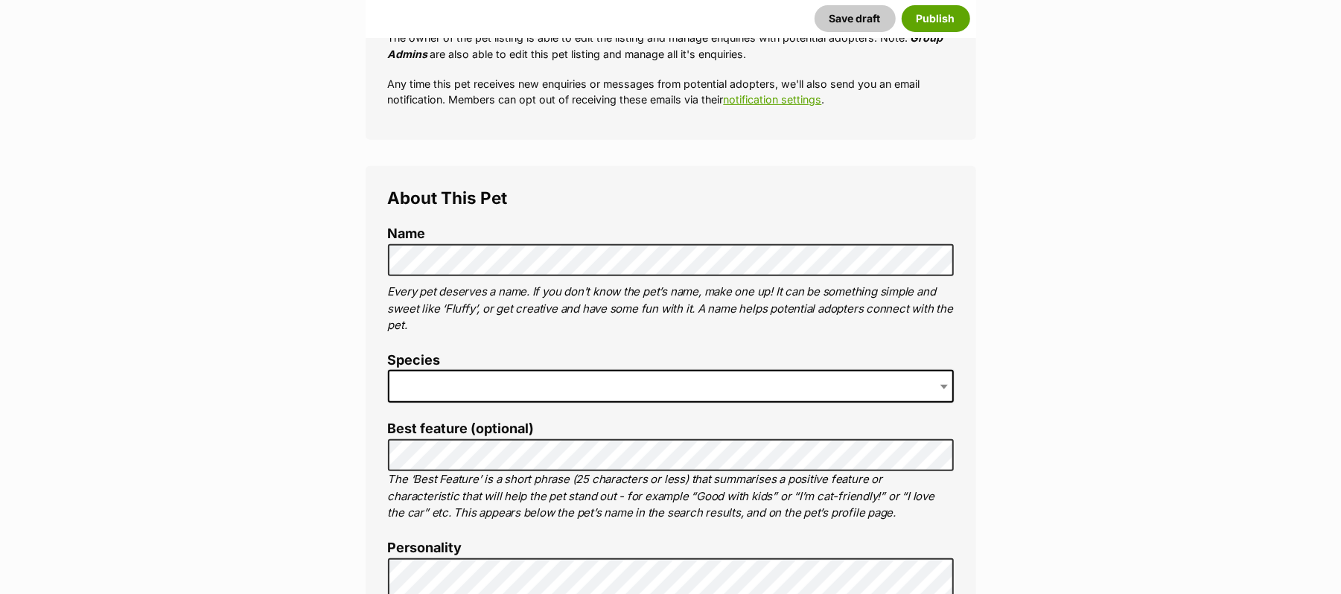
click at [463, 403] on span at bounding box center [671, 386] width 566 height 33
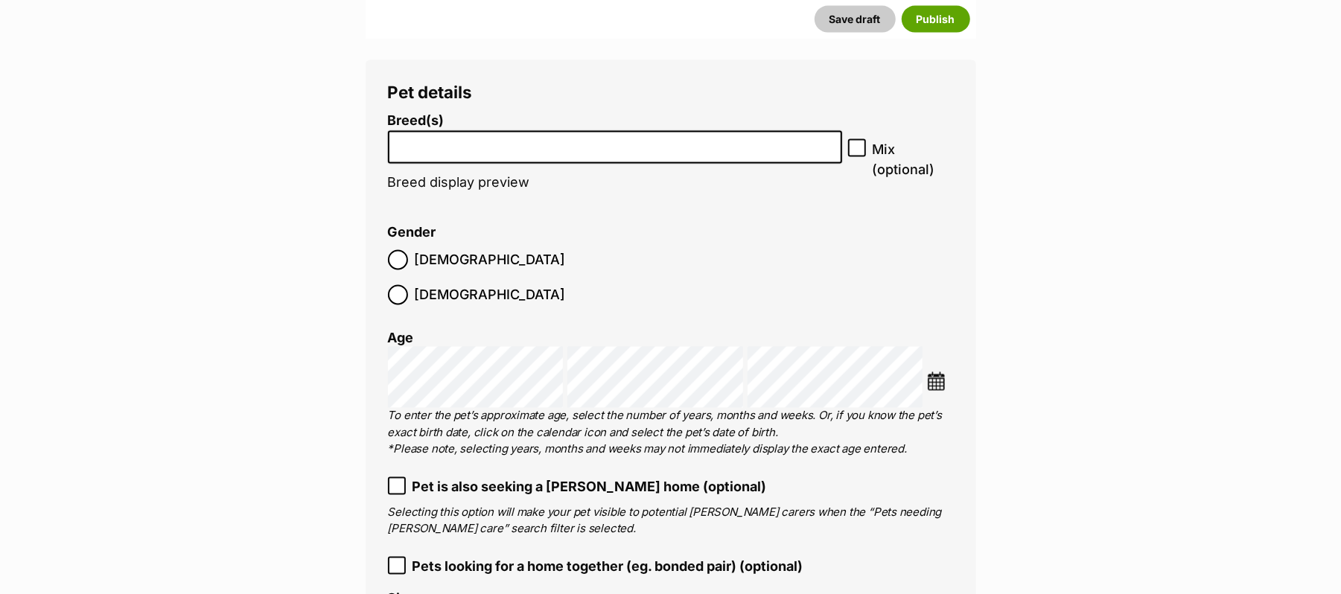
scroll to position [1886, 0]
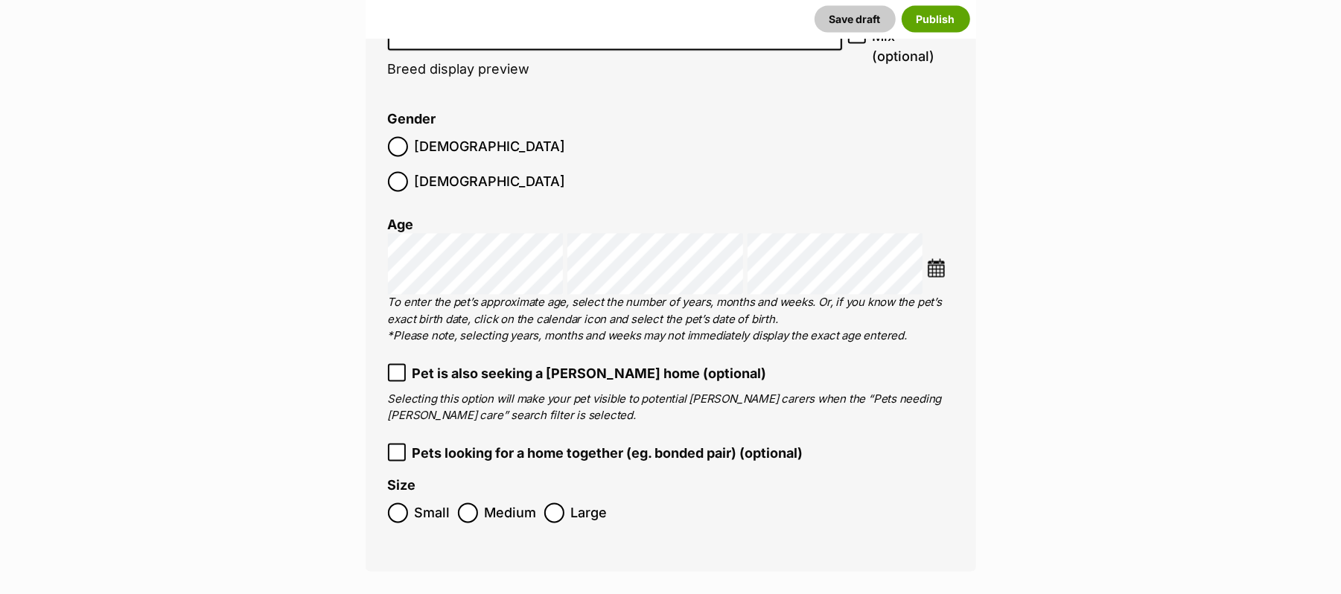
click at [459, 50] on li at bounding box center [615, 34] width 444 height 31
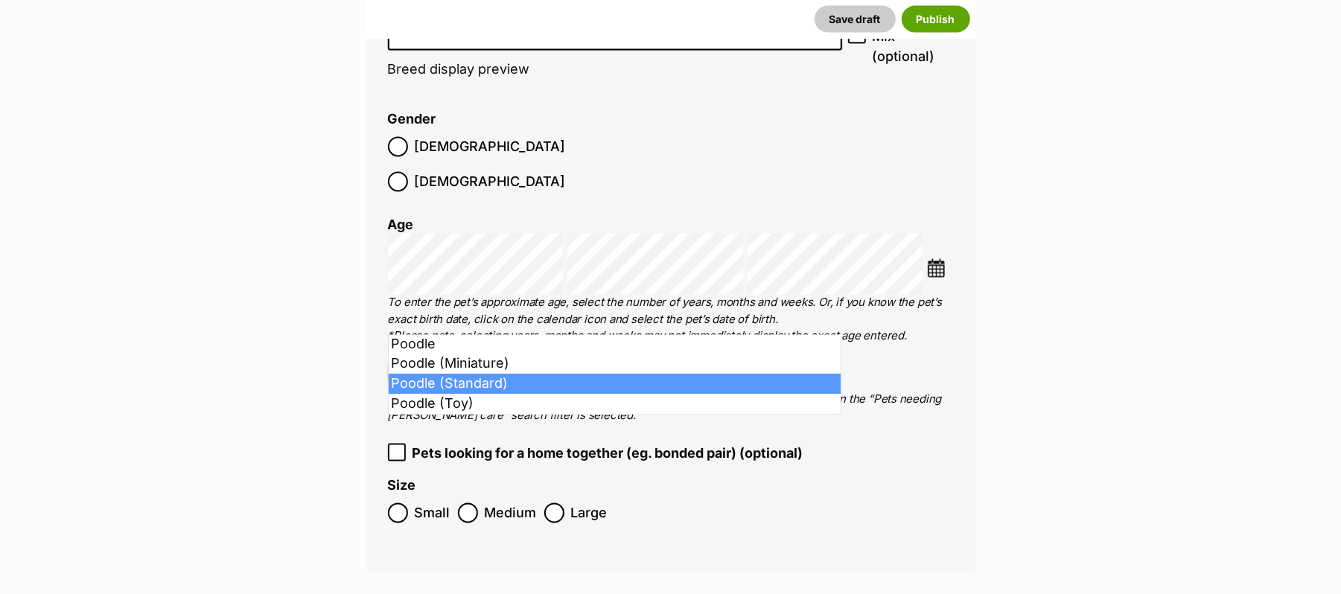
type input "Poo"
select select "8940"
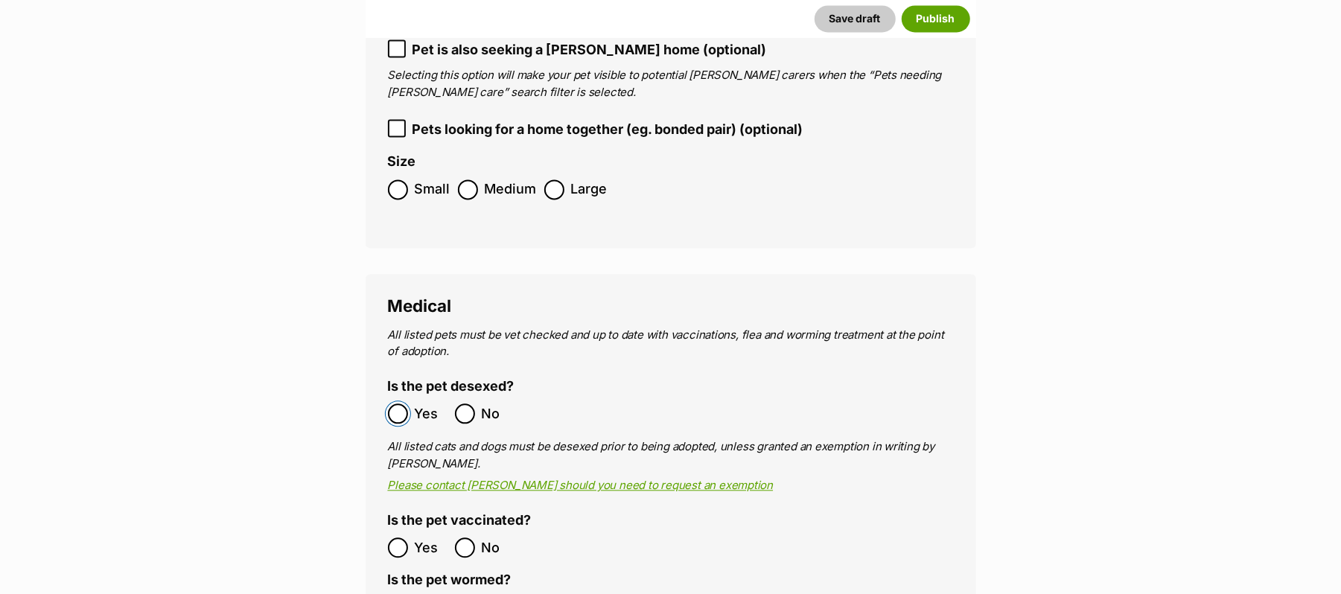
scroll to position [2183, 0]
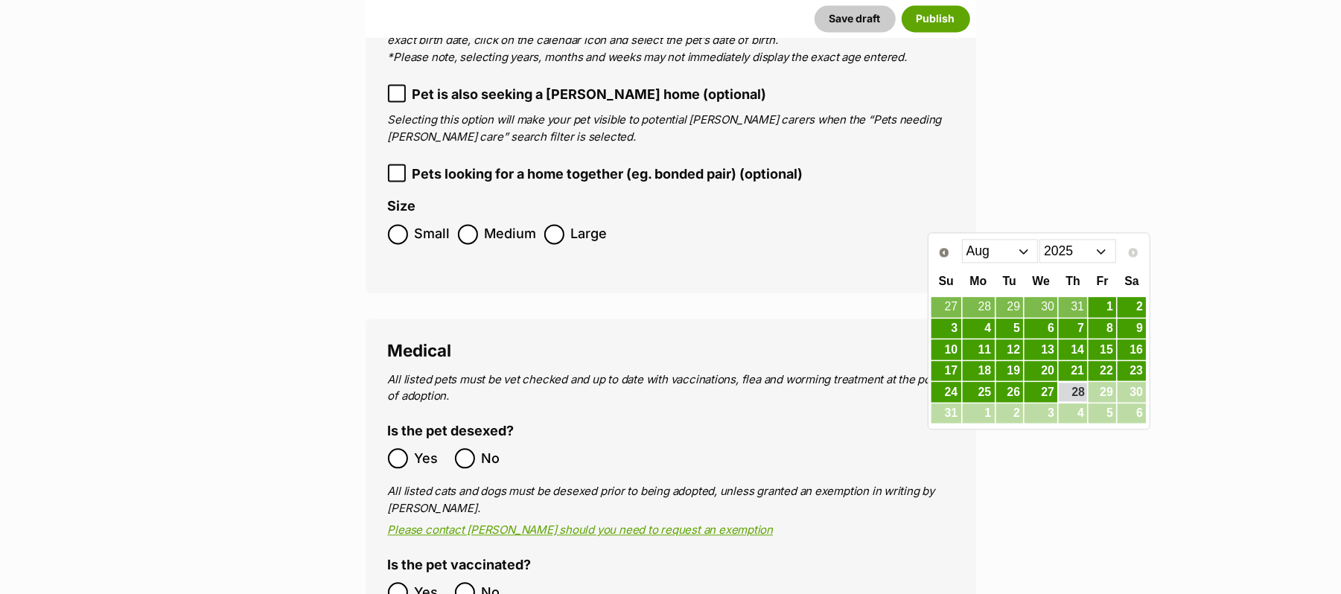
click at [1099, 250] on select "2015 2016 2017 2018 2019 2020 2021 2022 2023 2024 2025" at bounding box center [1077, 251] width 77 height 24
click at [1027, 248] on select "Jan Feb Mar Apr May Jun Jul Aug Sep Oct Nov Dec" at bounding box center [1000, 251] width 77 height 24
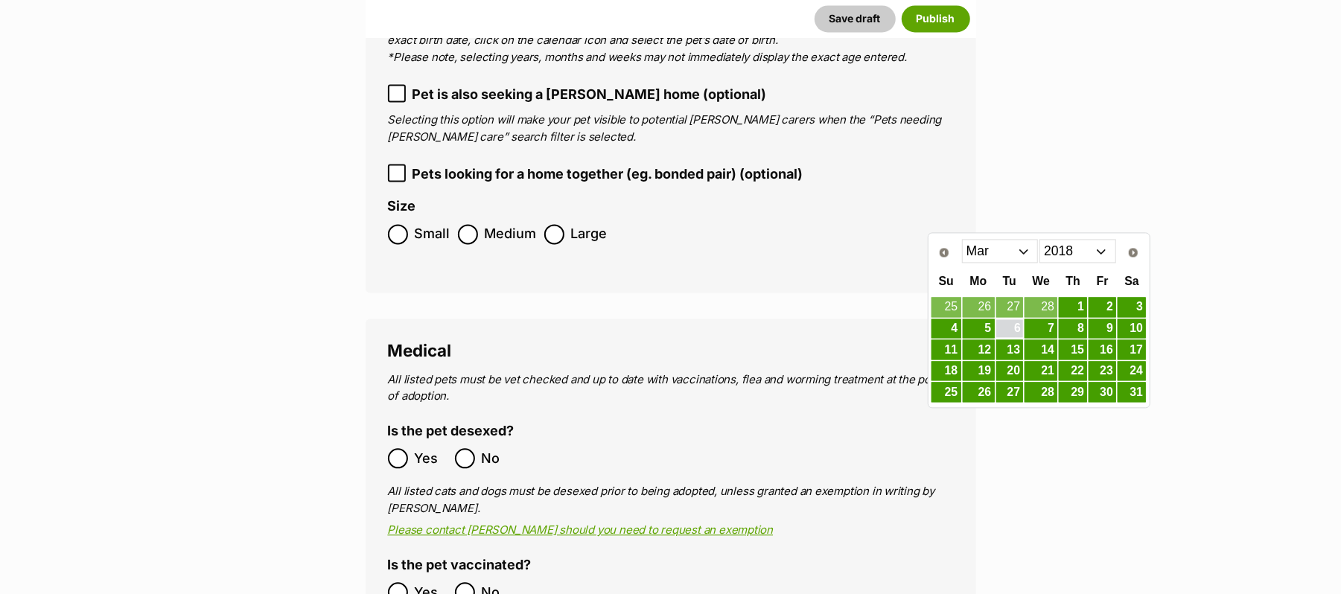
click at [1012, 329] on link "6" at bounding box center [1010, 328] width 28 height 19
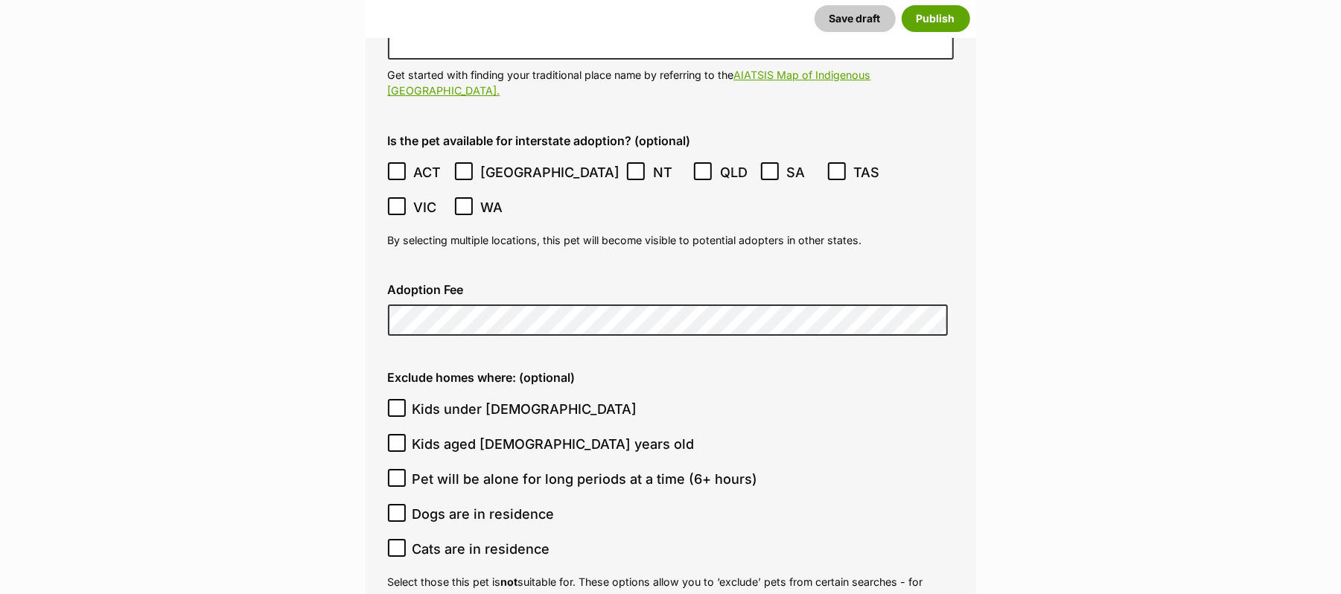
scroll to position [3771, 0]
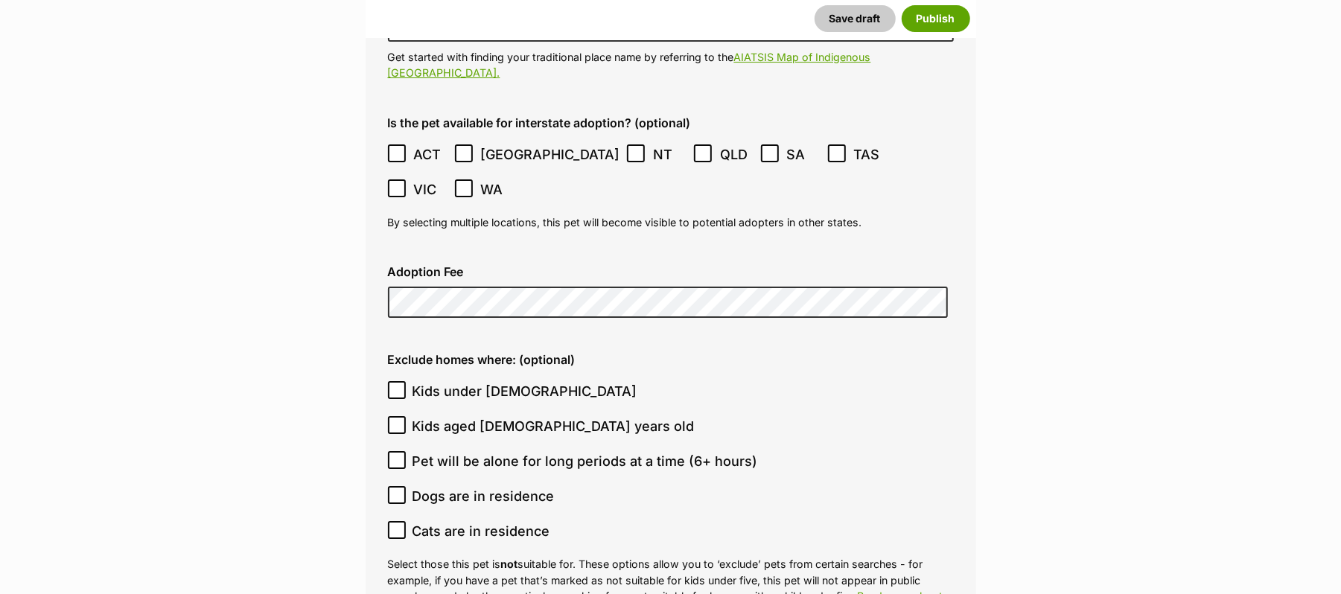
type input "Warwick, Queensland, 4370"
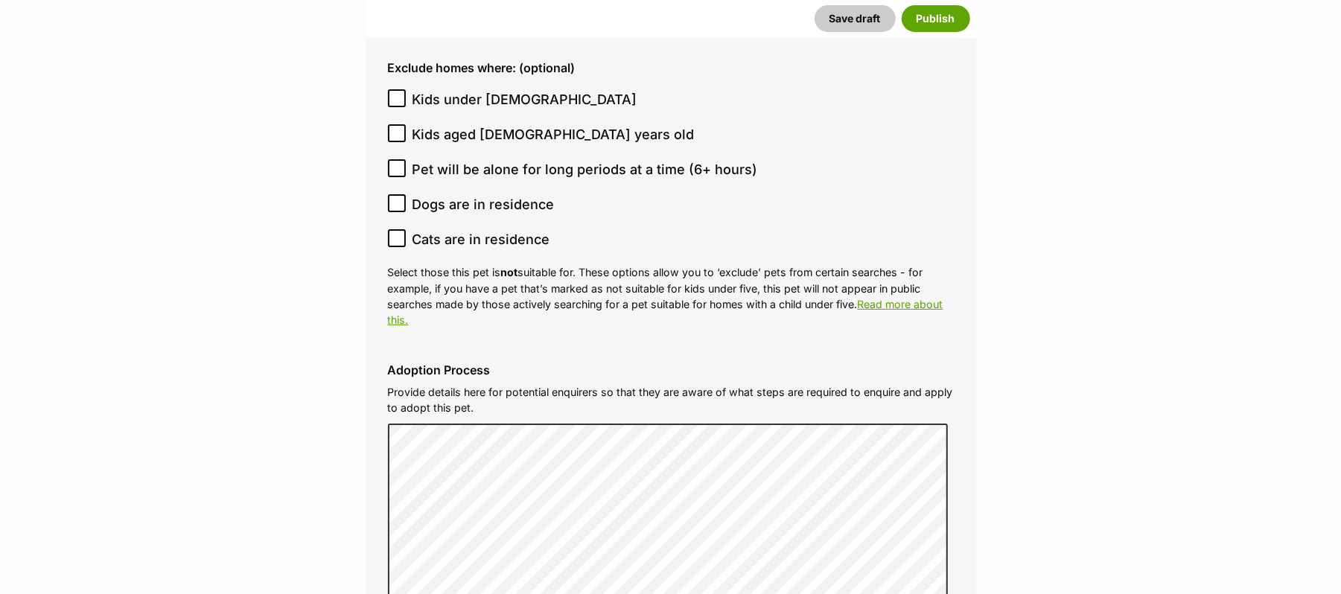
scroll to position [4069, 0]
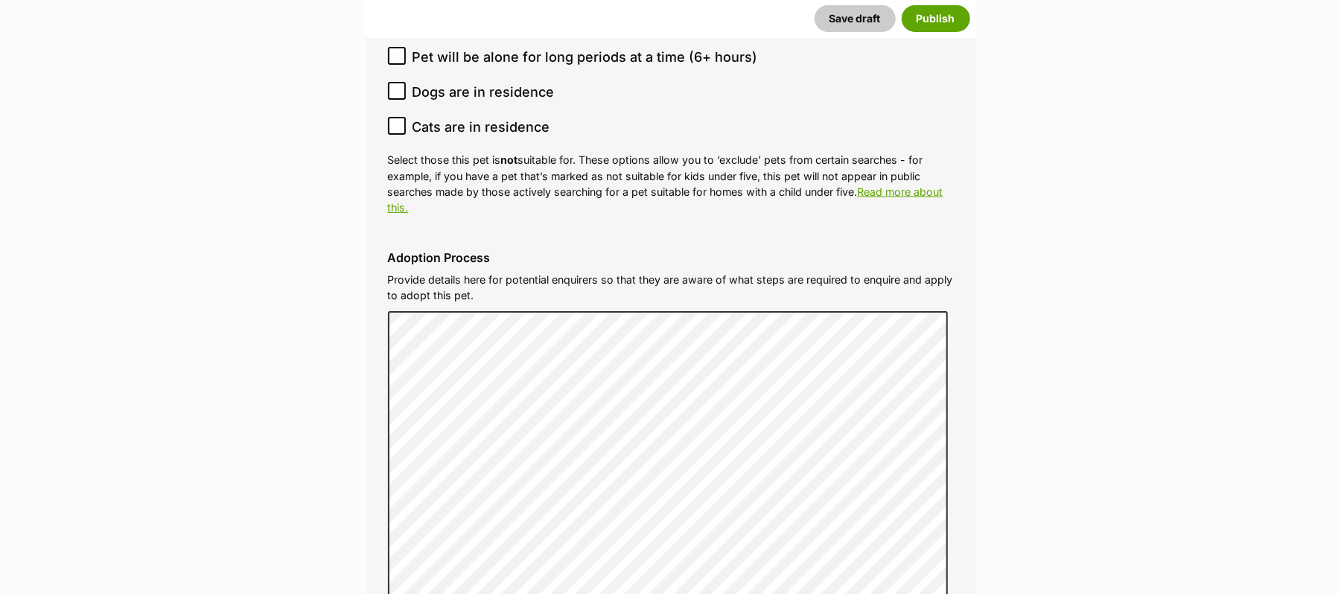
scroll to position [4268, 0]
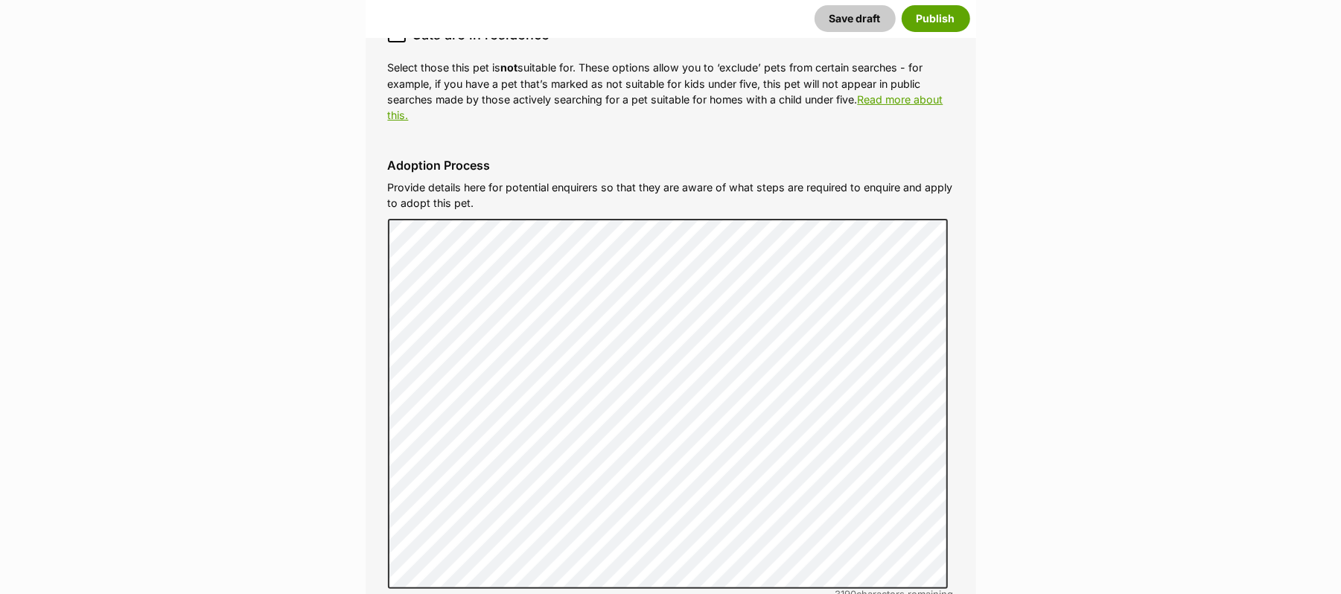
checkbox input "true"
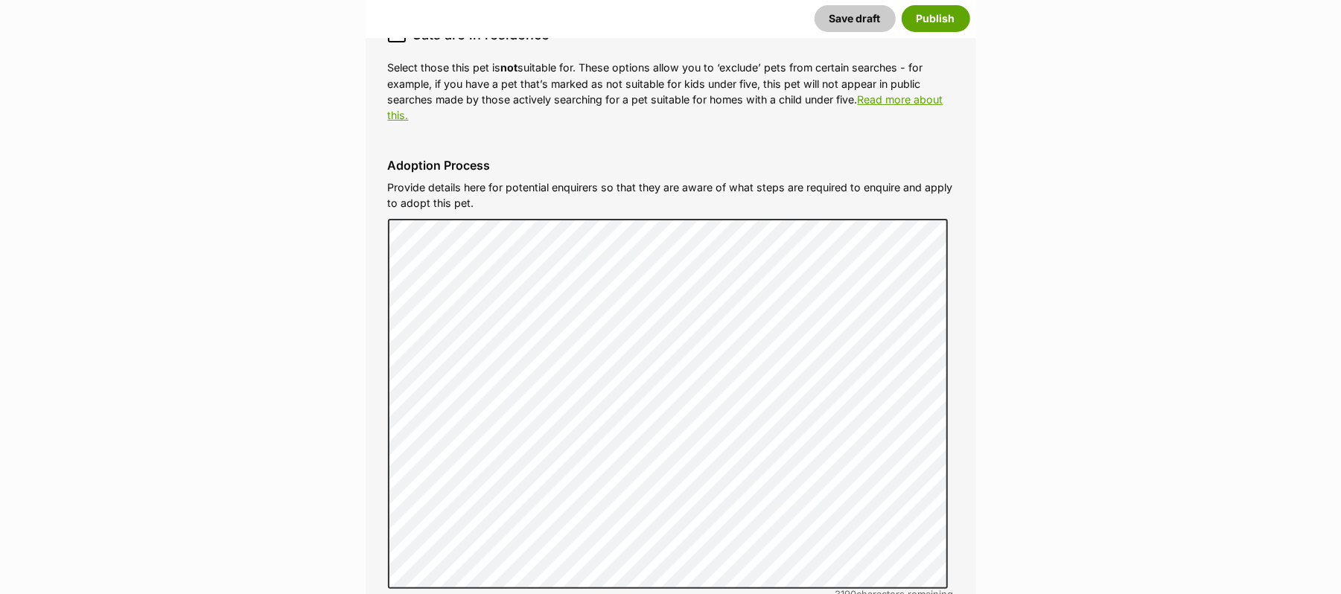
checkbox input "true"
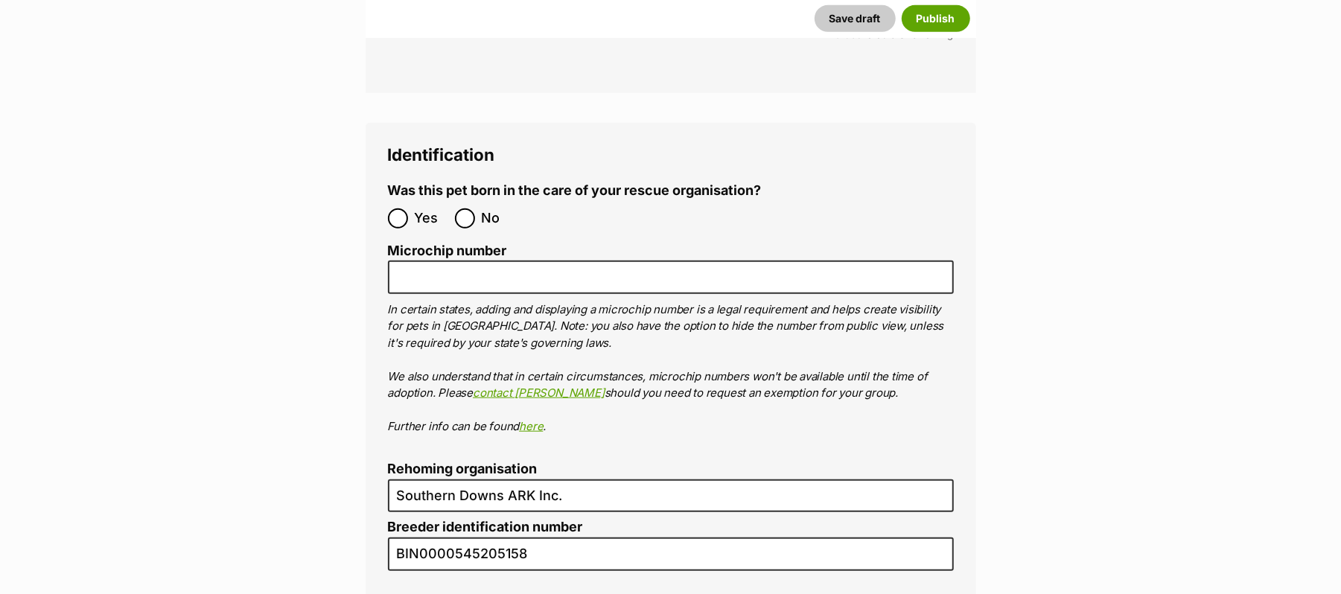
scroll to position [5360, 0]
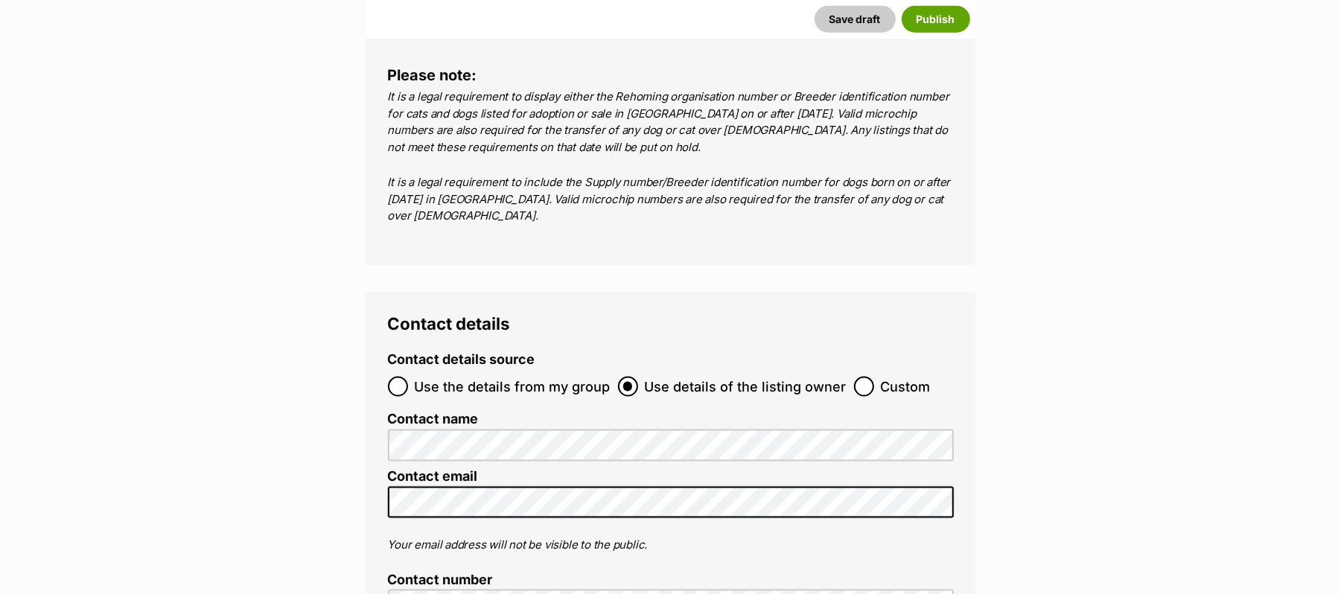
drag, startPoint x: 465, startPoint y: 135, endPoint x: 465, endPoint y: 143, distance: 7.5
radio input "true"
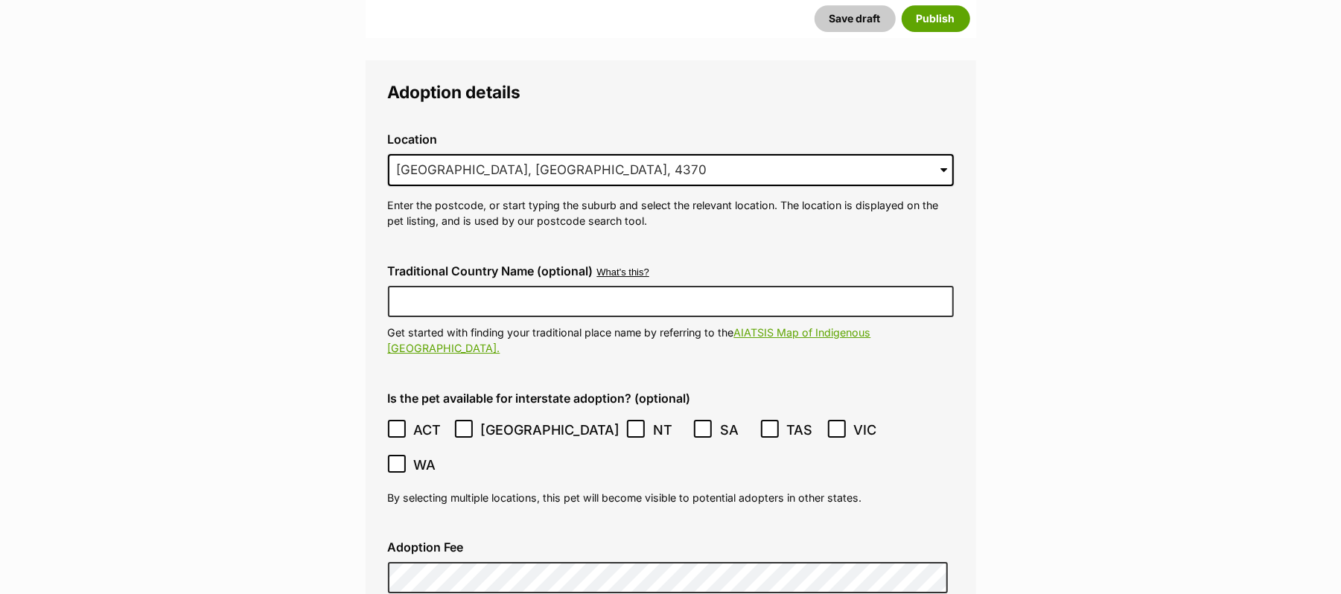
scroll to position [4069, 0]
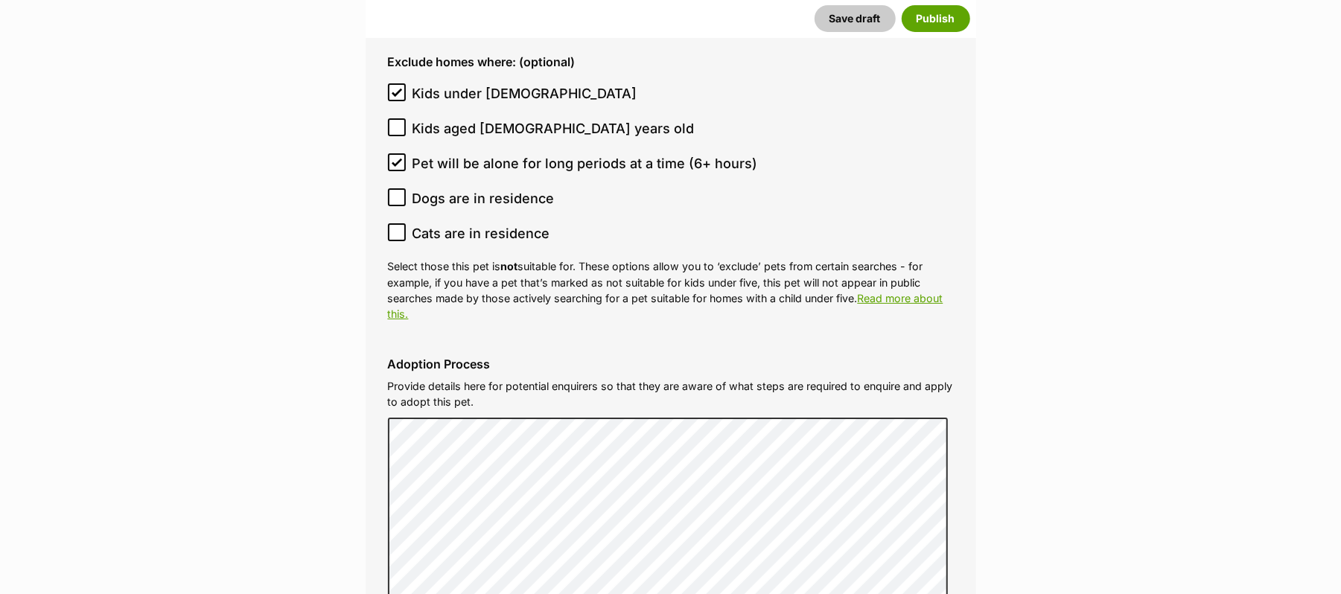
type input "953010002064940"
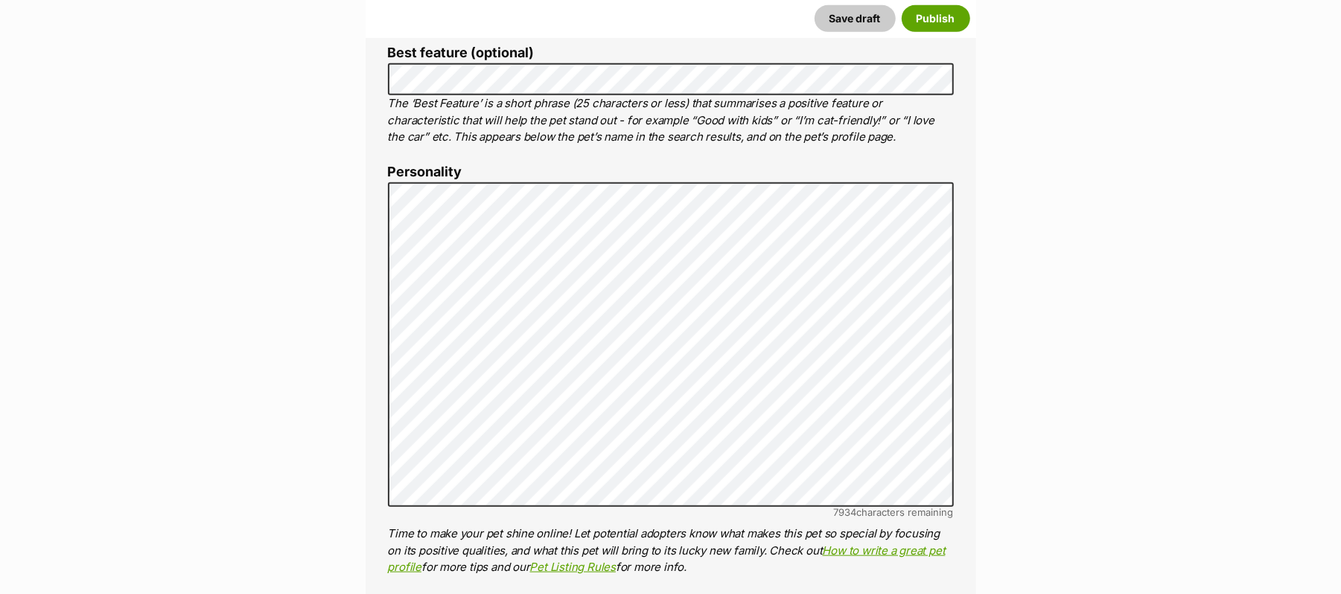
scroll to position [695, 0]
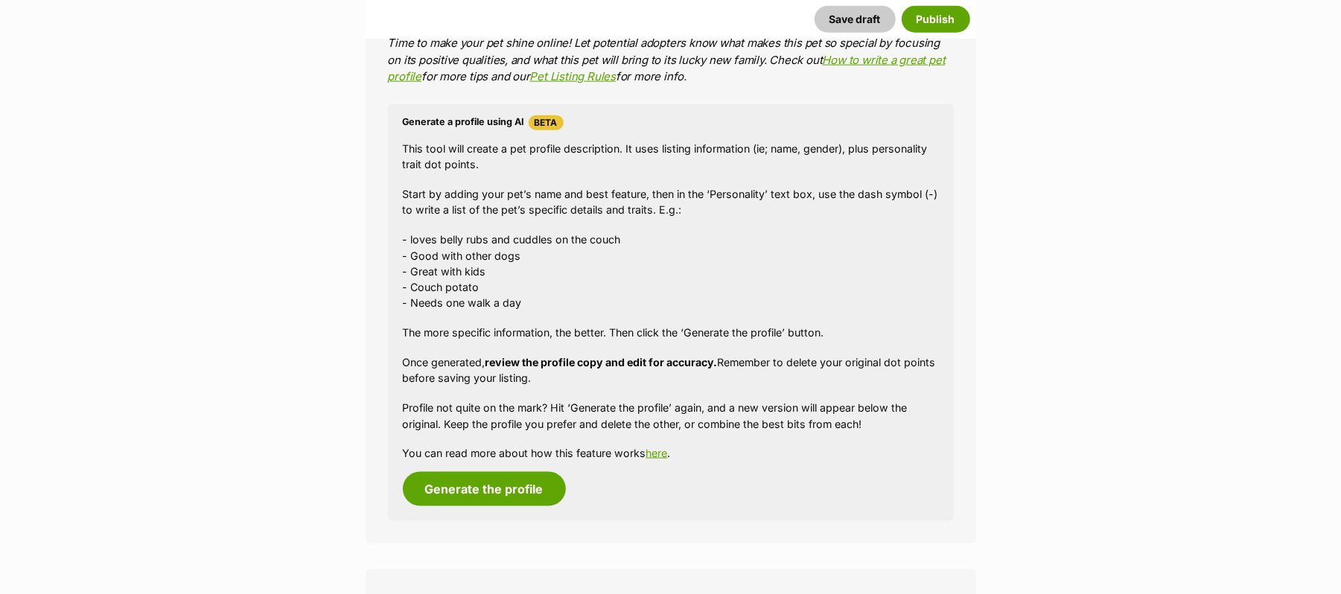
scroll to position [686, 0]
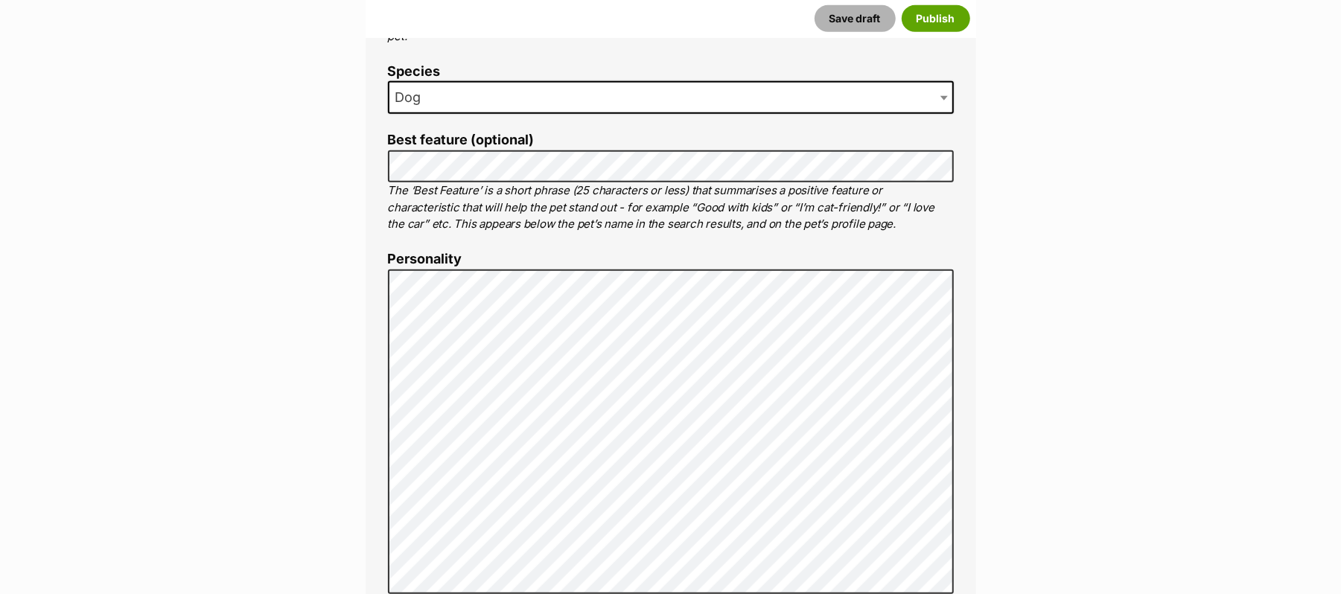
click at [814, 30] on button "Save draft" at bounding box center [854, 18] width 81 height 27
